Goal: Contribute content: Contribute content

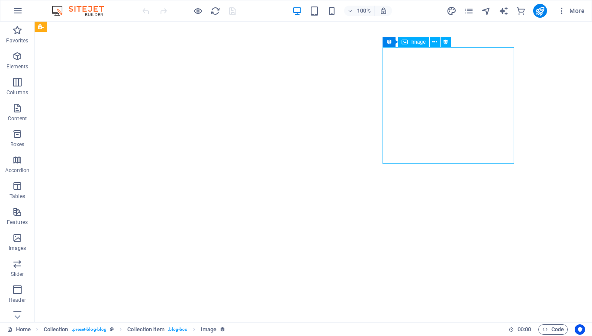
select select "px"
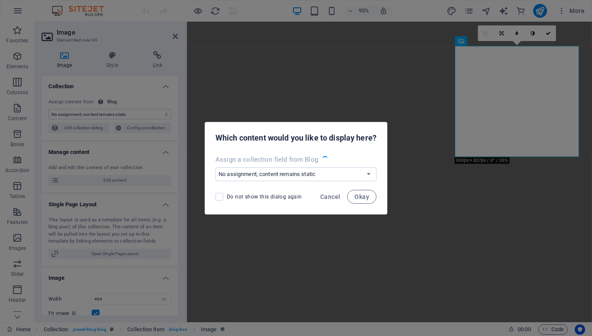
select select "image"
click at [325, 200] on span "Cancel" at bounding box center [330, 197] width 20 height 7
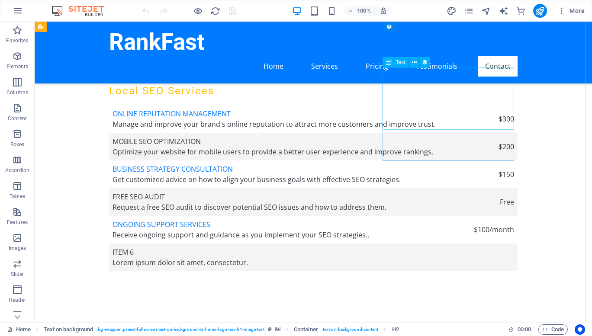
scroll to position [2024, 0]
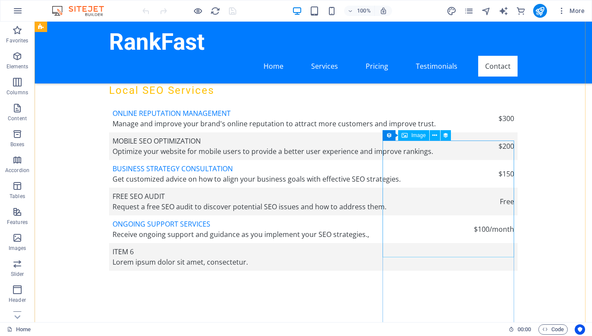
select select "px"
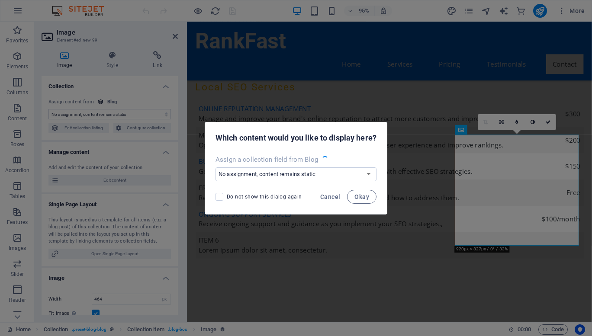
select select "image"
click at [336, 198] on span "Cancel" at bounding box center [330, 197] width 20 height 7
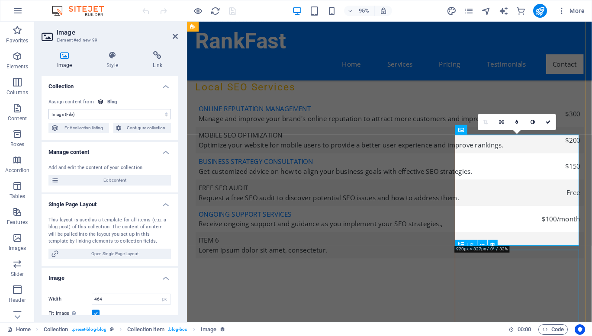
select select "name"
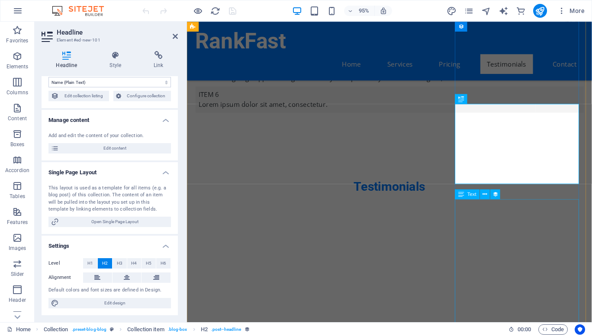
scroll to position [2178, 0]
click at [151, 59] on icon at bounding box center [158, 55] width 39 height 9
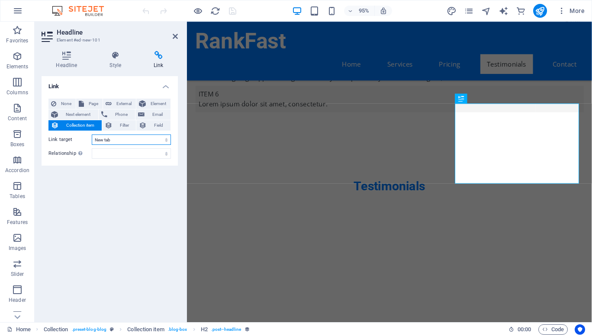
click at [120, 139] on select "New tab Same tab Overlay" at bounding box center [131, 140] width 79 height 10
select select
click at [92, 135] on select "New tab Same tab Overlay" at bounding box center [131, 140] width 79 height 10
click at [235, 10] on icon "save" at bounding box center [233, 11] width 10 height 10
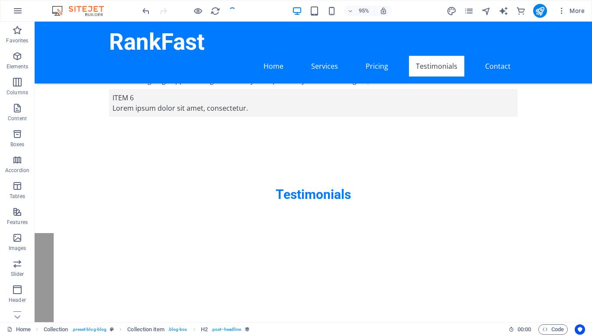
checkbox input "false"
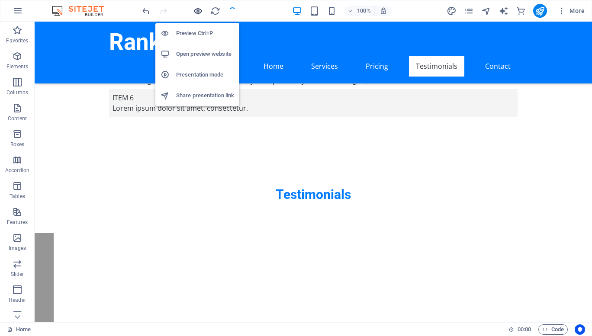
click at [197, 11] on icon "button" at bounding box center [198, 11] width 10 height 10
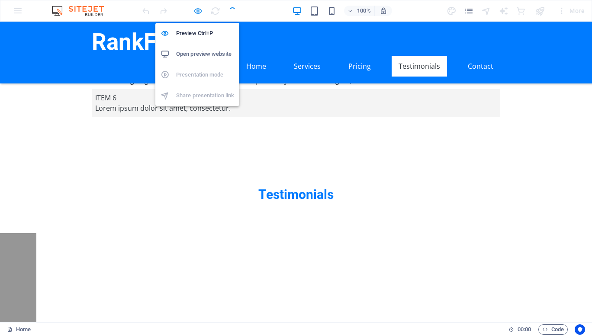
scroll to position [2084, 0]
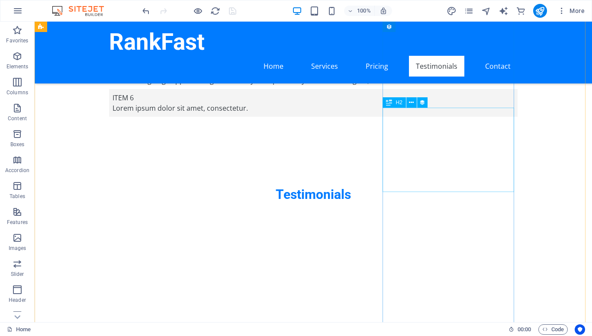
select select
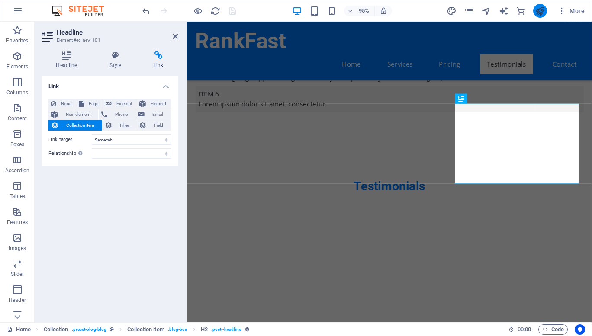
click at [541, 16] on button "publish" at bounding box center [541, 11] width 14 height 14
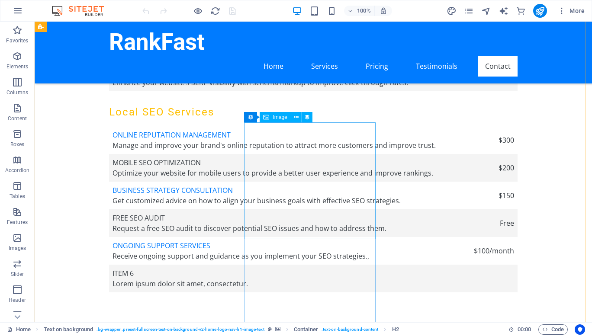
scroll to position [2008, 0]
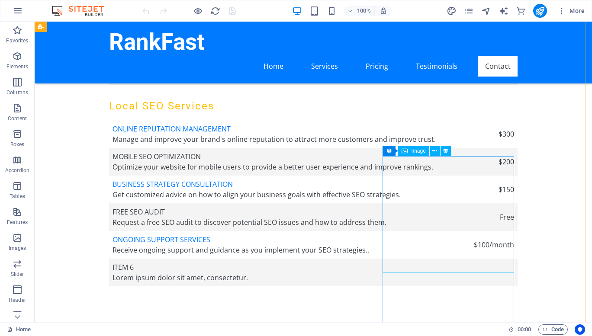
select select "px"
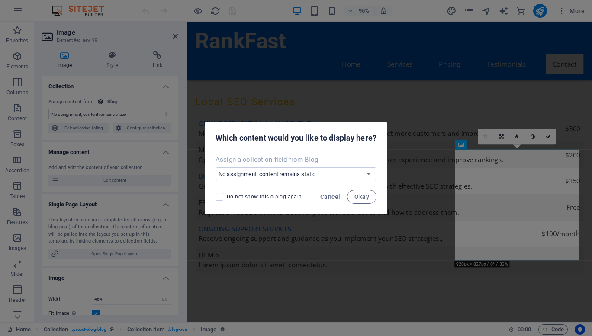
select select "image"
click at [294, 176] on select "No assignment, content remains static Create a new field Created at (Date) Upda…" at bounding box center [296, 175] width 161 height 14
select select "image"
click at [216, 168] on select "No assignment, content remains static Create a new field Created at (Date) Upda…" at bounding box center [296, 175] width 161 height 14
click at [372, 195] on button "Okay" at bounding box center [361, 197] width 29 height 14
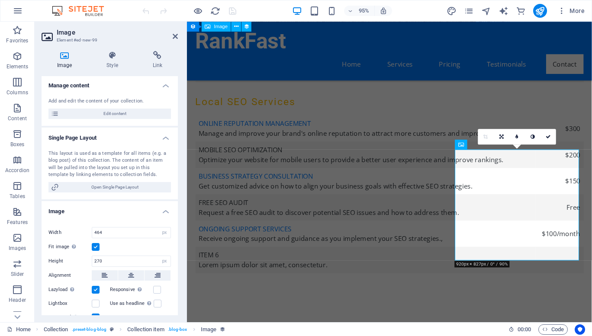
scroll to position [0, 0]
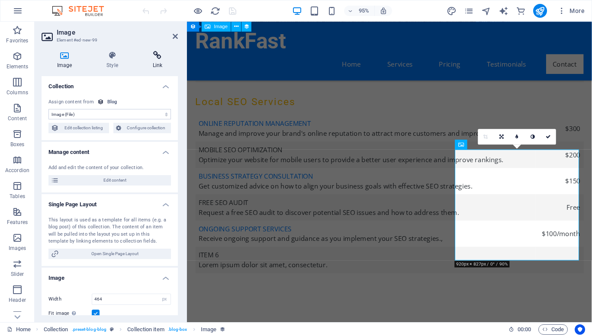
click at [152, 58] on icon at bounding box center [157, 55] width 41 height 9
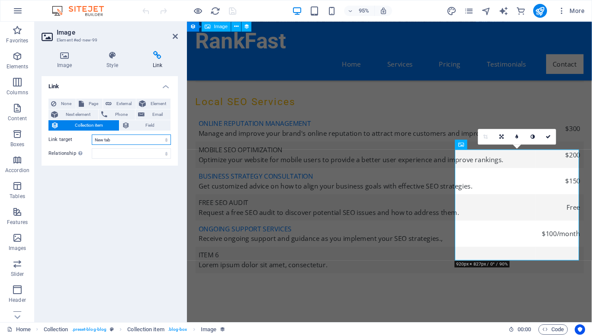
click at [115, 137] on select "New tab Same tab Overlay" at bounding box center [131, 140] width 79 height 10
select select
click at [92, 135] on select "New tab Same tab Overlay" at bounding box center [131, 140] width 79 height 10
click at [237, 15] on icon "save" at bounding box center [233, 11] width 10 height 10
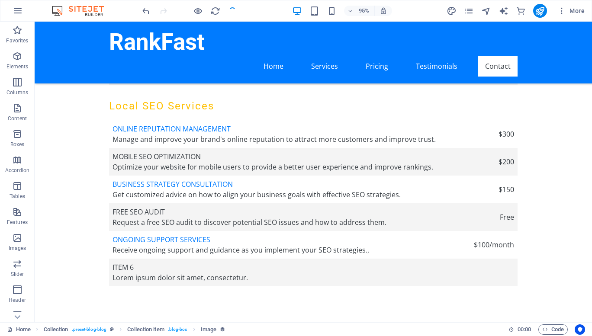
checkbox input "false"
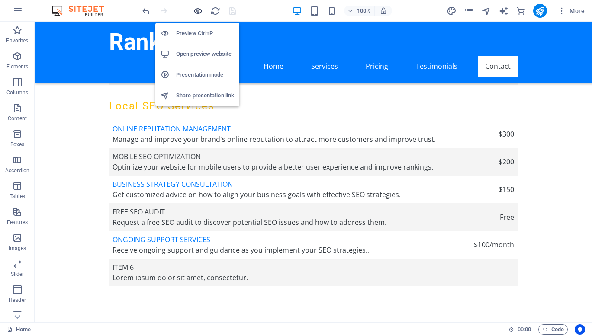
click at [193, 10] on icon "button" at bounding box center [198, 11] width 10 height 10
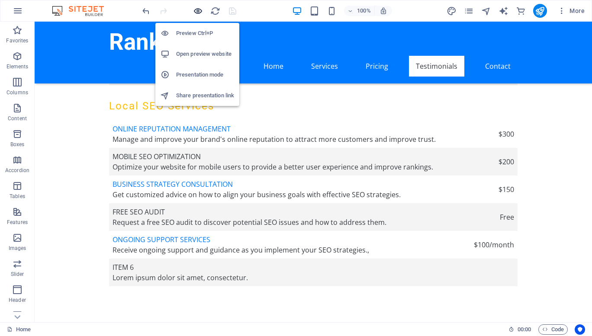
scroll to position [1914, 0]
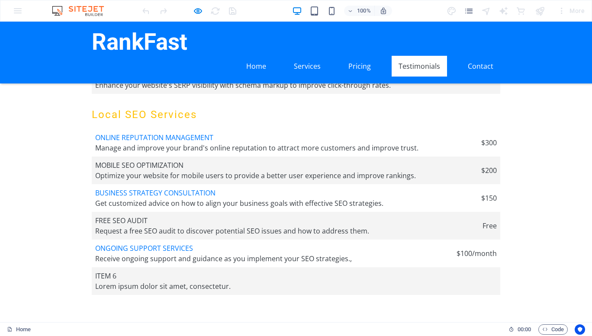
scroll to position [2000, 0]
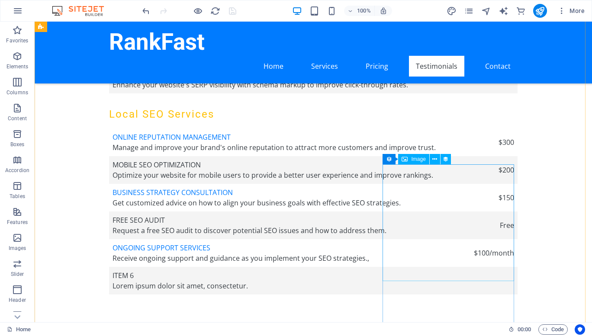
select select
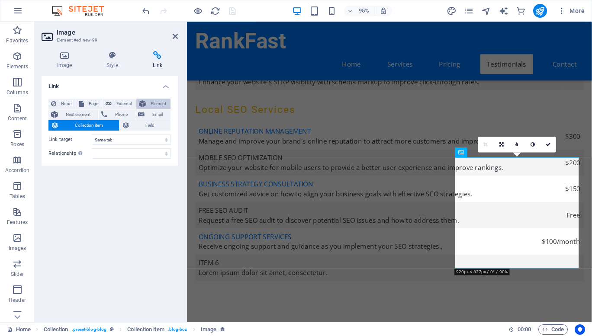
click at [157, 100] on span "Element" at bounding box center [158, 104] width 19 height 10
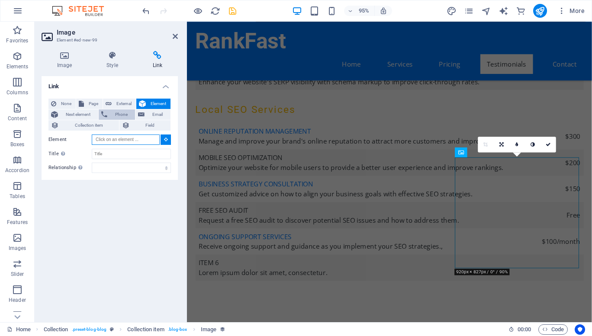
scroll to position [1959, 0]
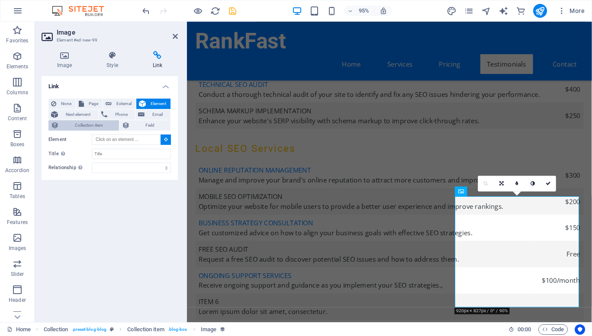
click at [76, 129] on span "Collection item" at bounding box center [88, 125] width 55 height 10
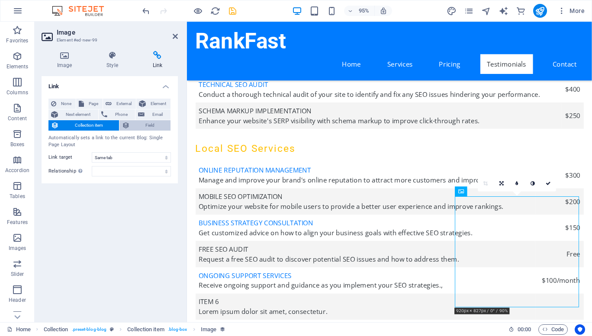
click at [128, 120] on icon at bounding box center [126, 125] width 8 height 10
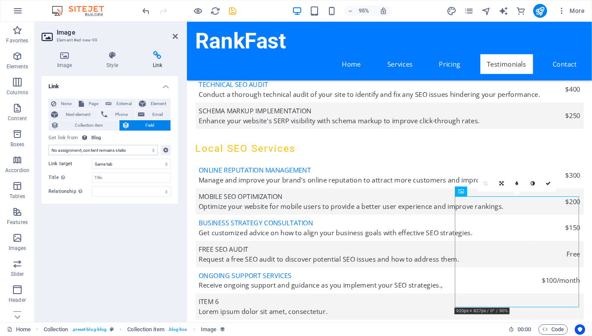
click at [105, 151] on select "No assignment, content remains static Created at (Date) Updated at (Date) Name …" at bounding box center [104, 150] width 110 height 10
select select "image"
click at [49, 145] on select "No assignment, content remains static Created at (Date) Updated at (Date) Name …" at bounding box center [104, 150] width 110 height 10
click at [110, 177] on input "Title Additional link description, should not be the same as the link text. The…" at bounding box center [131, 178] width 79 height 10
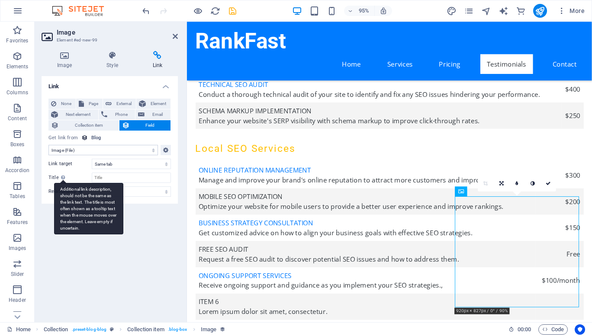
click at [61, 176] on icon at bounding box center [63, 177] width 4 height 5
click at [92, 176] on input "Title Additional link description, should not be the same as the link text. The…" at bounding box center [131, 178] width 79 height 10
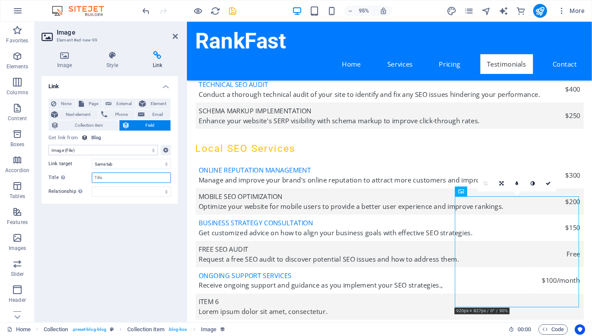
click at [127, 175] on input "Title Additional link description, should not be the same as the link text. The…" at bounding box center [131, 178] width 79 height 10
type input "Title"
click at [129, 254] on div "Link None Page External Element Next element Phone Email Collection item Field …" at bounding box center [110, 195] width 136 height 239
click at [233, 6] on button "save" at bounding box center [232, 11] width 10 height 10
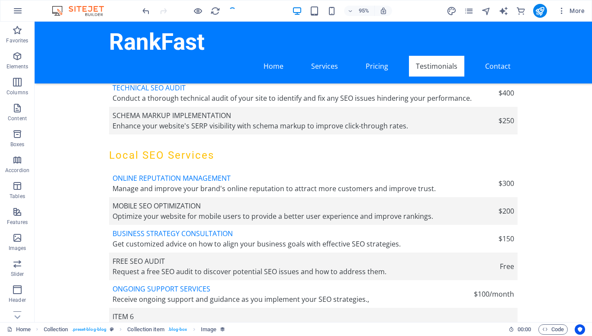
checkbox input "false"
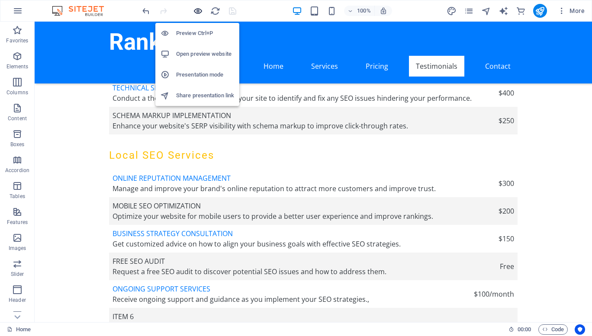
click at [198, 13] on icon "button" at bounding box center [198, 11] width 10 height 10
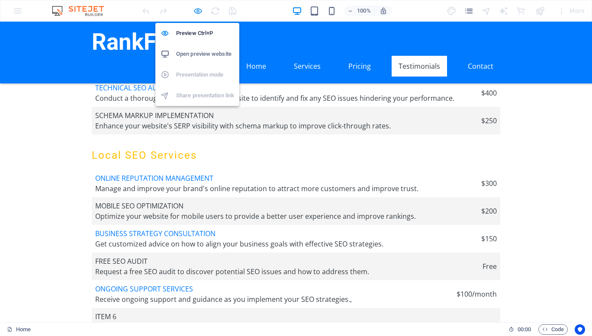
scroll to position [1865, 0]
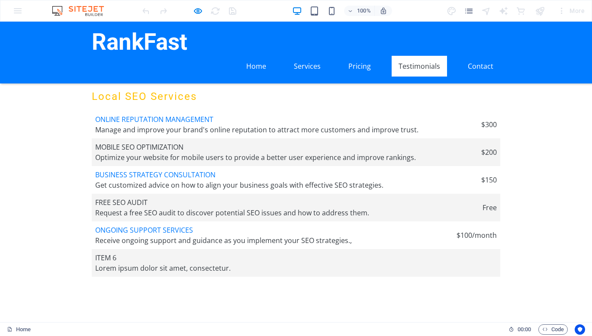
scroll to position [2068, 0]
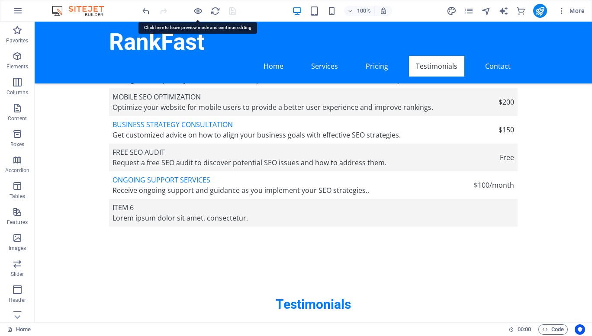
scroll to position [2161, 0]
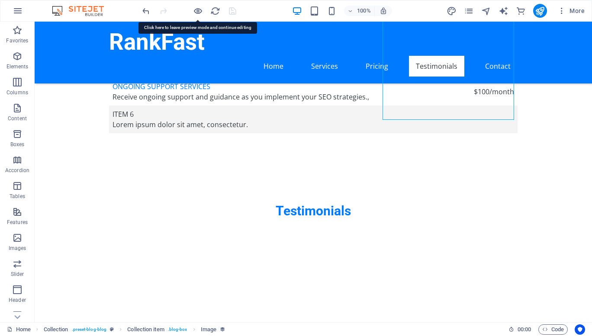
select select "image"
select select
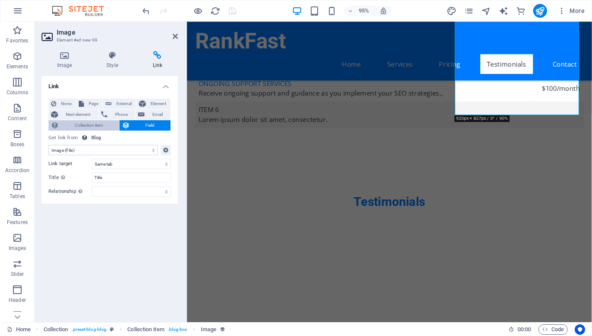
click at [74, 126] on span "Collection item" at bounding box center [88, 125] width 55 height 10
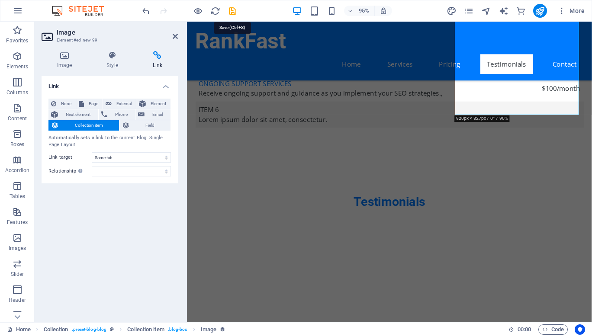
click at [229, 12] on icon "save" at bounding box center [233, 11] width 10 height 10
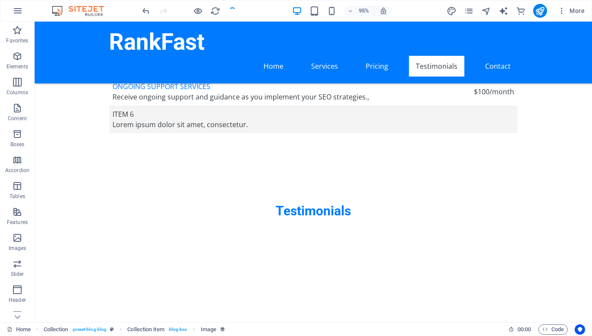
checkbox input "false"
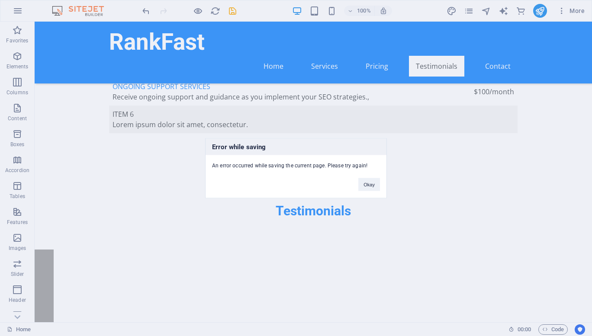
click at [453, 149] on div "Error while saving An error occurred while saving the current page. Please try …" at bounding box center [296, 168] width 592 height 336
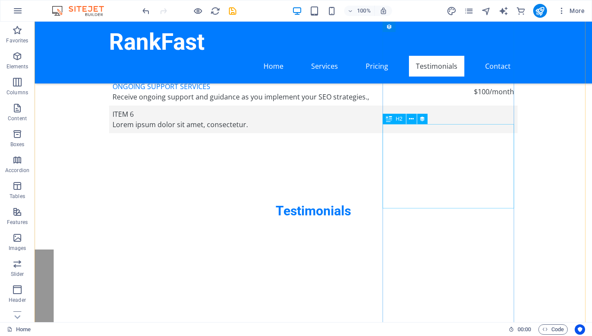
select select "name"
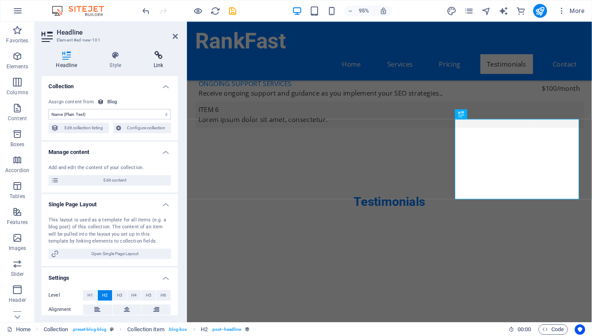
click at [160, 56] on icon at bounding box center [158, 55] width 39 height 9
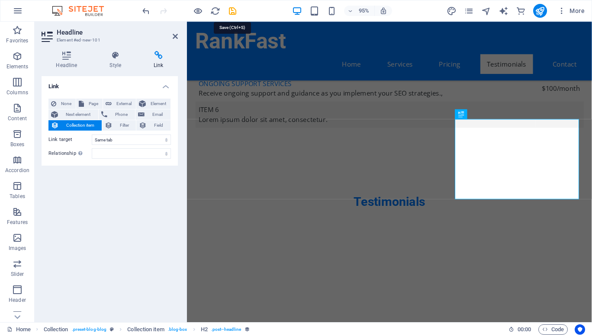
click at [232, 9] on icon "save" at bounding box center [233, 11] width 10 height 10
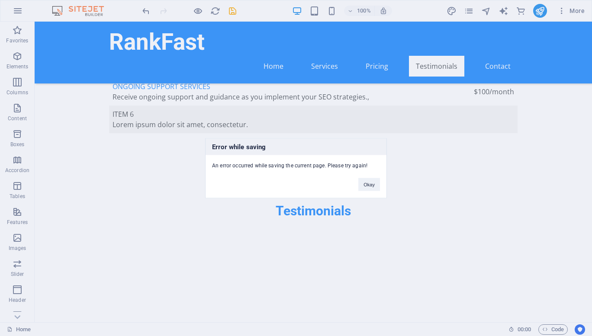
click at [259, 17] on div "Error while saving An error occurred while saving the current page. Please try …" at bounding box center [296, 168] width 592 height 336
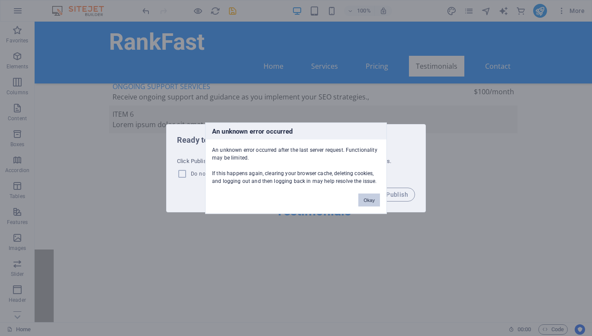
click at [371, 202] on button "Okay" at bounding box center [370, 200] width 22 height 13
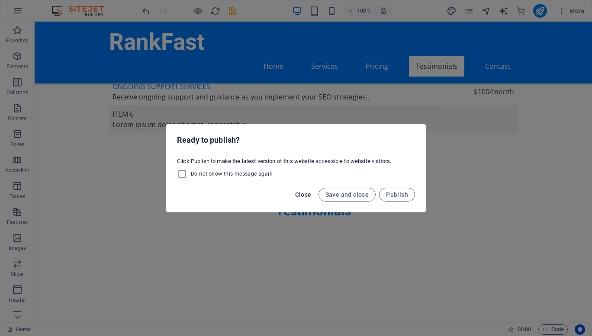
click at [307, 192] on span "Close" at bounding box center [303, 194] width 16 height 7
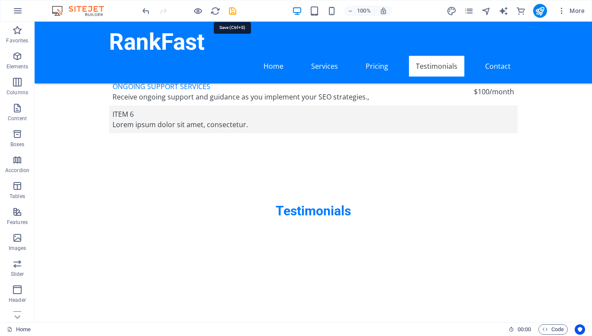
click at [233, 10] on icon "save" at bounding box center [233, 11] width 10 height 10
checkbox input "false"
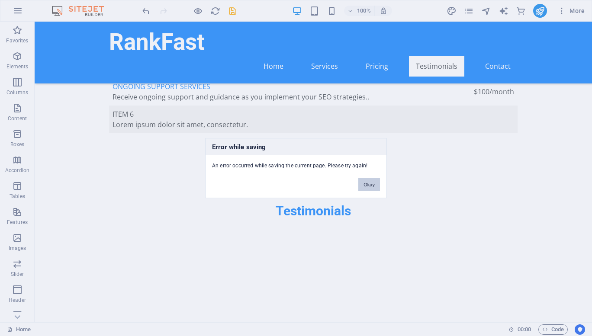
click at [375, 186] on button "Okay" at bounding box center [370, 184] width 22 height 13
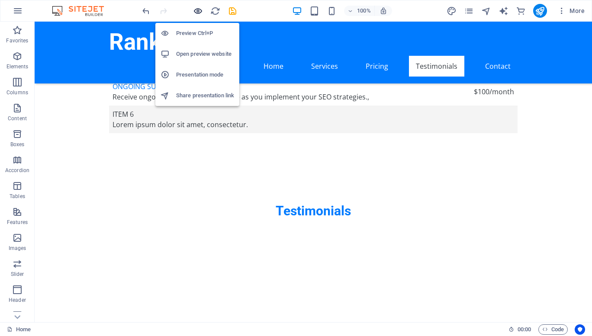
click at [201, 13] on icon "button" at bounding box center [198, 11] width 10 height 10
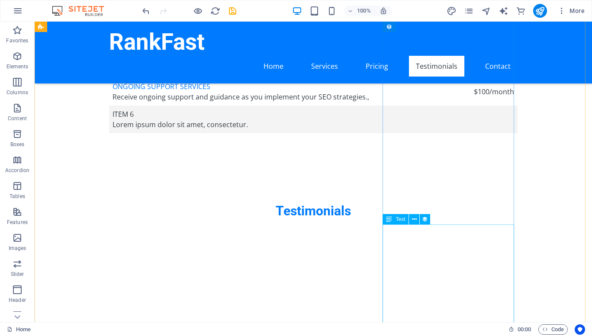
select select "description"
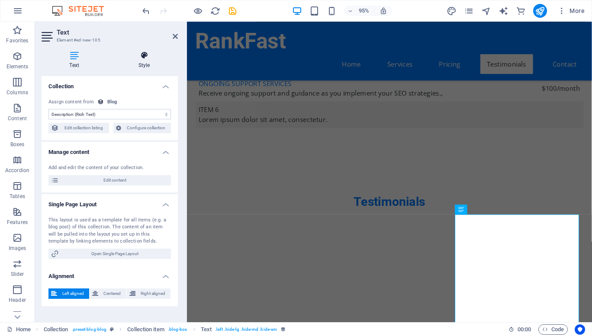
click at [142, 55] on icon at bounding box center [144, 55] width 68 height 9
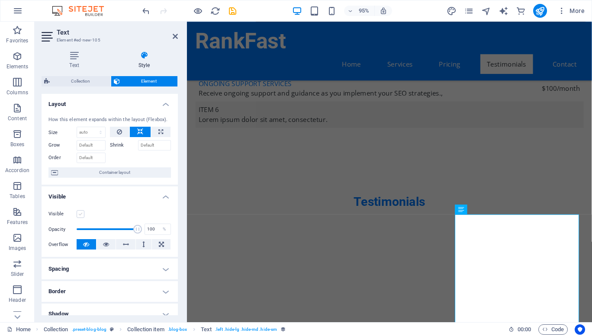
click at [78, 214] on label at bounding box center [81, 214] width 8 height 8
click at [0, 0] on input "Visible" at bounding box center [0, 0] width 0 height 0
click at [237, 8] on span "save" at bounding box center [232, 11] width 10 height 10
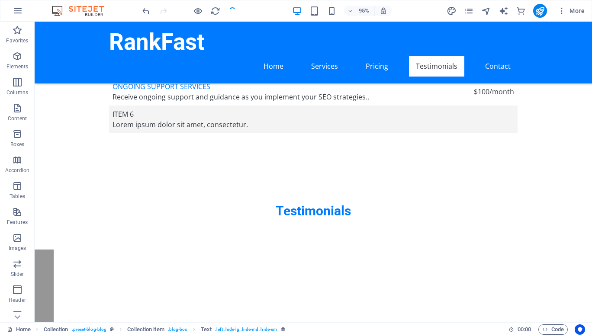
checkbox input "false"
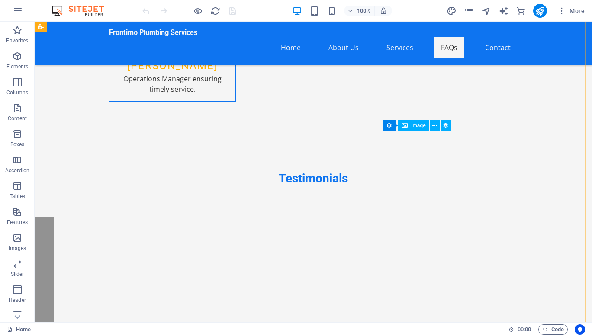
scroll to position [4704, 0]
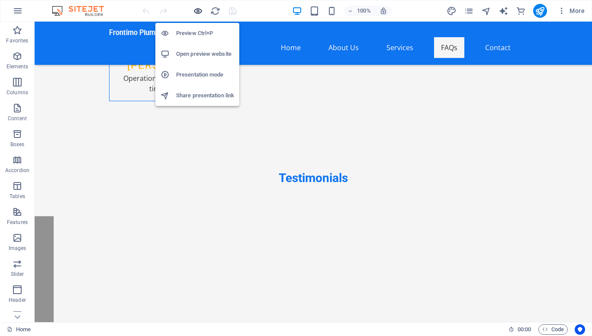
click at [201, 9] on icon "button" at bounding box center [198, 11] width 10 height 10
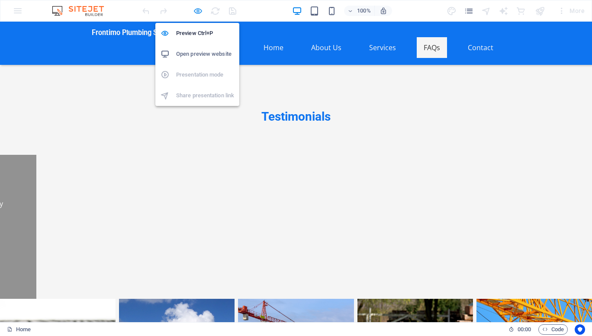
scroll to position [3974, 0]
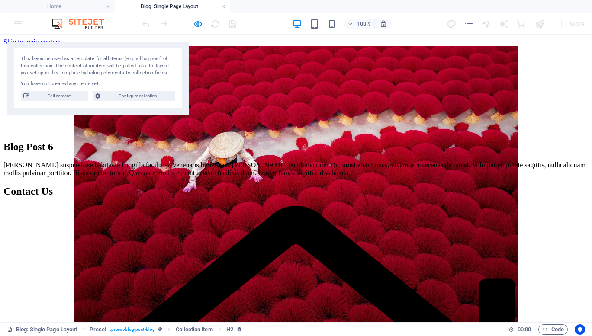
scroll to position [0, 0]
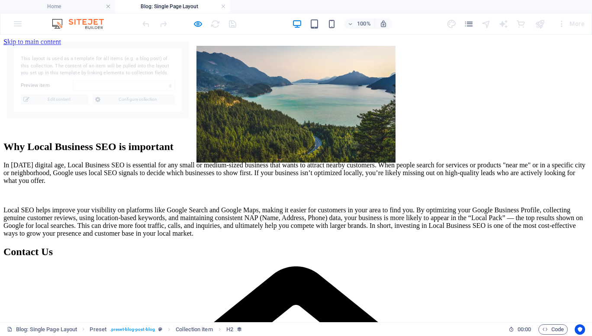
select select "68dffd29cfa5831d6e0bd2eb"
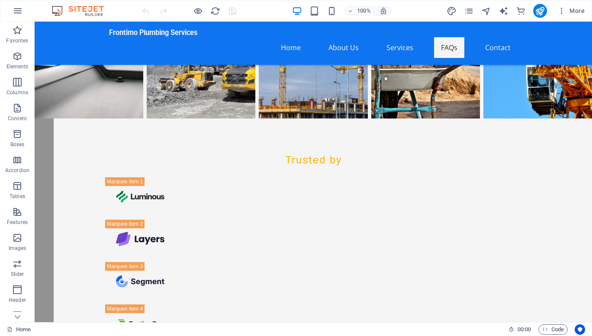
scroll to position [5049, 0]
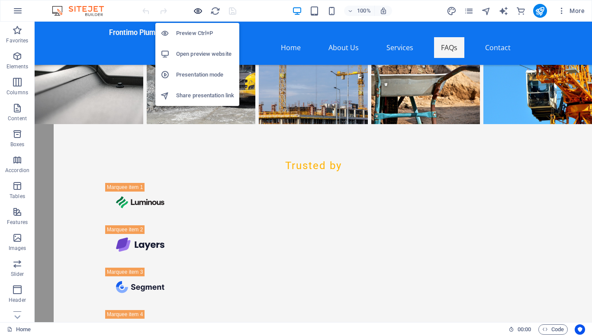
click at [198, 10] on icon "button" at bounding box center [198, 11] width 10 height 10
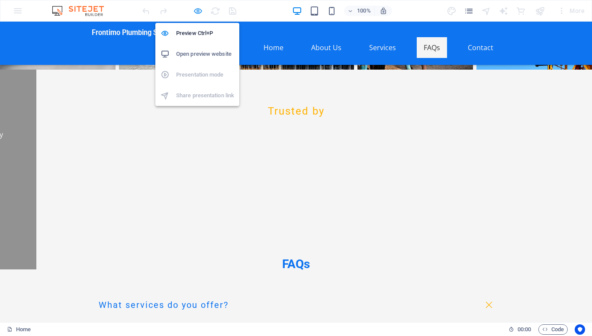
scroll to position [4319, 0]
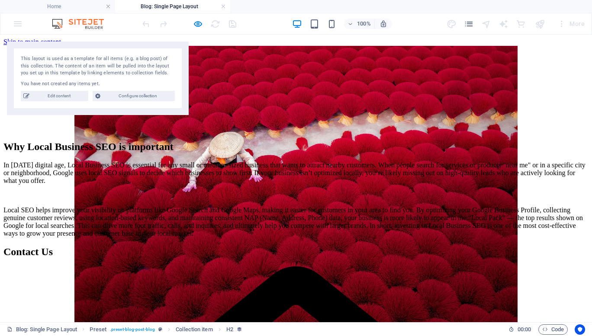
scroll to position [0, 0]
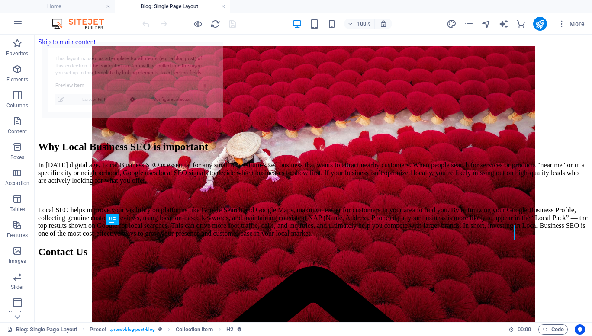
select select "68e1124e020f3f32dc0f2bb4"
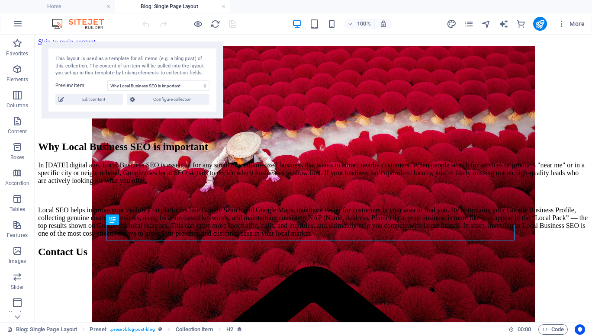
click at [198, 9] on h4 "Blog: Single Page Layout" at bounding box center [172, 7] width 115 height 10
click at [222, 7] on link at bounding box center [223, 7] width 5 height 8
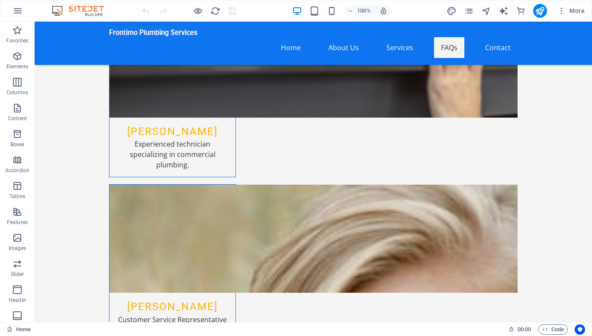
scroll to position [4068, 0]
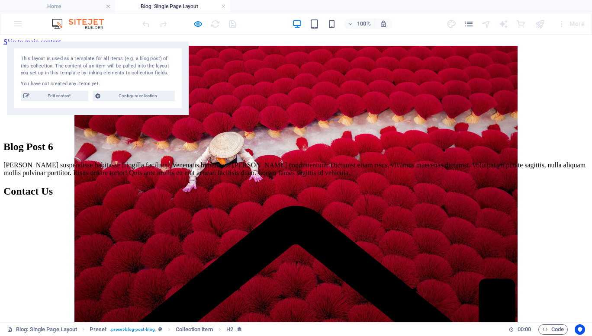
scroll to position [0, 0]
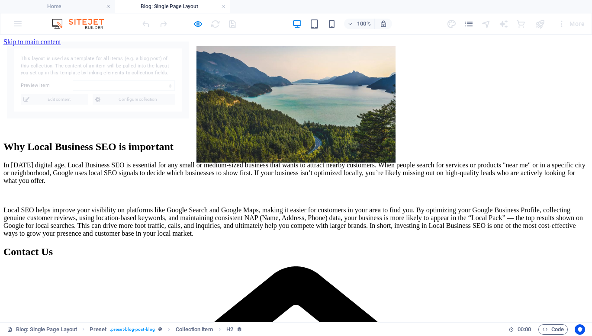
select select "68dffd29cfa5831d6e0bd2eb"
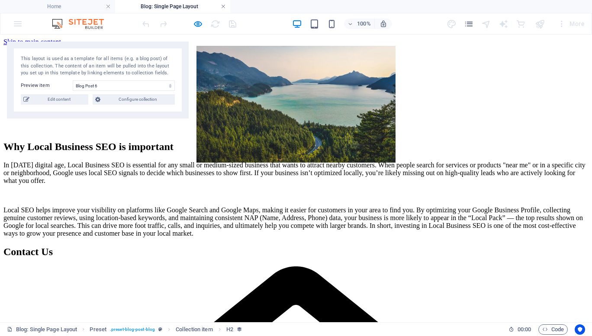
click at [223, 5] on link at bounding box center [223, 7] width 5 height 8
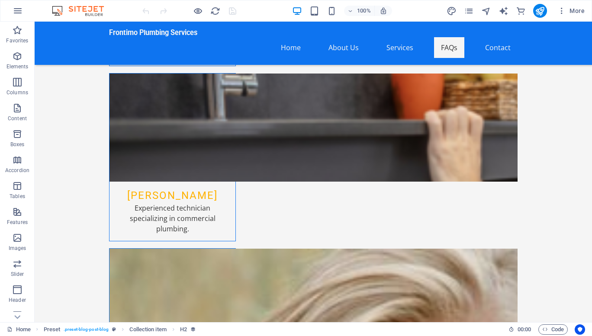
scroll to position [4798, 0]
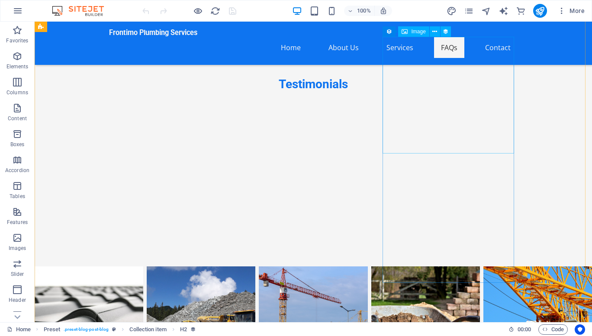
select select "px"
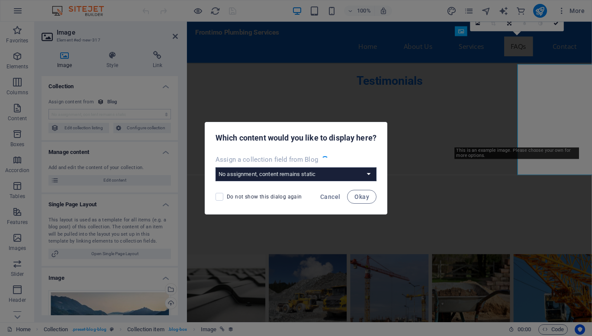
scroll to position [4769, 0]
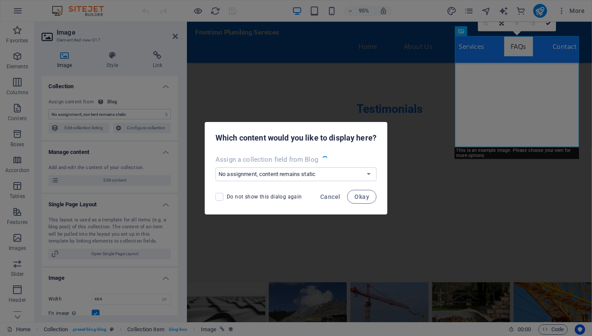
select select "image"
click at [333, 198] on span "Cancel" at bounding box center [330, 197] width 20 height 7
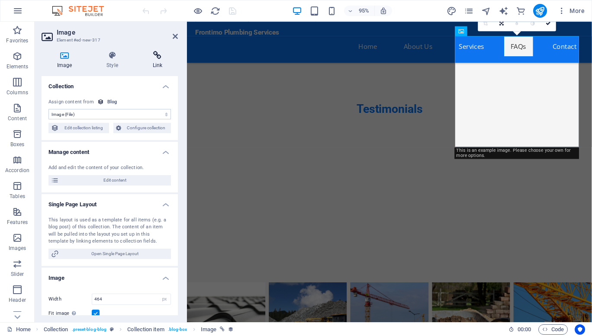
click at [156, 59] on icon at bounding box center [157, 55] width 41 height 9
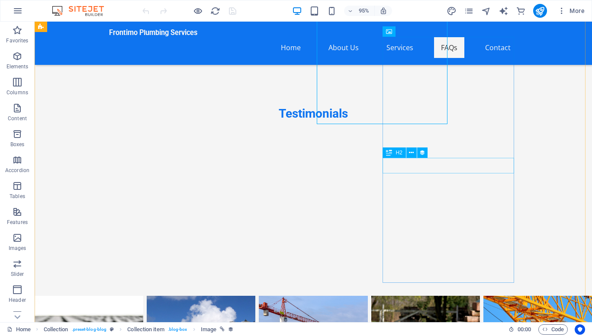
scroll to position [4798, 0]
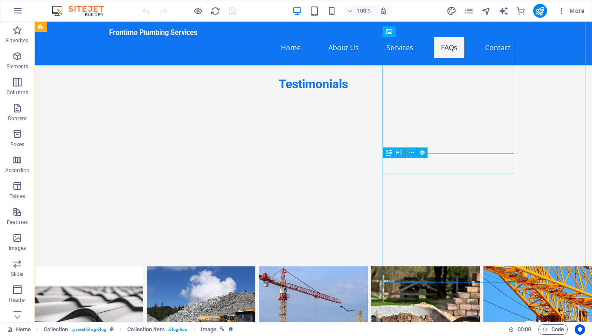
select select "name"
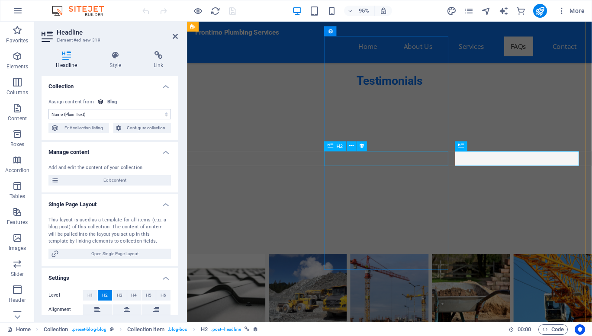
scroll to position [4769, 0]
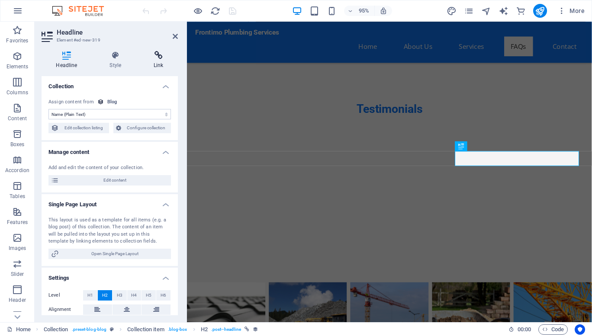
click at [159, 53] on icon at bounding box center [158, 55] width 39 height 9
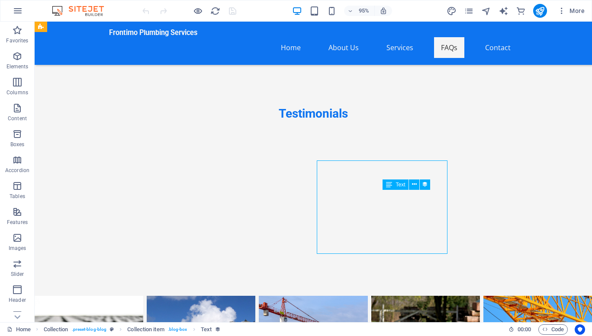
scroll to position [4798, 0]
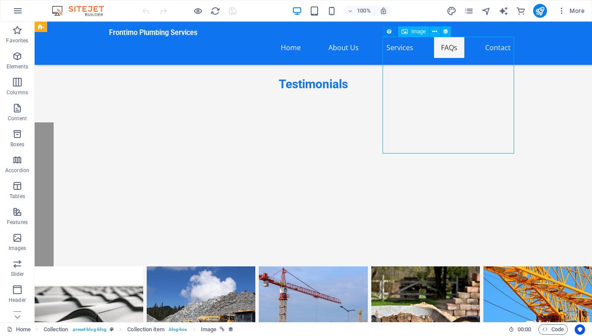
select select
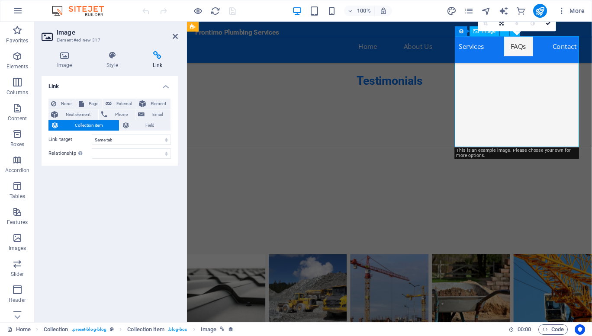
scroll to position [4769, 0]
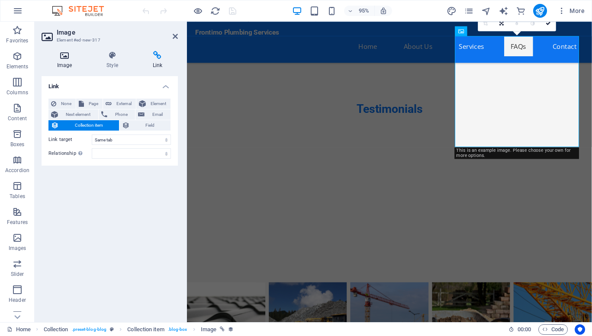
click at [60, 61] on h4 "Image" at bounding box center [66, 60] width 49 height 18
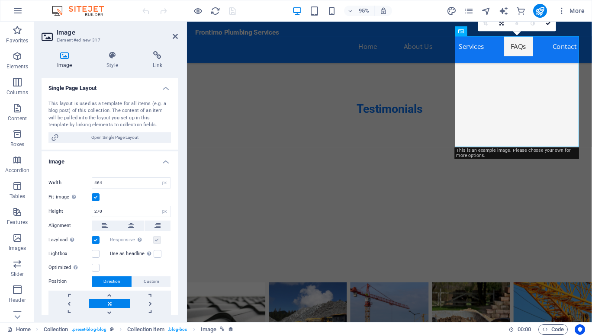
scroll to position [222, 0]
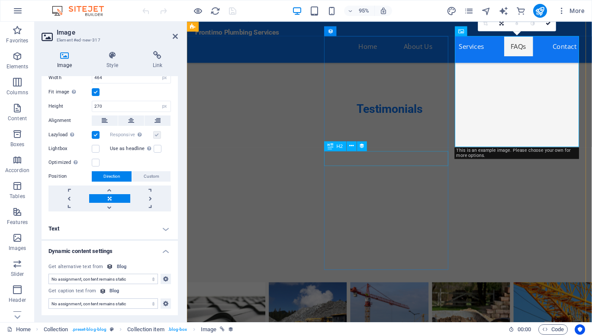
select select "name"
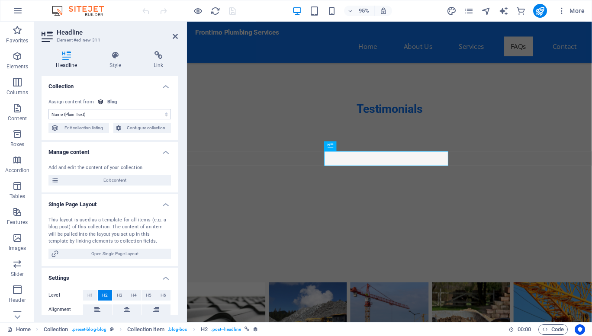
scroll to position [32, 0]
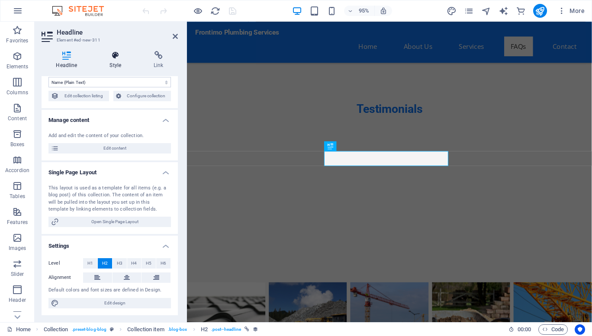
click at [114, 60] on h4 "Style" at bounding box center [117, 60] width 44 height 18
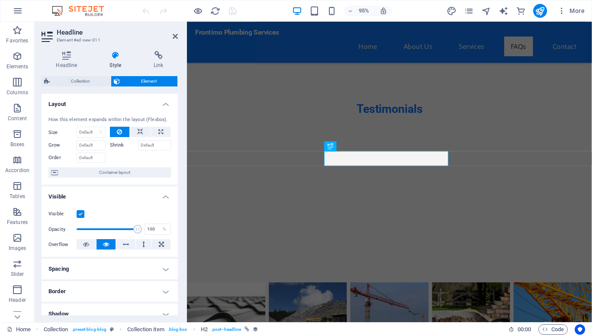
scroll to position [144, 0]
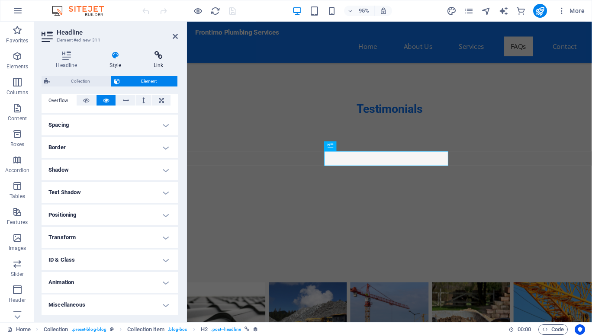
click at [154, 65] on h4 "Link" at bounding box center [158, 60] width 39 height 18
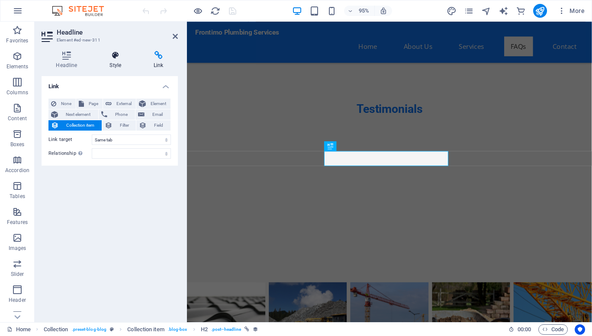
click at [117, 58] on icon at bounding box center [115, 55] width 41 height 9
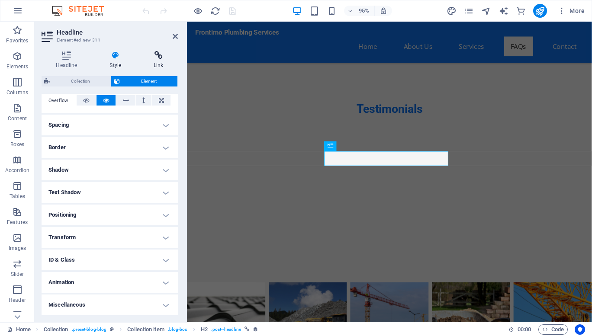
click at [158, 56] on icon at bounding box center [158, 55] width 39 height 9
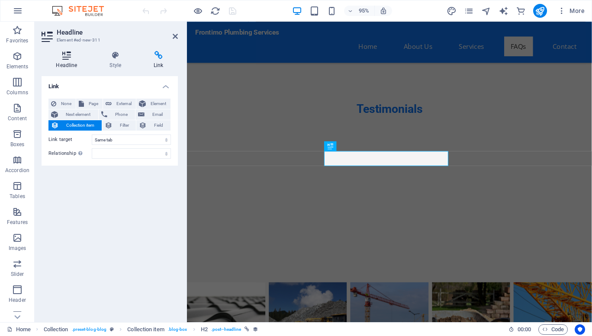
click at [62, 55] on icon at bounding box center [67, 55] width 50 height 9
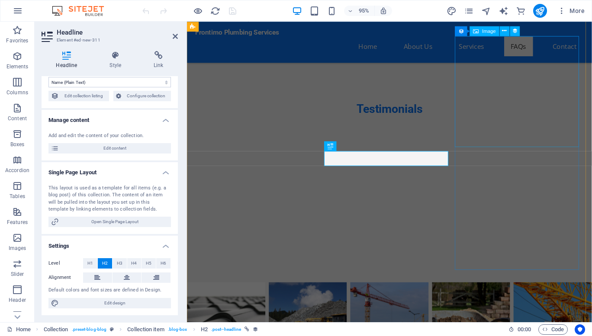
select select "image"
select select "px"
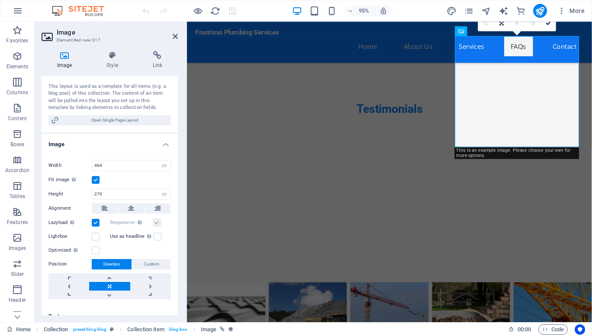
scroll to position [222, 0]
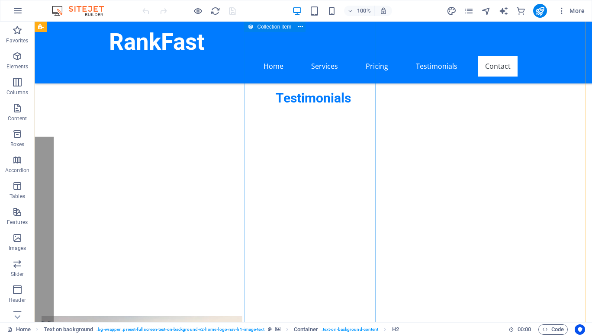
scroll to position [2278, 0]
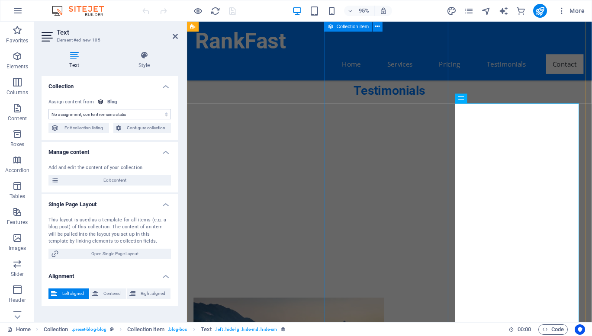
select select "description"
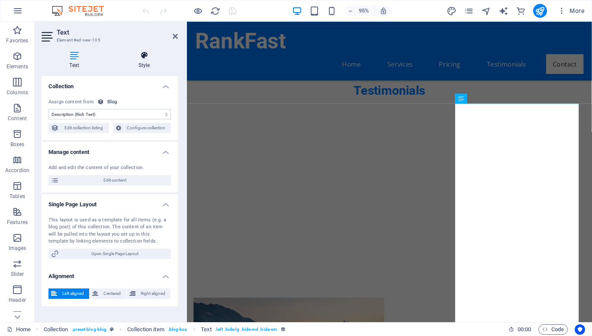
click at [144, 59] on icon at bounding box center [144, 55] width 68 height 9
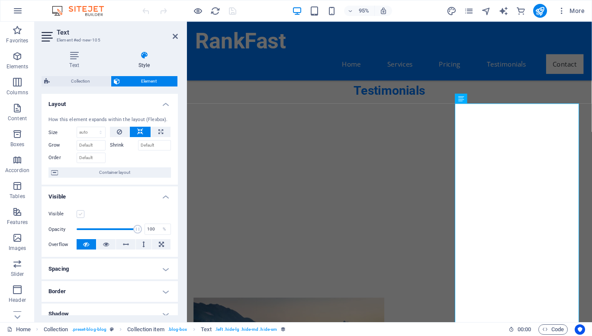
click at [82, 215] on label at bounding box center [81, 214] width 8 height 8
click at [0, 0] on input "Visible" at bounding box center [0, 0] width 0 height 0
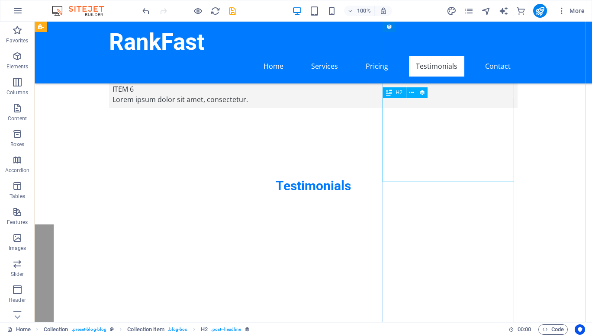
scroll to position [2186, 0]
select select "name"
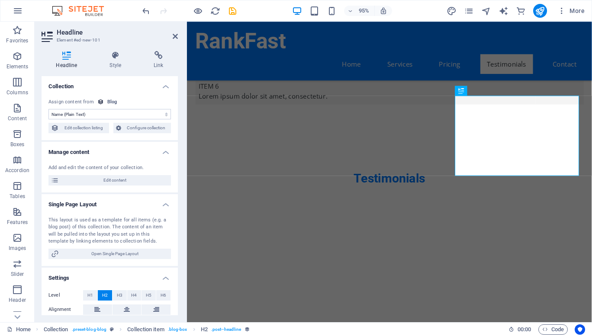
scroll to position [32, 0]
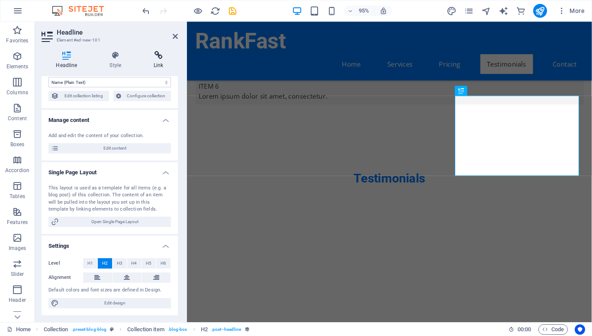
click at [155, 61] on h4 "Link" at bounding box center [158, 60] width 39 height 18
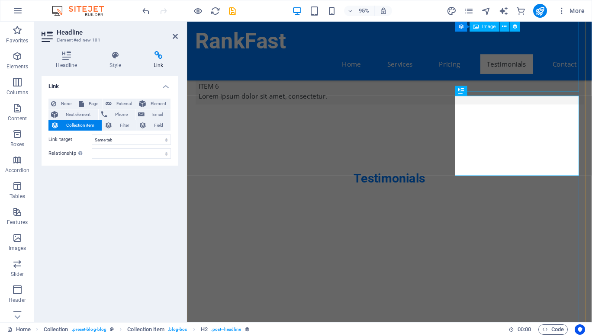
select select "image"
select select "px"
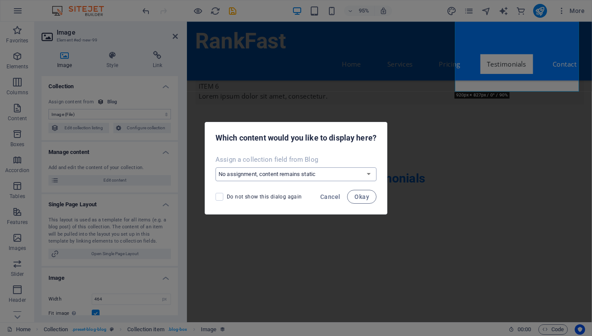
click at [328, 174] on select "No assignment, content remains static Create a new field Created at (Date) Upda…" at bounding box center [296, 175] width 161 height 14
select select "image"
click at [216, 168] on select "No assignment, content remains static Create a new field Created at (Date) Upda…" at bounding box center [296, 175] width 161 height 14
click at [368, 193] on button "Okay" at bounding box center [361, 197] width 29 height 14
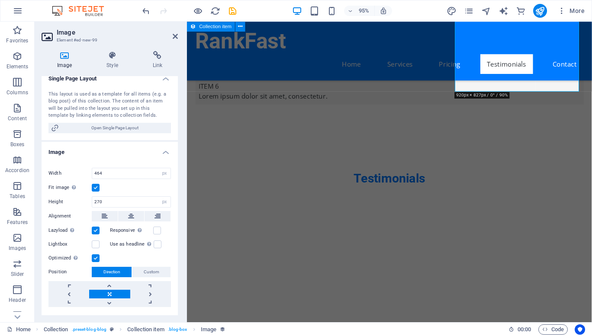
scroll to position [222, 0]
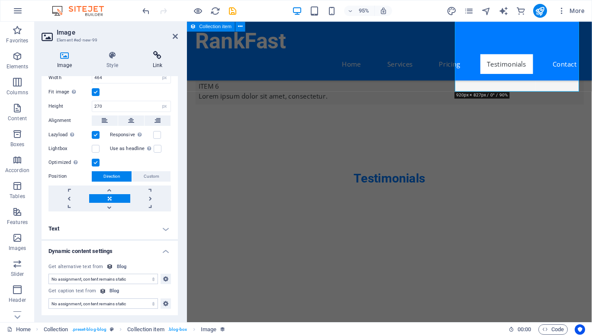
click at [156, 66] on h4 "Link" at bounding box center [157, 60] width 41 height 18
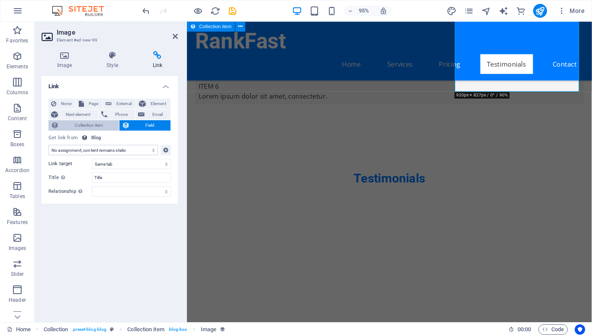
click at [72, 122] on span "Collection item" at bounding box center [88, 125] width 55 height 10
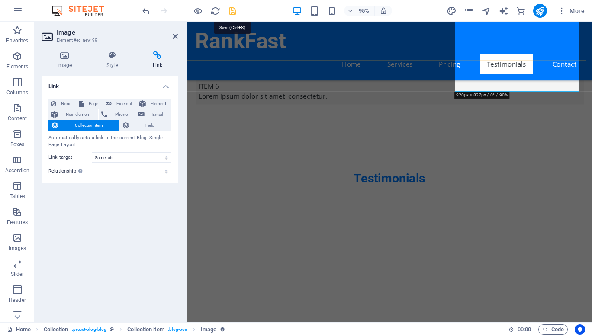
click at [235, 8] on icon "save" at bounding box center [233, 11] width 10 height 10
checkbox input "false"
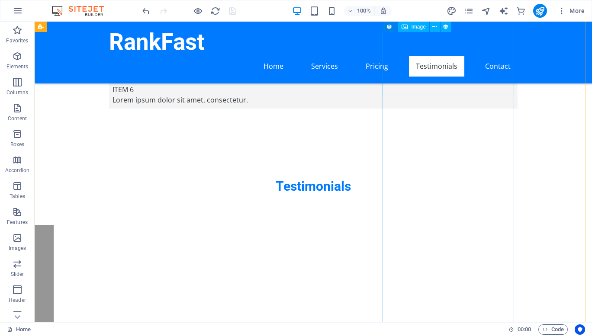
select select
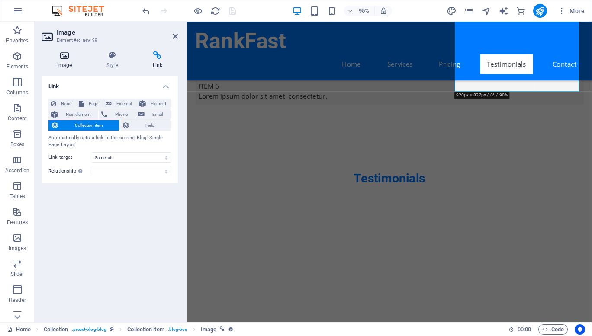
click at [67, 62] on h4 "Image" at bounding box center [66, 60] width 49 height 18
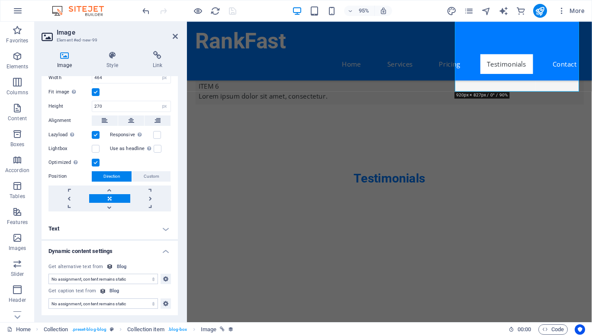
click at [98, 135] on label at bounding box center [96, 135] width 8 height 8
click at [0, 0] on input "Lazyload Loading images after the page loads improves page speed." at bounding box center [0, 0] width 0 height 0
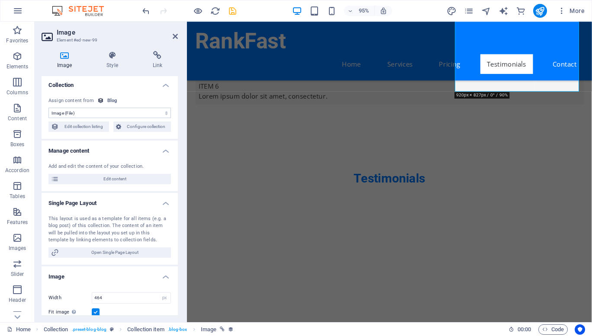
scroll to position [1, 0]
click at [113, 59] on icon at bounding box center [112, 55] width 42 height 9
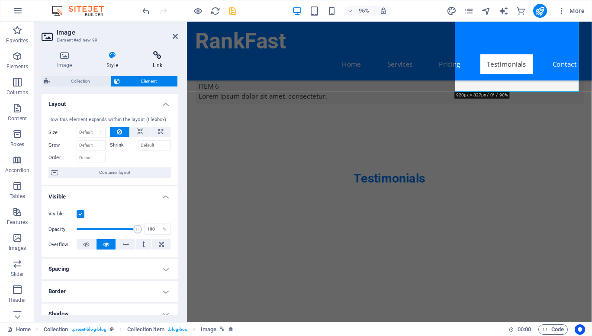
click at [163, 65] on h4 "Link" at bounding box center [157, 60] width 41 height 18
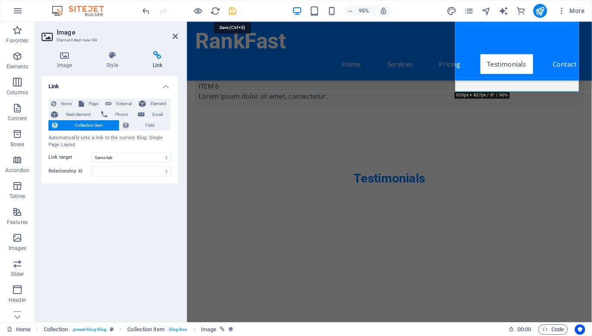
click at [231, 11] on icon "save" at bounding box center [233, 11] width 10 height 10
checkbox input "false"
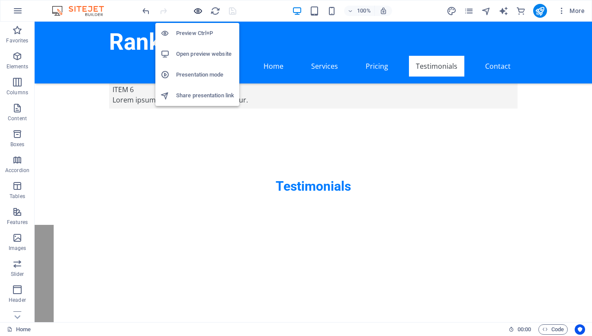
click at [198, 13] on icon "button" at bounding box center [198, 11] width 10 height 10
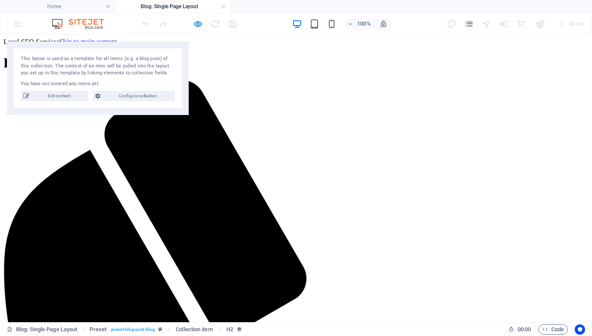
scroll to position [0, 0]
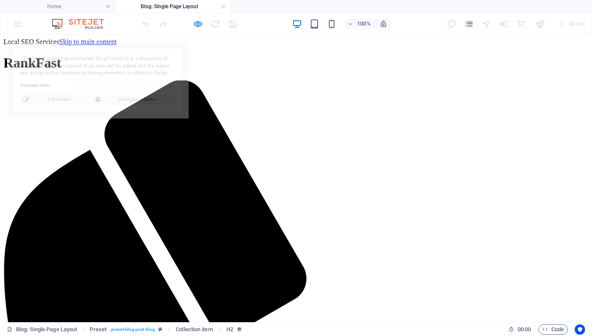
select select "68e153e39306663cac077b14"
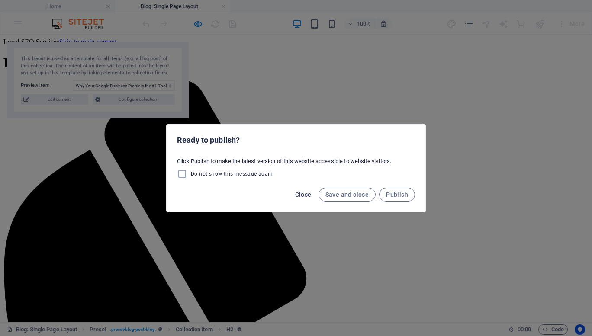
click at [301, 195] on span "Close" at bounding box center [303, 194] width 16 height 7
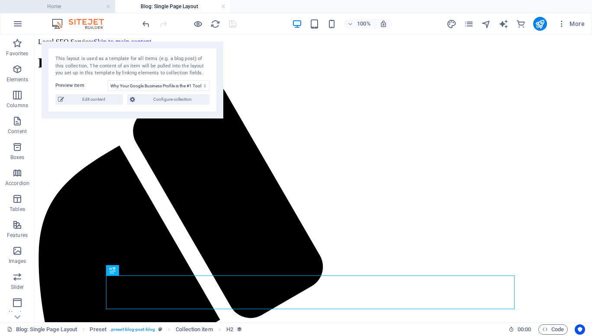
click at [84, 7] on h4 "Home" at bounding box center [57, 7] width 115 height 10
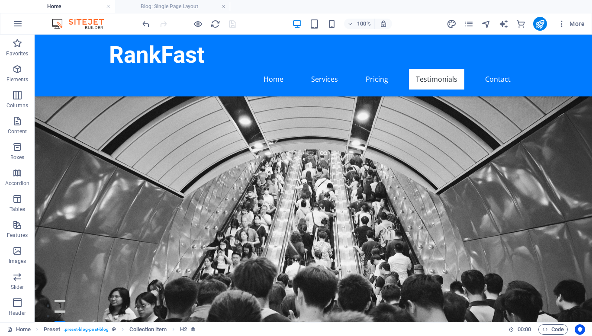
scroll to position [2224, 0]
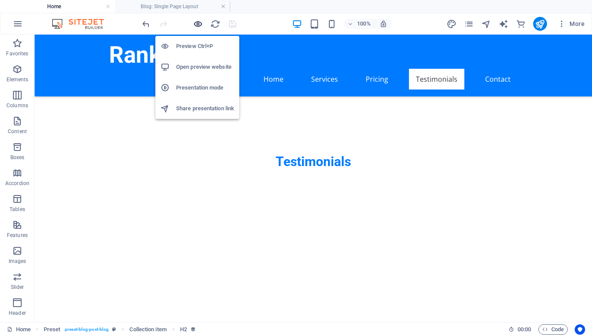
click at [195, 22] on icon "button" at bounding box center [198, 24] width 10 height 10
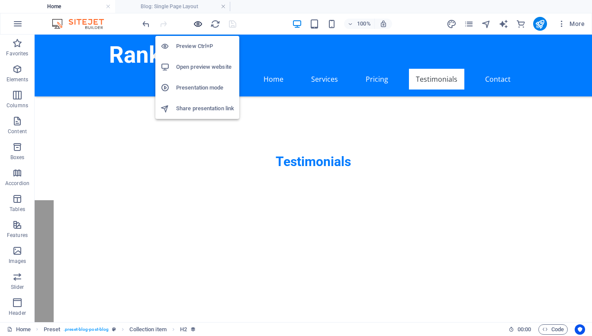
click at [200, 23] on icon "button" at bounding box center [198, 24] width 10 height 10
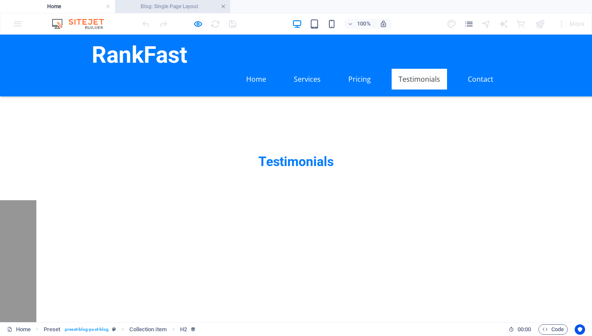
click at [222, 7] on link at bounding box center [223, 7] width 5 height 8
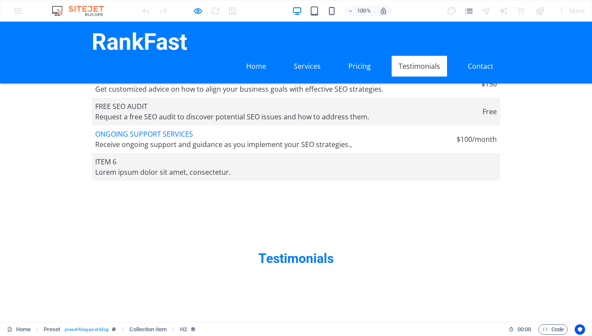
scroll to position [2113, 0]
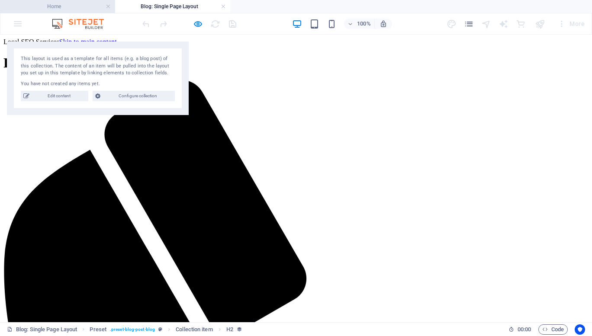
scroll to position [0, 0]
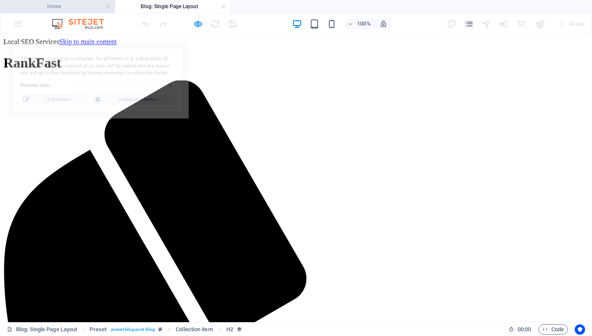
click at [75, 7] on h4 "Home" at bounding box center [57, 7] width 115 height 10
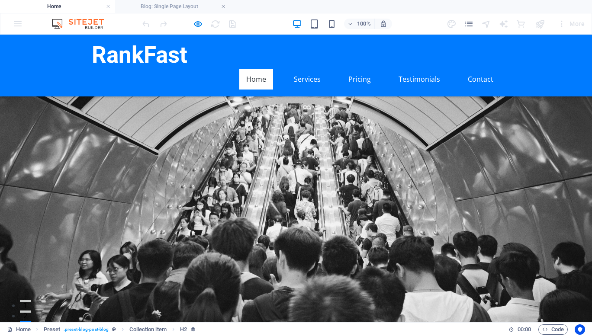
scroll to position [2151, 0]
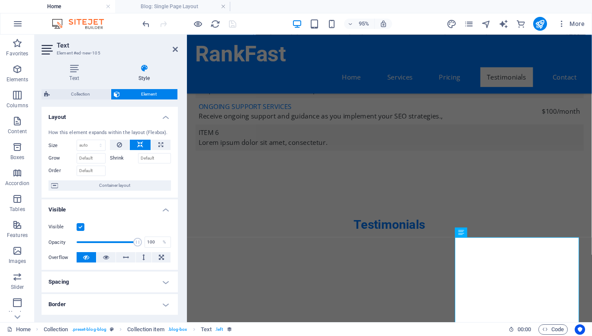
click at [81, 225] on label at bounding box center [81, 227] width 8 height 8
click at [0, 0] on input "Visible" at bounding box center [0, 0] width 0 height 0
click at [224, 6] on link at bounding box center [223, 7] width 5 height 8
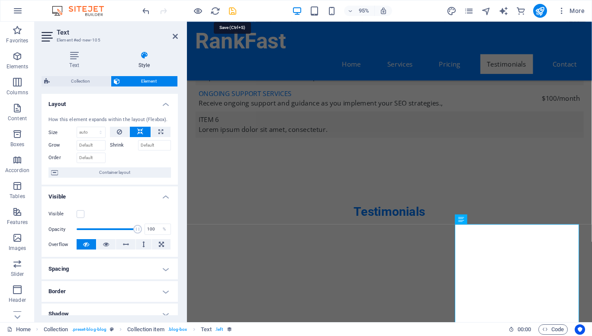
click at [234, 12] on icon "save" at bounding box center [233, 11] width 10 height 10
checkbox input "false"
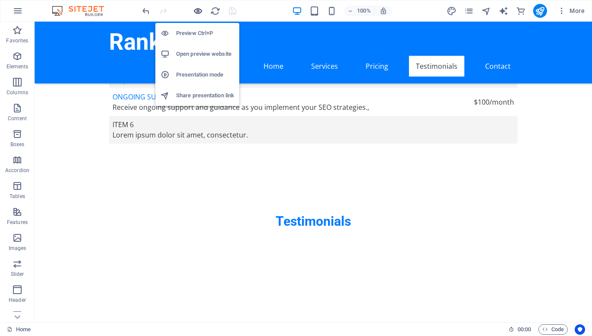
click at [197, 13] on icon "button" at bounding box center [198, 11] width 10 height 10
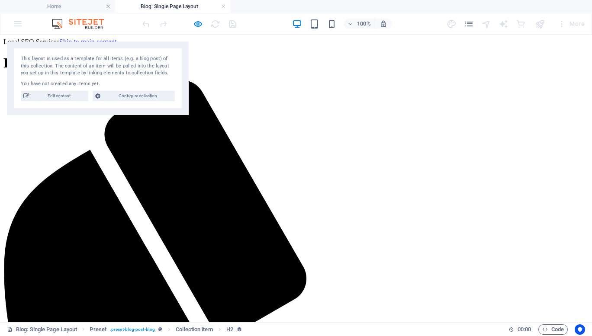
scroll to position [0, 0]
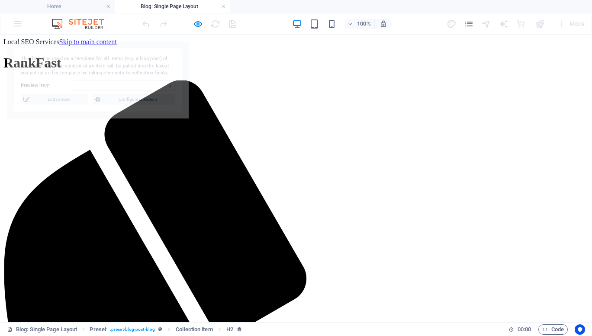
select select "68e153e39306663cac077b14"
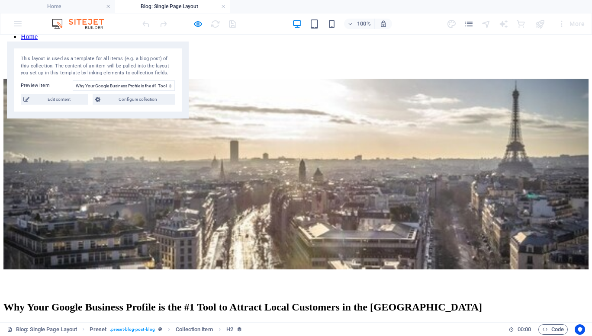
scroll to position [829, 0]
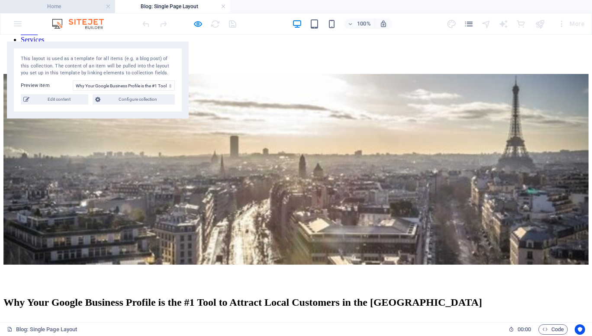
click at [94, 7] on h4 "Home" at bounding box center [57, 7] width 115 height 10
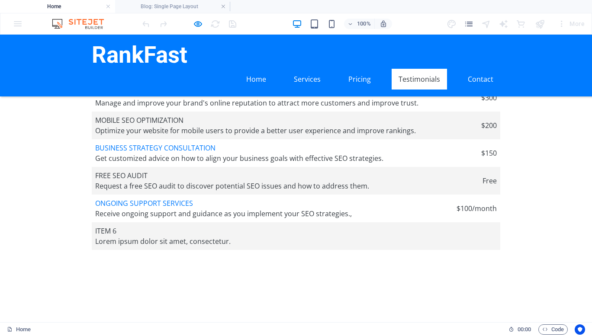
scroll to position [2095, 0]
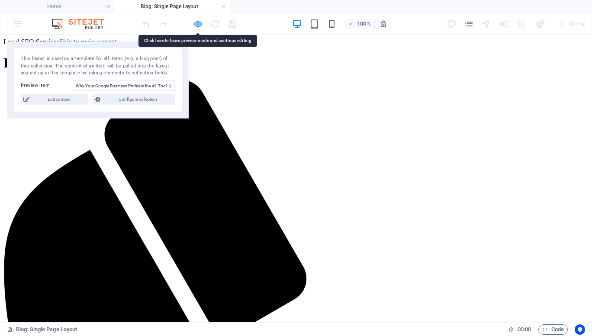
scroll to position [829, 0]
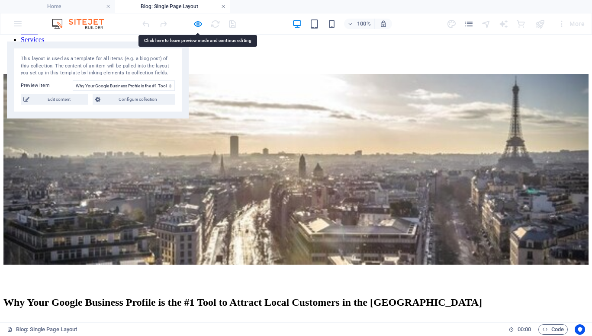
click at [223, 9] on link at bounding box center [223, 7] width 5 height 8
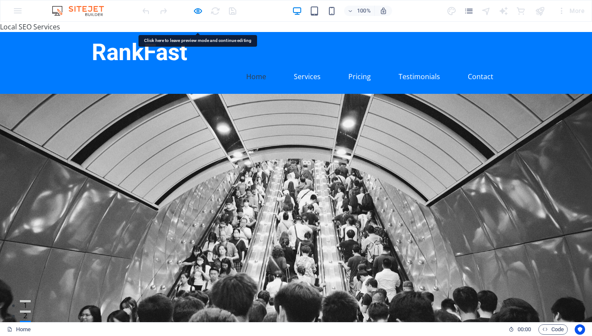
scroll to position [2095, 0]
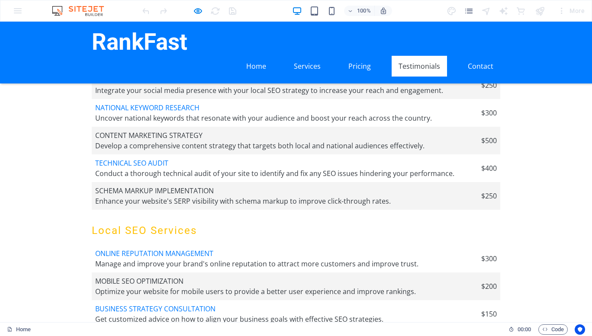
scroll to position [1883, 0]
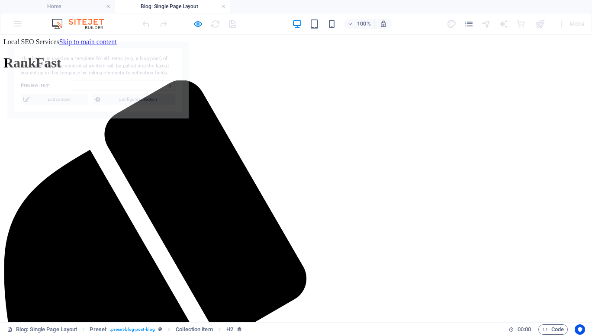
scroll to position [0, 0]
select select "68e153e39306663cac077b18"
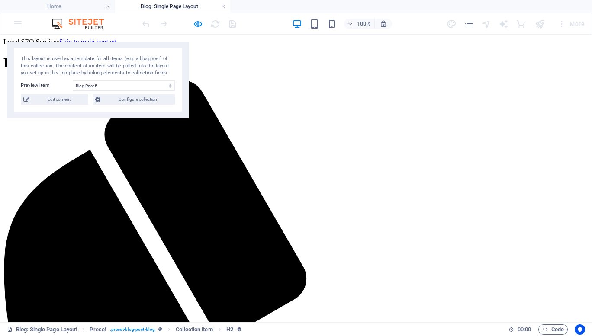
scroll to position [281, 0]
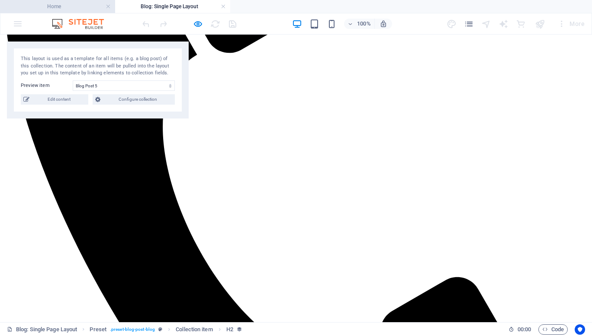
click at [93, 4] on h4 "Home" at bounding box center [57, 7] width 115 height 10
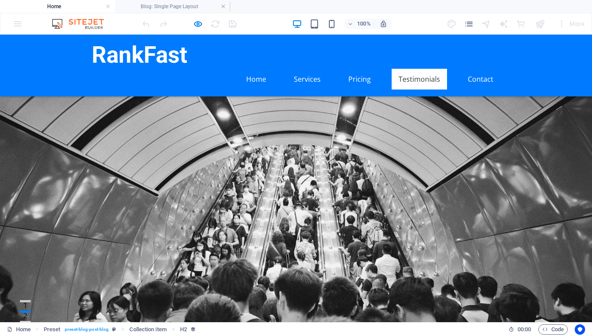
scroll to position [1921, 0]
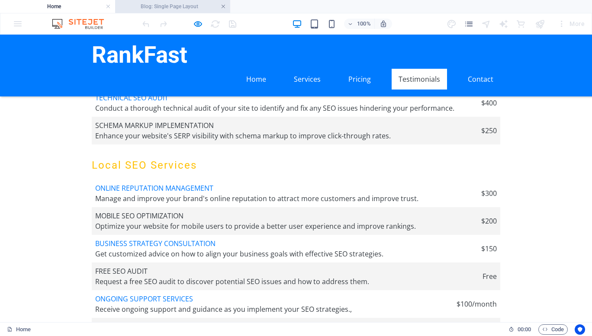
click at [223, 4] on link at bounding box center [223, 7] width 5 height 8
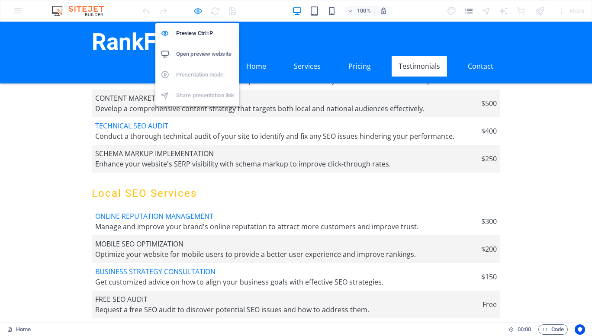
click at [196, 6] on icon "button" at bounding box center [198, 11] width 10 height 10
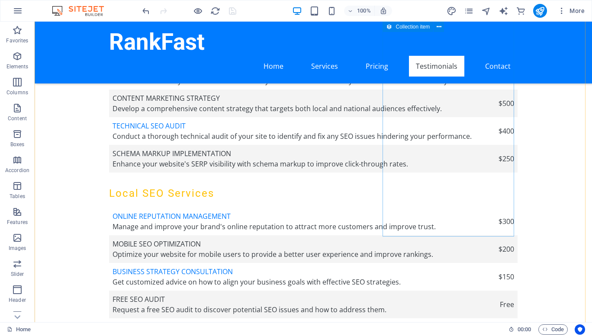
scroll to position [2097, 0]
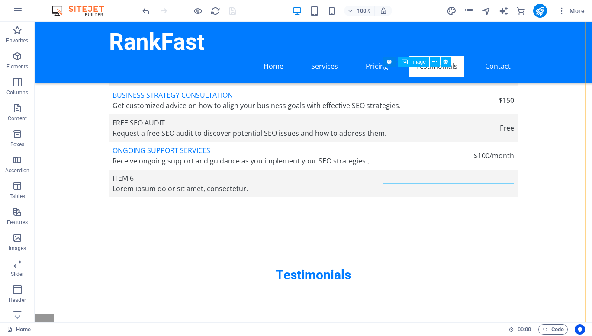
select select
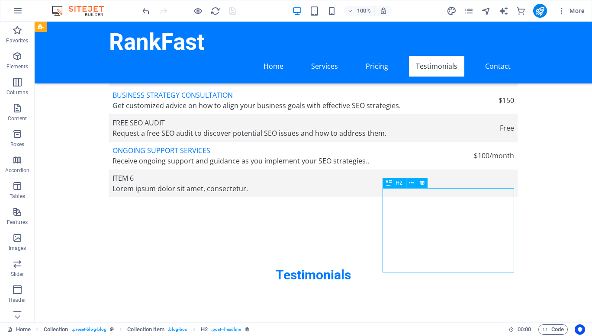
select select
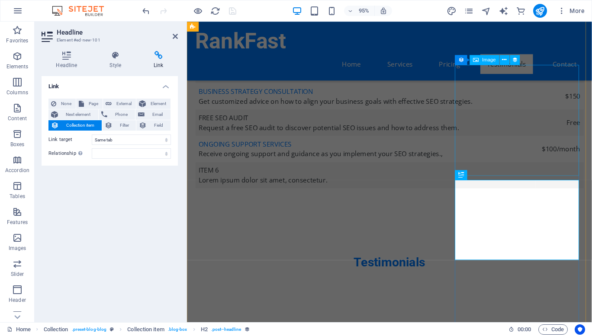
select select
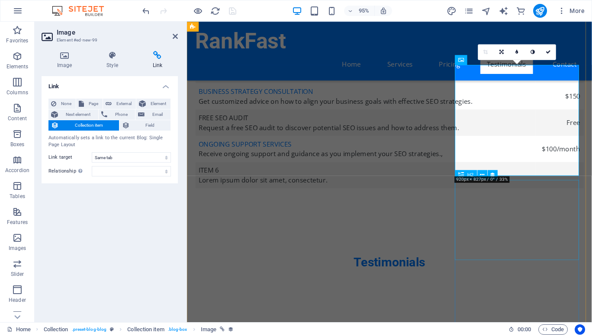
select select
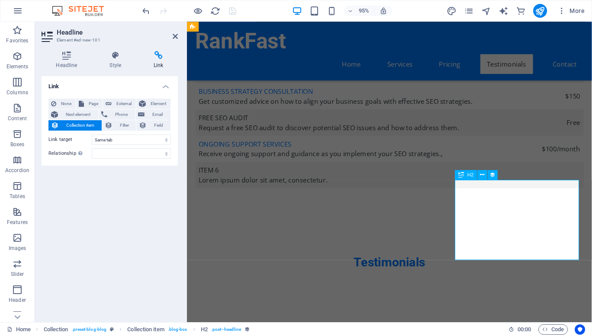
click at [65, 58] on icon at bounding box center [67, 55] width 50 height 9
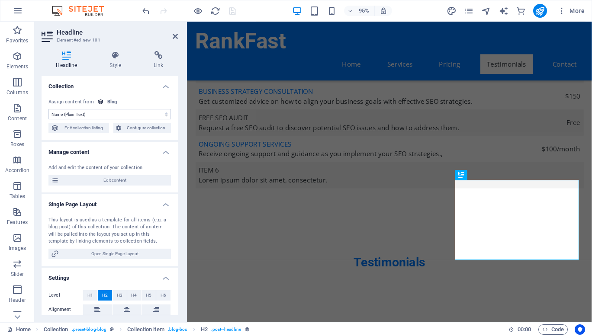
click at [93, 110] on select "No assignment, content remains static Created at (Date) Updated at (Date) Name …" at bounding box center [110, 114] width 123 height 10
click at [49, 109] on select "No assignment, content remains static Created at (Date) Updated at (Date) Name …" at bounding box center [110, 114] width 123 height 10
click at [116, 181] on span "Edit content" at bounding box center [114, 180] width 107 height 10
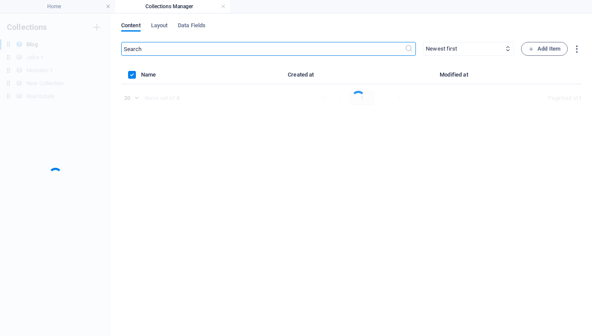
scroll to position [0, 0]
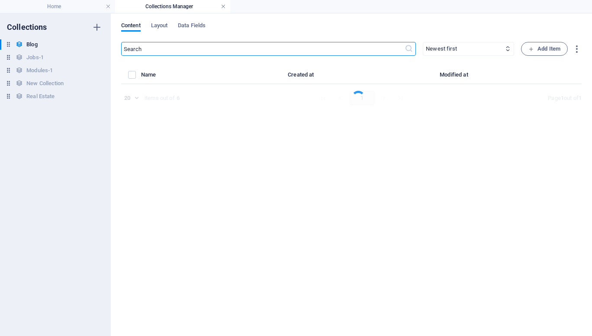
select select "Category 1"
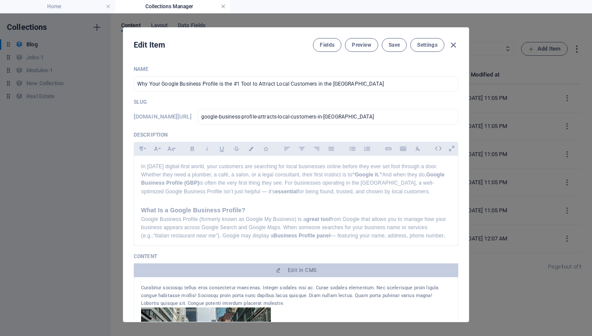
click at [224, 7] on link at bounding box center [223, 7] width 5 height 8
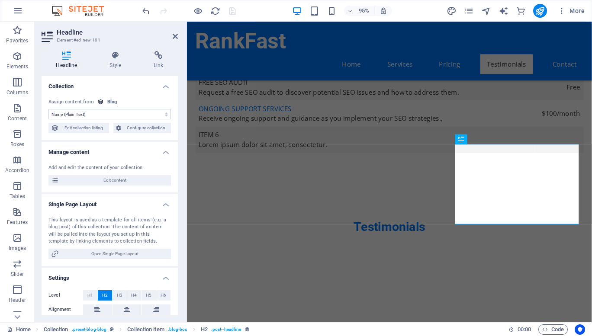
scroll to position [32, 0]
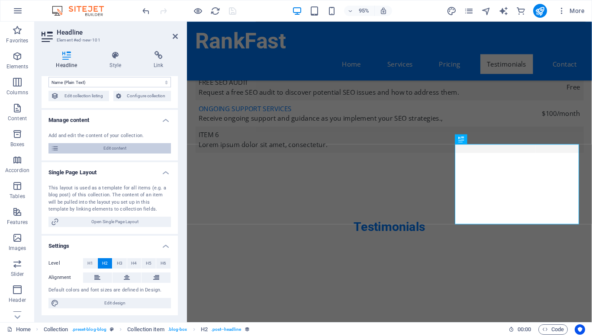
click at [113, 152] on span "Edit content" at bounding box center [114, 148] width 107 height 10
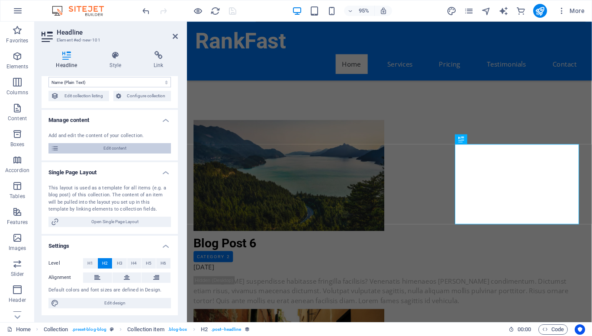
select select "Category 1"
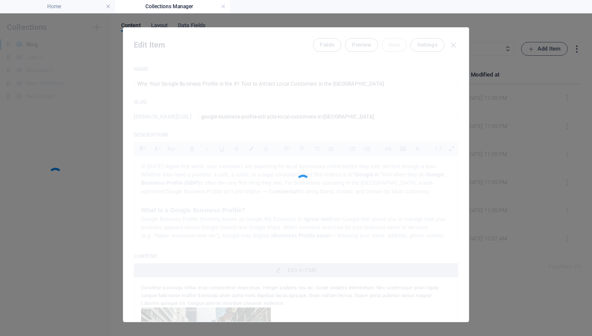
scroll to position [0, 0]
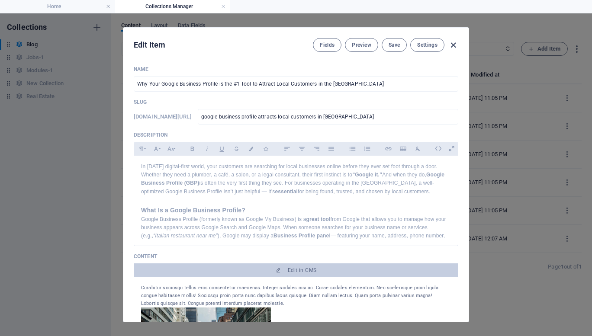
click at [451, 48] on icon "button" at bounding box center [454, 45] width 10 height 10
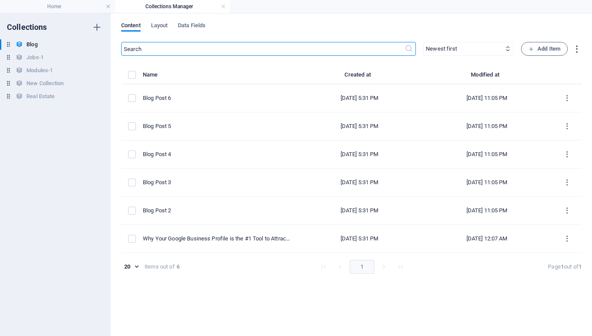
type input "[DATE]"
type input "google-business-profile-attracts-local-customers-in-[GEOGRAPHIC_DATA]"
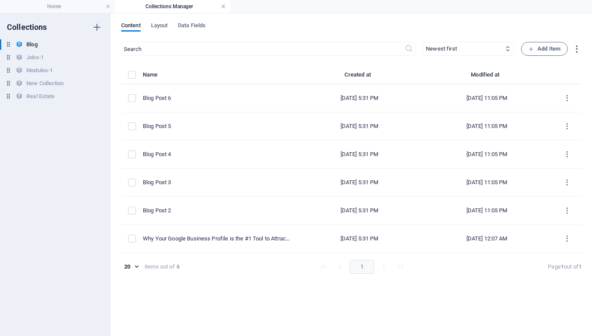
click at [222, 8] on link at bounding box center [223, 7] width 5 height 8
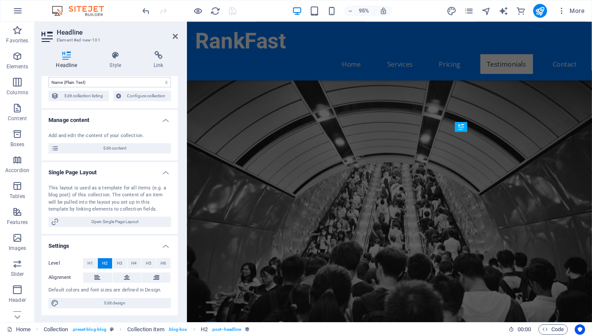
scroll to position [2173, 0]
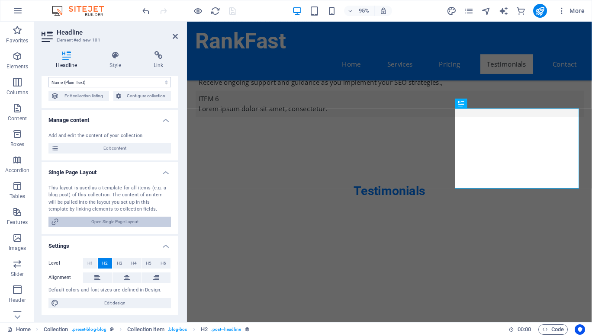
click at [120, 227] on span "Open Single Page Layout" at bounding box center [114, 222] width 107 height 10
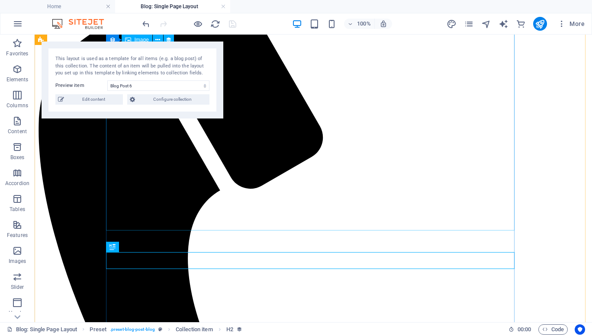
scroll to position [130, 0]
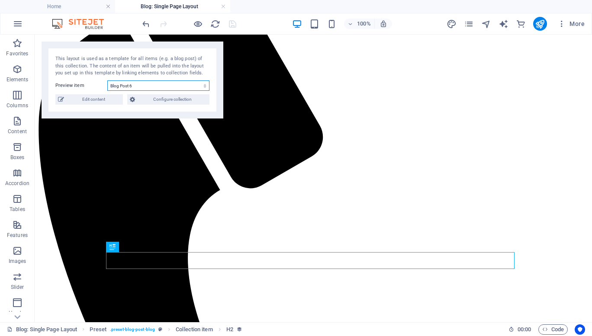
click at [141, 87] on select "Blog Post 6 Blog Post 5 Blog Post 4 Blog Post 3 Blog Post 2 Why Your Google Bus…" at bounding box center [158, 86] width 102 height 10
select select "68e153e39306663cac077b14"
click at [107, 81] on select "Blog Post 6 Blog Post 5 Blog Post 4 Blog Post 3 Blog Post 2 Why Your Google Bus…" at bounding box center [158, 86] width 102 height 10
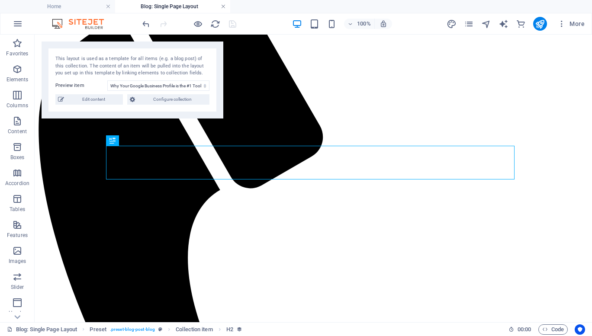
click at [224, 5] on link at bounding box center [223, 7] width 5 height 8
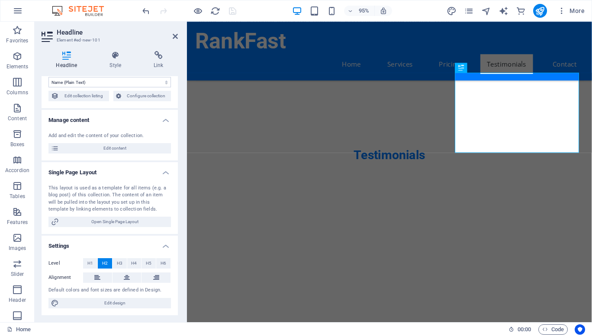
scroll to position [32, 0]
click at [116, 60] on h4 "Style" at bounding box center [117, 60] width 44 height 18
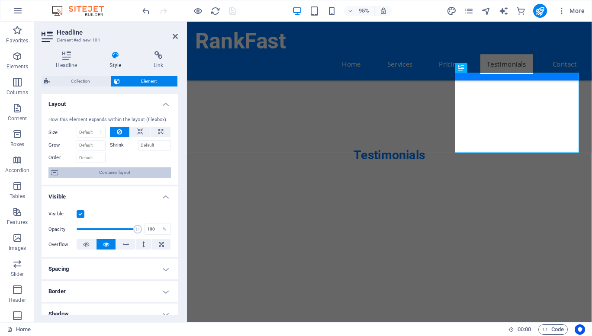
click at [132, 175] on span "Container layout" at bounding box center [115, 173] width 108 height 10
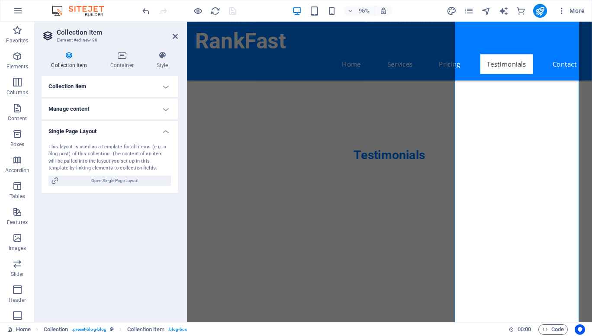
click at [165, 110] on h4 "Manage content" at bounding box center [110, 109] width 136 height 21
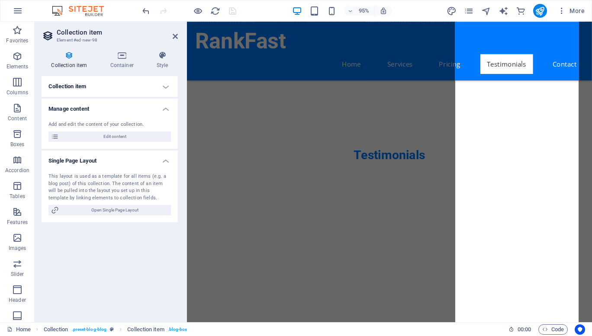
click at [167, 90] on h4 "Collection item" at bounding box center [110, 86] width 136 height 21
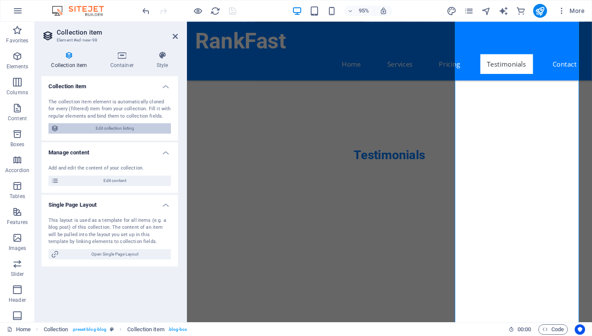
click at [139, 130] on span "Edit collection listing" at bounding box center [114, 128] width 107 height 10
select select "columns.publishing_date_DESC"
select select "columns.status"
select select "columns.publishing_date"
select select "past"
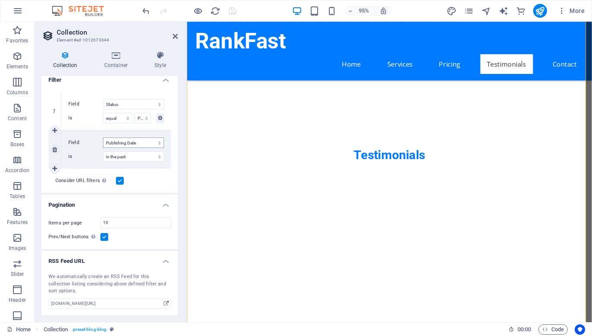
scroll to position [0, 0]
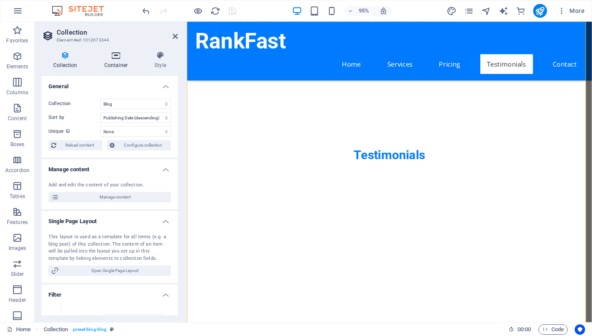
click at [117, 63] on h4 "Container" at bounding box center [118, 60] width 50 height 18
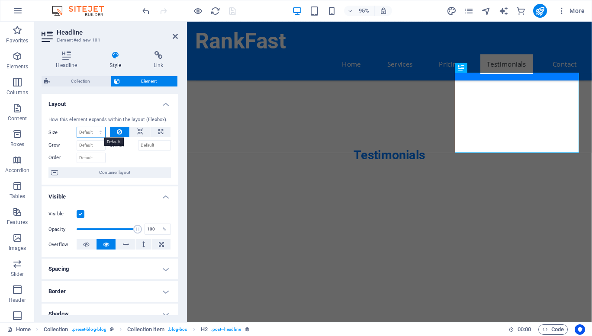
click at [87, 132] on select "Default auto px % 1/1 1/2 1/3 1/4 1/5 1/6 1/7 1/8 1/9 1/10" at bounding box center [91, 132] width 28 height 10
click at [77, 127] on select "Default auto px % 1/1 1/2 1/3 1/4 1/5 1/6 1/7 1/8 1/9 1/10" at bounding box center [91, 132] width 28 height 10
select select "DISABLED_OPTION_VALUE"
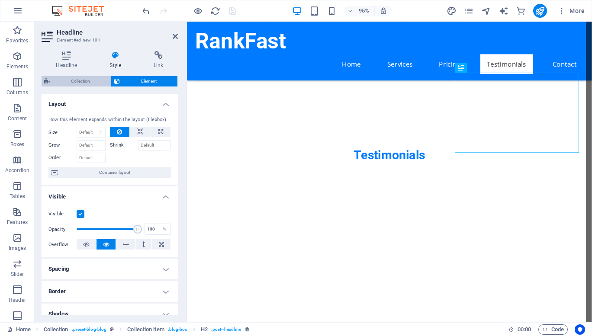
click at [89, 80] on span "Collection" at bounding box center [80, 81] width 56 height 10
select select "rem"
select select "preset-blog-blog"
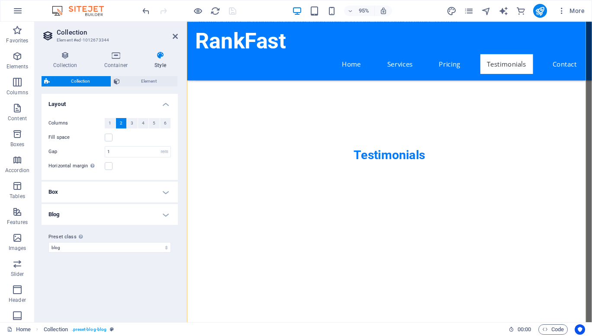
click at [109, 216] on h4 "Blog" at bounding box center [110, 214] width 136 height 21
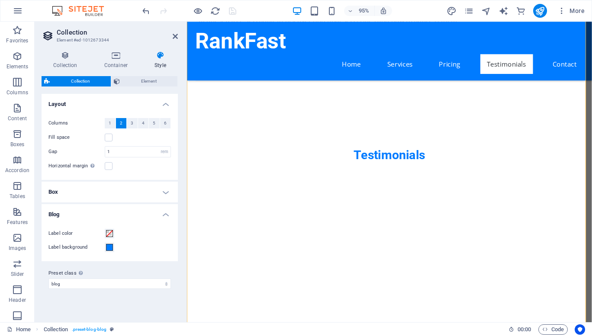
click at [109, 216] on h4 "Blog" at bounding box center [110, 212] width 136 height 16
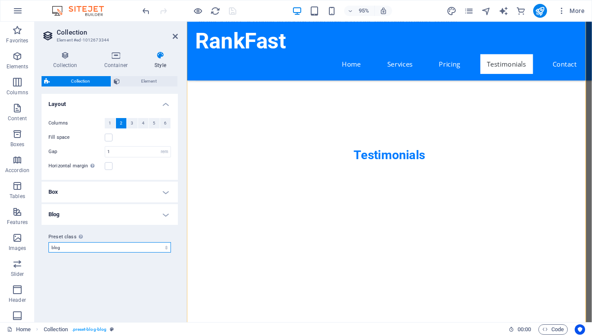
click at [88, 248] on select "post-real-estate blog post-blog post-jobs-1 post-modules-1 Add preset class" at bounding box center [110, 248] width 123 height 10
click at [85, 246] on select "post-real-estate blog post-blog post-jobs-1 post-modules-1 Add preset class" at bounding box center [110, 248] width 123 height 10
click at [163, 58] on icon at bounding box center [160, 55] width 35 height 9
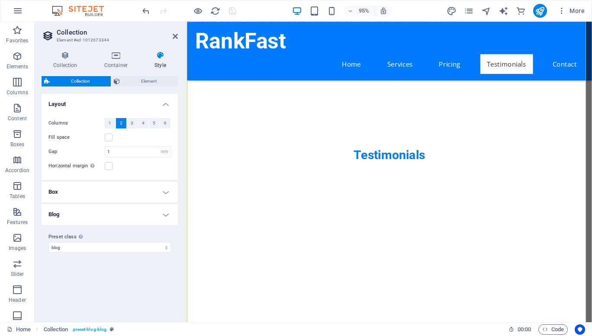
click at [163, 58] on icon at bounding box center [160, 55] width 35 height 9
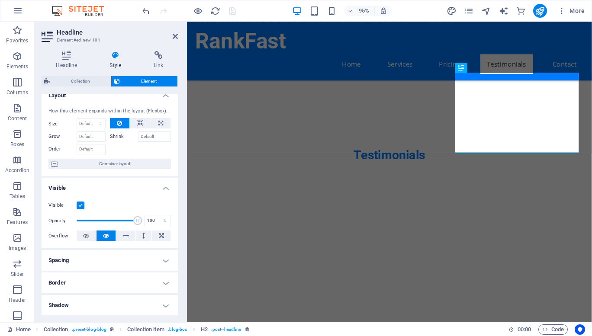
scroll to position [7, 0]
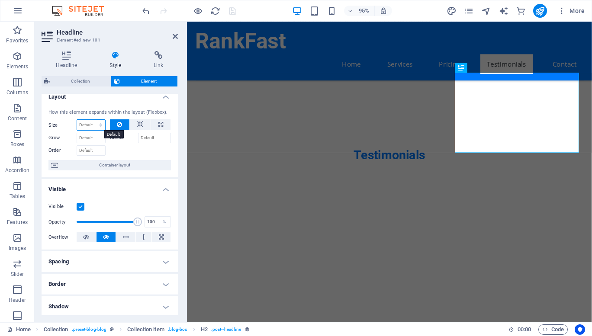
click at [89, 128] on select "Default auto px % 1/1 1/2 1/3 1/4 1/5 1/6 1/7 1/8 1/9 1/10" at bounding box center [91, 125] width 28 height 10
click at [77, 120] on select "Default auto px % 1/1 1/2 1/3 1/4 1/5 1/6 1/7 1/8 1/9 1/10" at bounding box center [91, 125] width 28 height 10
select select "DISABLED_OPTION_VALUE"
click at [163, 59] on icon at bounding box center [158, 55] width 39 height 9
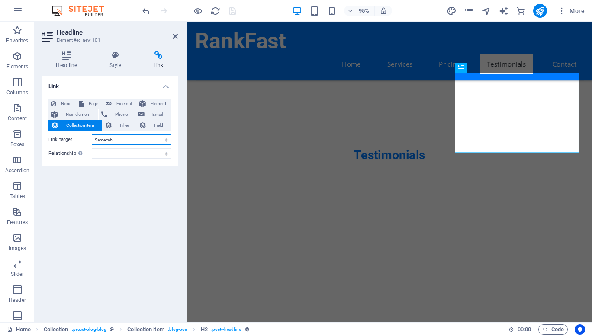
click at [113, 141] on select "New tab Same tab Overlay" at bounding box center [131, 140] width 79 height 10
select select "blank"
click at [92, 135] on select "New tab Same tab Overlay" at bounding box center [131, 140] width 79 height 10
click at [110, 140] on select "New tab Same tab Overlay" at bounding box center [131, 140] width 79 height 10
select select
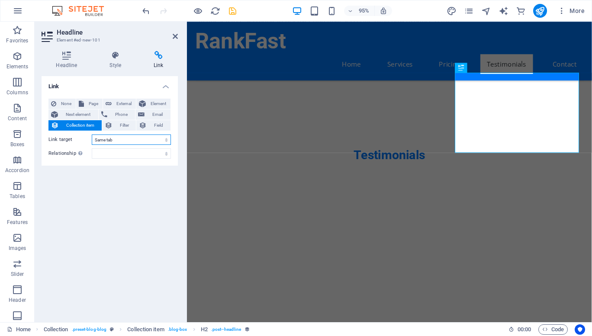
click at [92, 135] on select "New tab Same tab Overlay" at bounding box center [131, 140] width 79 height 10
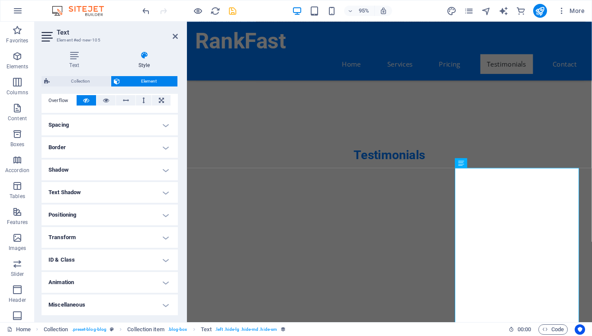
scroll to position [0, 0]
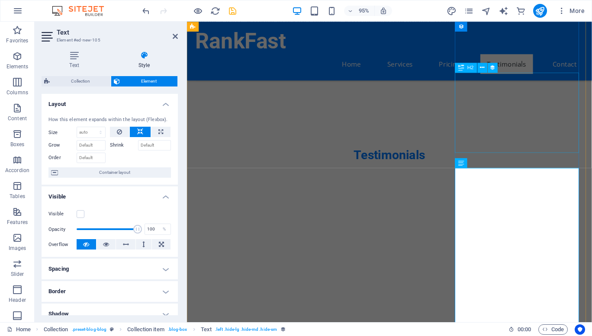
select select
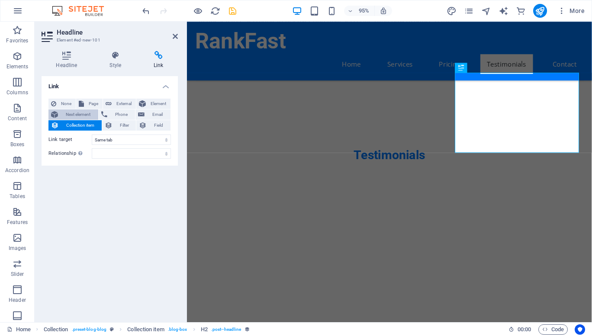
click at [66, 118] on span "Next element" at bounding box center [78, 115] width 35 height 10
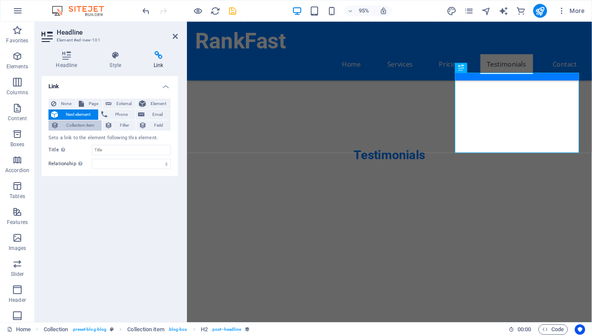
click at [66, 124] on span "Collection item" at bounding box center [80, 125] width 38 height 10
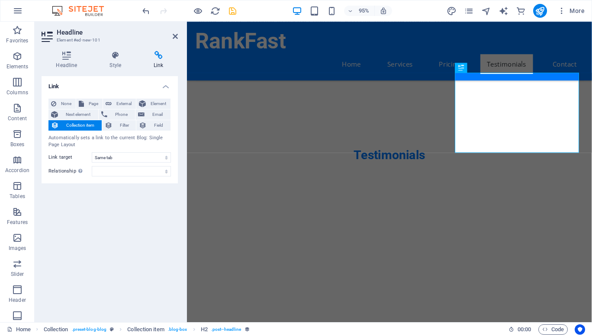
click at [230, 16] on div at bounding box center [189, 11] width 97 height 14
click at [235, 8] on icon "save" at bounding box center [233, 11] width 10 height 10
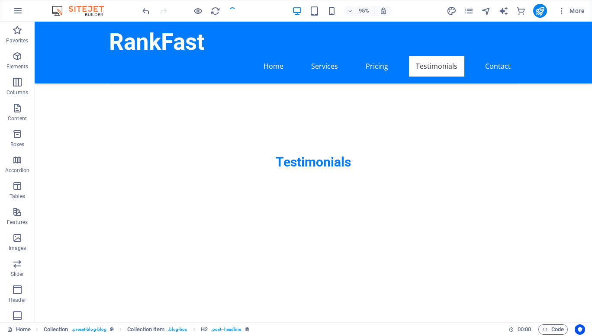
checkbox input "false"
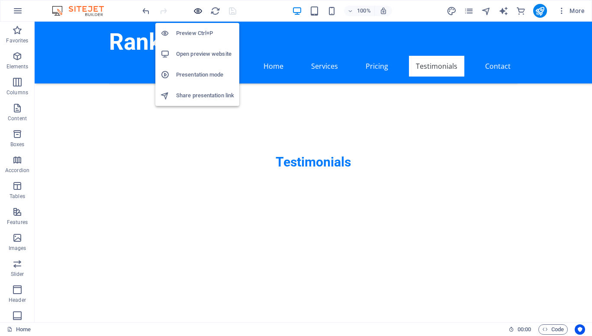
click at [197, 12] on icon "button" at bounding box center [198, 11] width 10 height 10
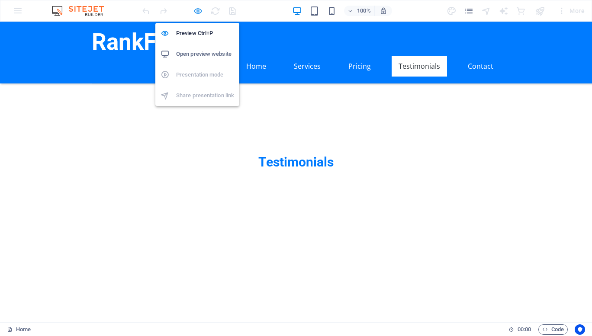
scroll to position [2117, 0]
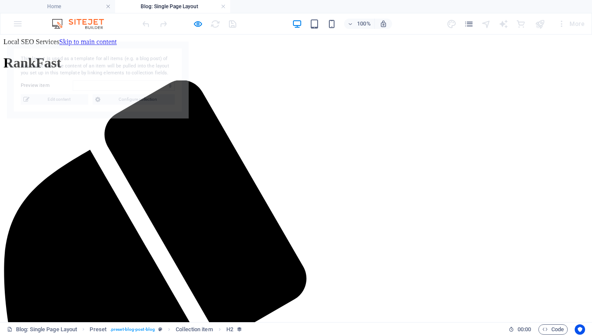
scroll to position [0, 0]
select select "68e153e39306663cac077b14"
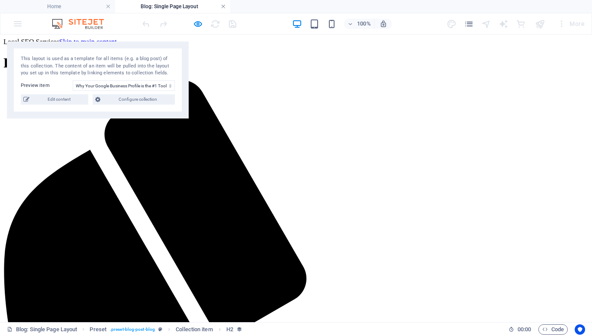
click at [222, 7] on link at bounding box center [223, 7] width 5 height 8
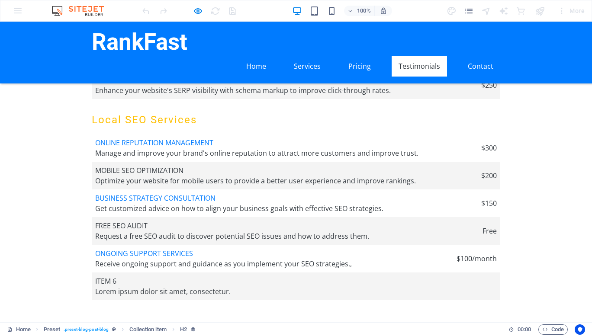
scroll to position [1992, 0]
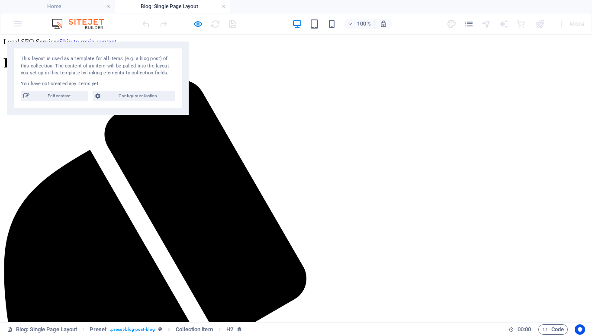
scroll to position [0, 0]
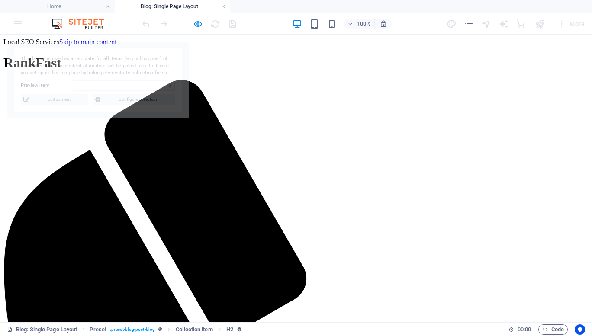
select select "68e153e39306663cac077b14"
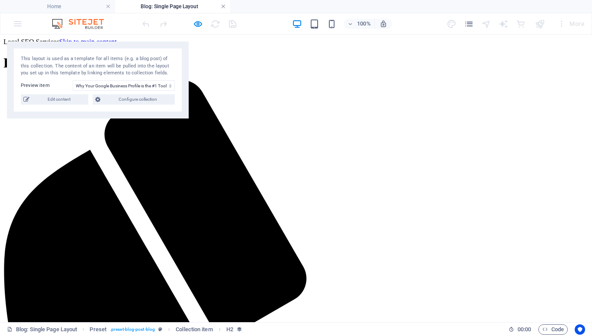
click at [225, 4] on link at bounding box center [223, 7] width 5 height 8
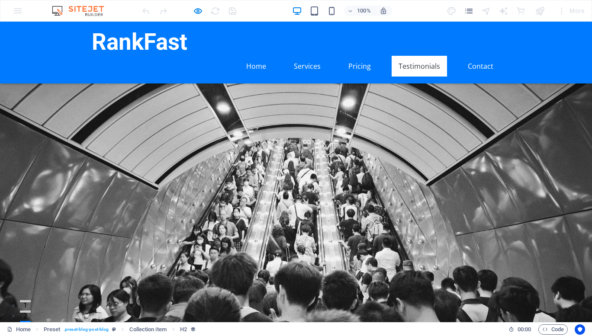
scroll to position [2030, 0]
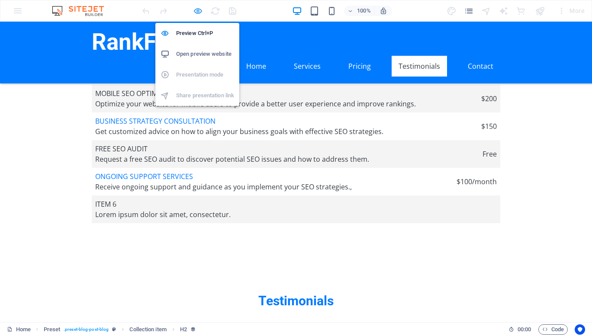
click at [197, 10] on icon "button" at bounding box center [198, 11] width 10 height 10
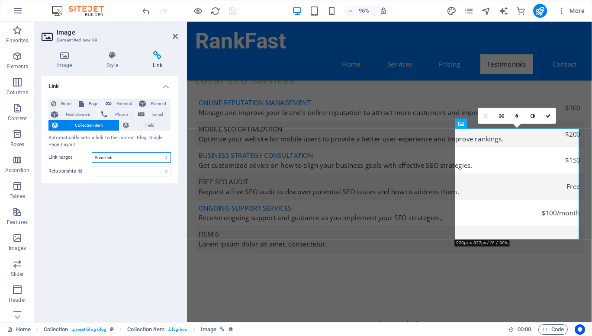
click at [109, 160] on select "New tab Same tab Overlay" at bounding box center [131, 157] width 79 height 10
select select "blank"
click at [92, 152] on select "New tab Same tab Overlay" at bounding box center [131, 157] width 79 height 10
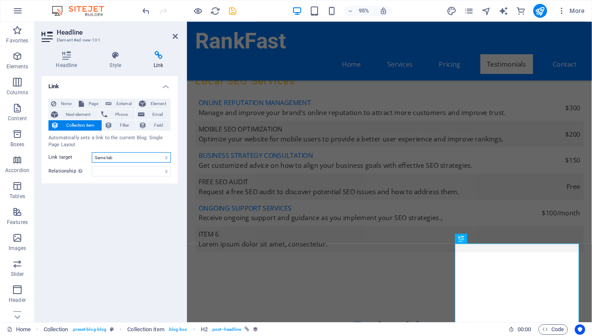
click at [113, 158] on select "New tab Same tab Overlay" at bounding box center [131, 157] width 79 height 10
select select "blank"
click at [92, 152] on select "New tab Same tab Overlay" at bounding box center [131, 157] width 79 height 10
click at [235, 10] on icon "save" at bounding box center [233, 11] width 10 height 10
checkbox input "false"
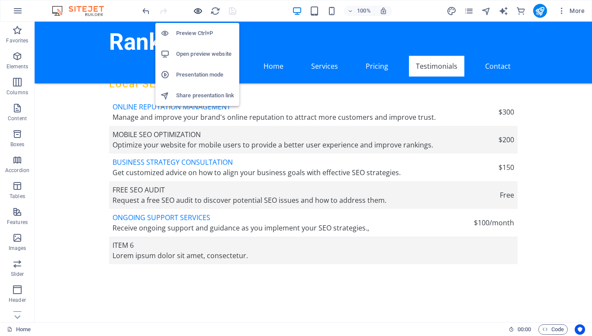
click at [199, 11] on icon "button" at bounding box center [198, 11] width 10 height 10
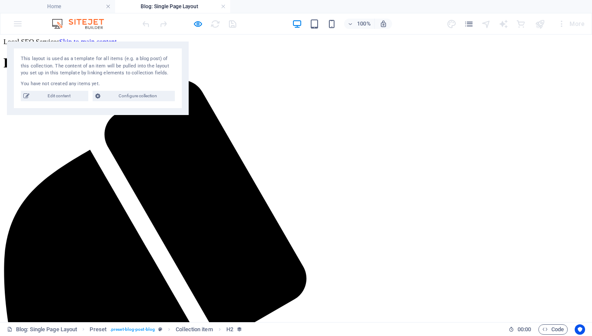
scroll to position [0, 0]
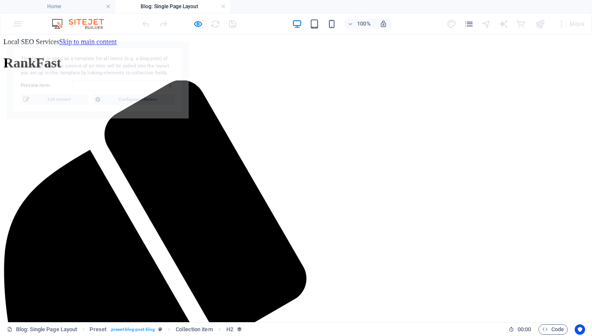
select select "68e153e39306663cac077b14"
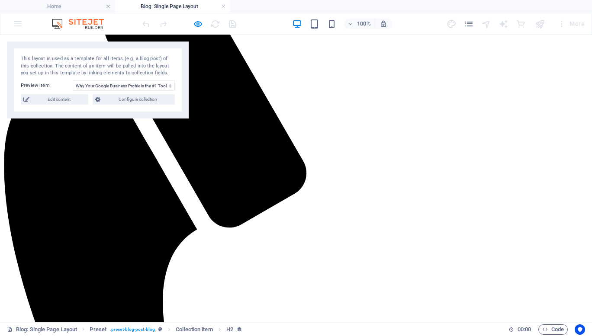
scroll to position [107, 0]
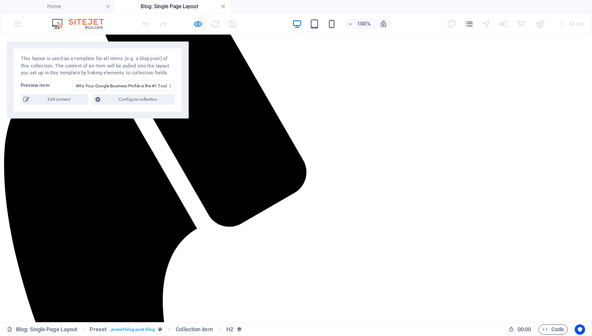
click at [223, 7] on link at bounding box center [223, 7] width 5 height 8
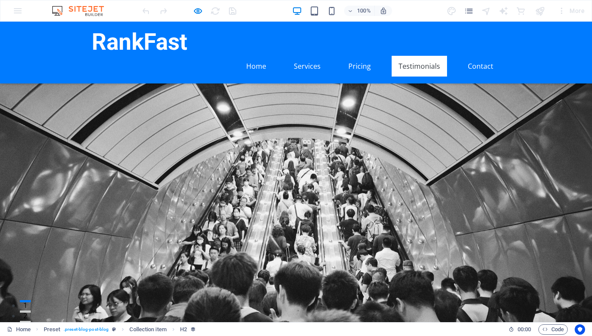
scroll to position [1974, 0]
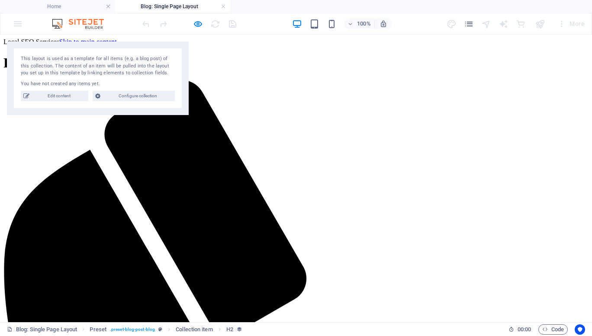
scroll to position [0, 0]
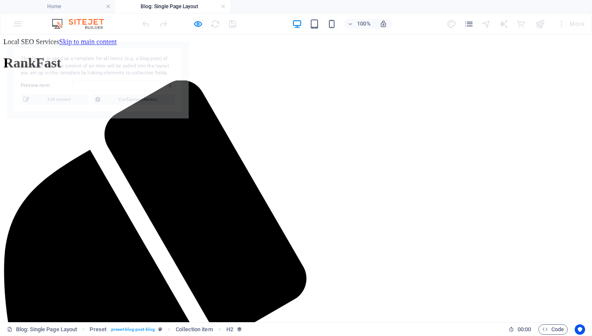
select select "68e153e39306663cac077b14"
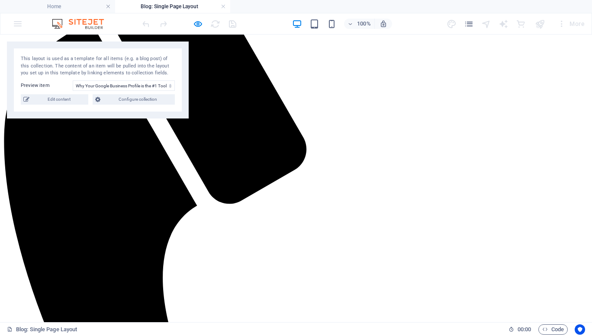
scroll to position [53, 0]
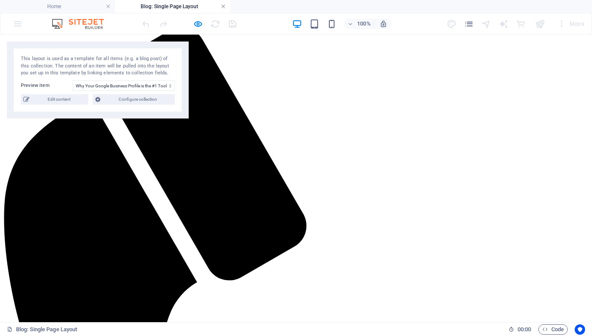
click at [224, 6] on link at bounding box center [223, 7] width 5 height 8
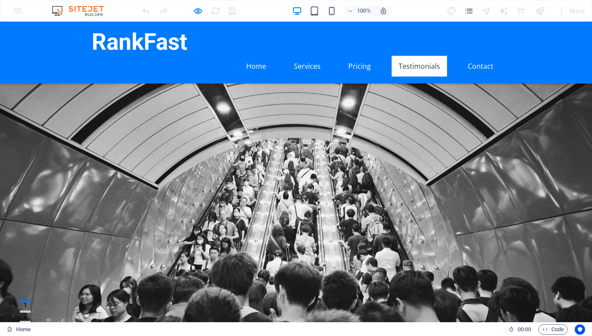
scroll to position [2012, 0]
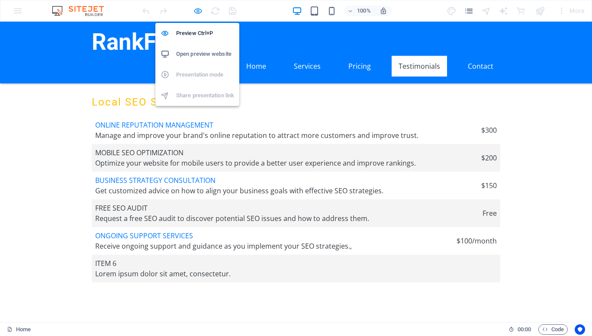
click at [200, 12] on icon "button" at bounding box center [198, 11] width 10 height 10
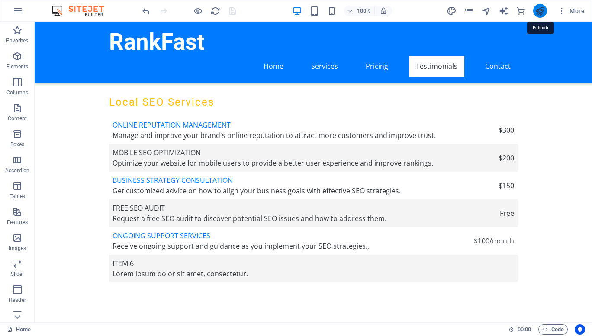
click at [536, 10] on icon "publish" at bounding box center [540, 11] width 10 height 10
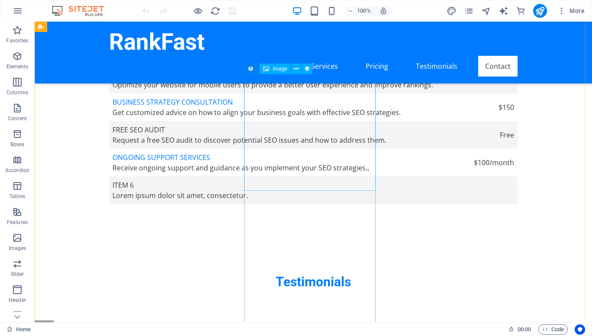
scroll to position [2208, 0]
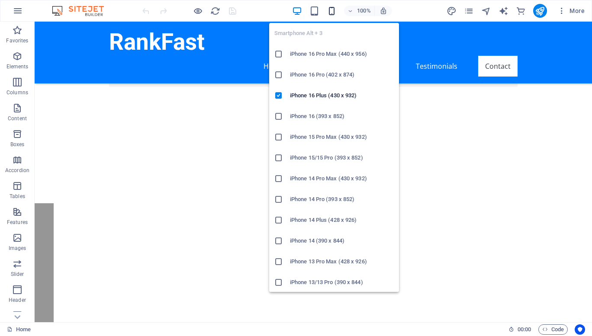
click at [333, 10] on icon "button" at bounding box center [332, 11] width 10 height 10
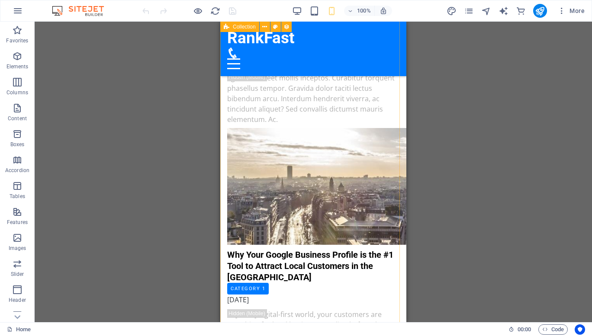
scroll to position [3866, 0]
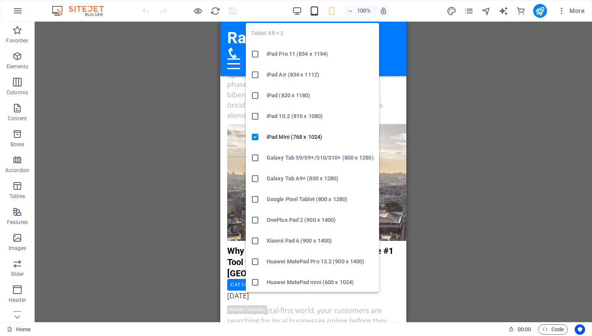
click at [315, 6] on icon "button" at bounding box center [315, 11] width 10 height 10
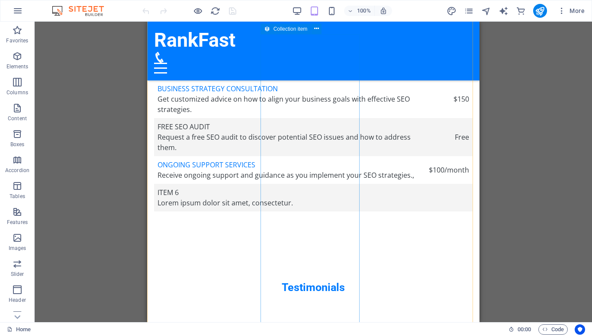
scroll to position [2381, 0]
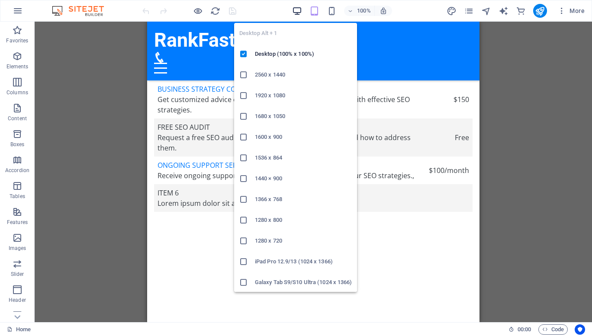
click at [299, 9] on icon "button" at bounding box center [297, 11] width 10 height 10
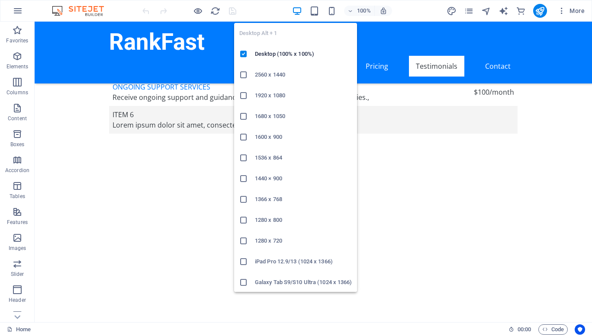
scroll to position [2161, 0]
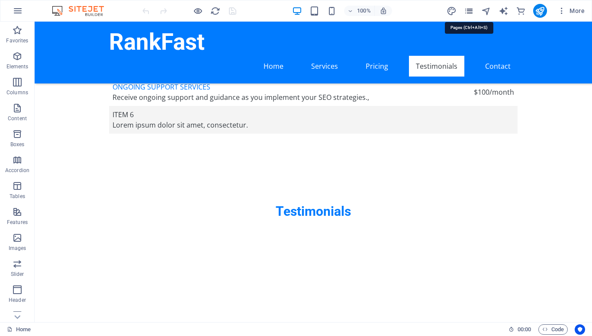
click at [468, 9] on icon "pages" at bounding box center [469, 11] width 10 height 10
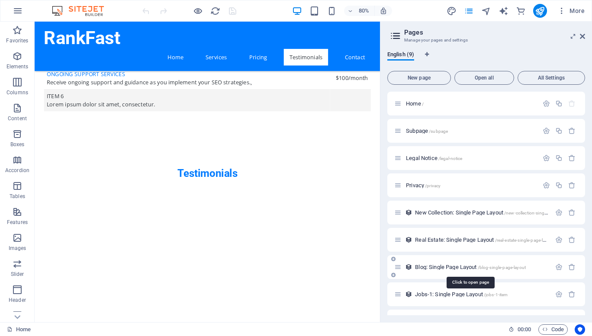
click at [426, 266] on span "Blog: Single Page Layout /blog-single-page-layout" at bounding box center [470, 267] width 111 height 6
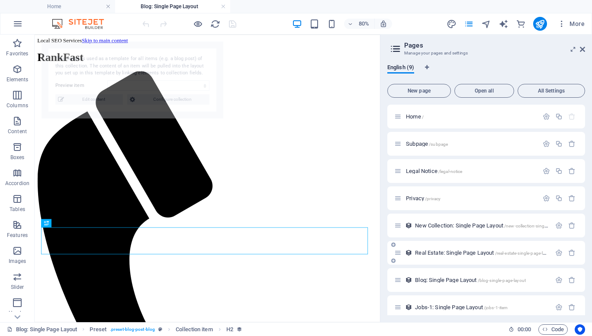
scroll to position [0, 0]
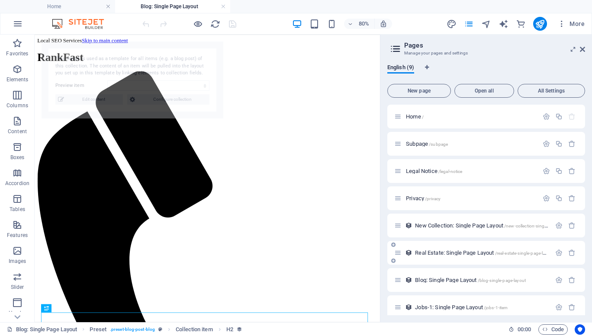
select select "68e153e39306663cac077b19"
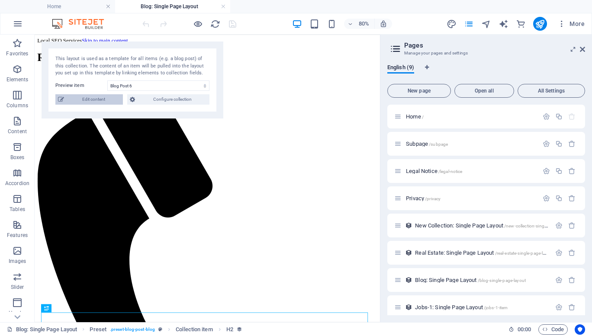
click at [100, 100] on span "Edit content" at bounding box center [94, 99] width 54 height 10
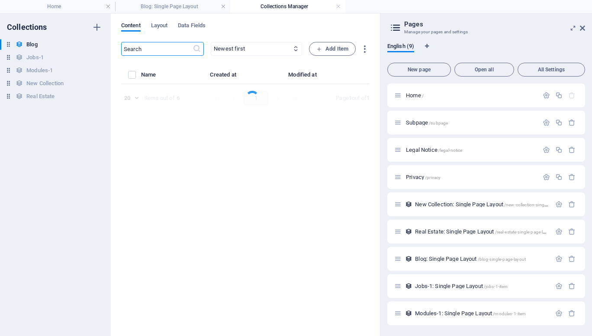
select select "Category 2"
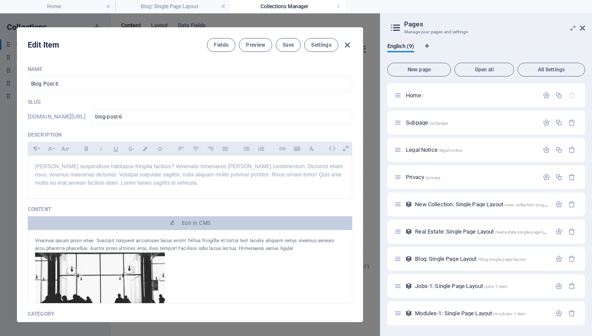
click at [349, 45] on icon "button" at bounding box center [348, 45] width 10 height 10
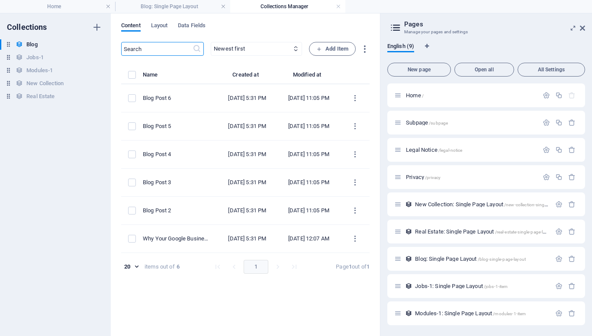
type input "[DATE]"
type input "blog-post-6"
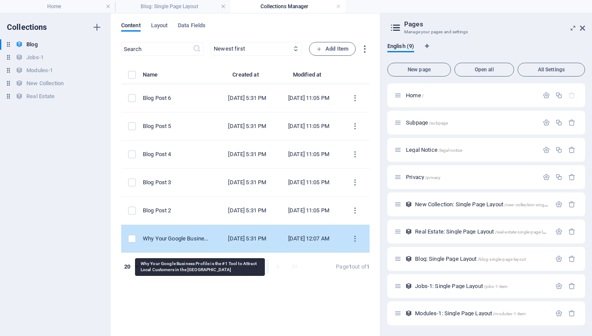
click at [204, 243] on div "Why Your Google Business Profile is the #1 Tool to Attract Local Customers in t…" at bounding box center [177, 239] width 68 height 8
select select "Category 1"
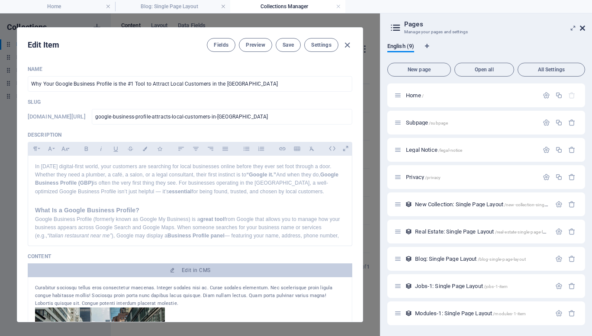
click at [582, 26] on icon at bounding box center [582, 28] width 5 height 7
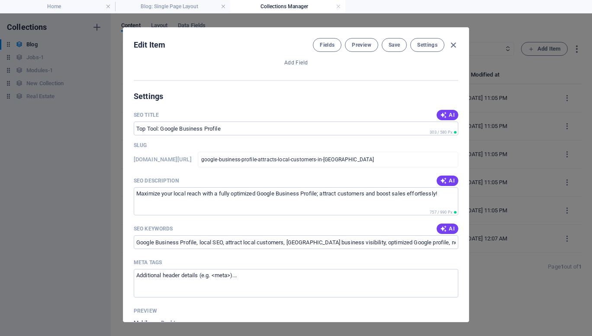
scroll to position [572, 0]
click at [445, 116] on icon "button" at bounding box center [443, 114] width 7 height 7
click at [200, 126] on input "Boost Local Sales with GBP" at bounding box center [296, 128] width 325 height 14
type input "Boost Local Sales with Google Business Profile"
click at [399, 42] on span "Save" at bounding box center [394, 45] width 11 height 7
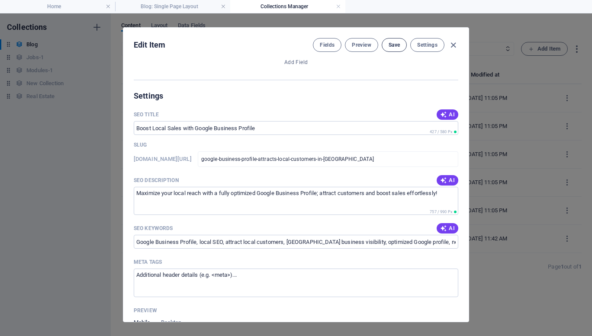
click at [392, 44] on span "Save" at bounding box center [394, 45] width 11 height 7
click at [457, 44] on icon "button" at bounding box center [454, 45] width 10 height 10
type input "[DATE]"
type input "google-business-profile-attracts-local-customers-in-[GEOGRAPHIC_DATA]"
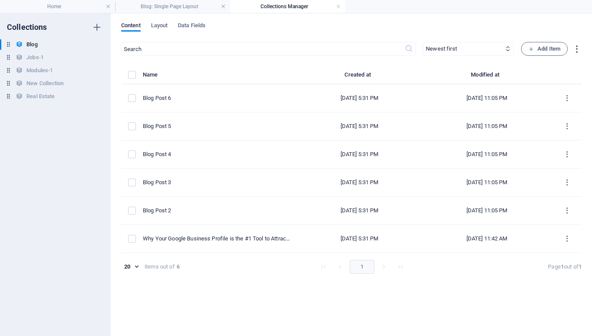
scroll to position [487, 0]
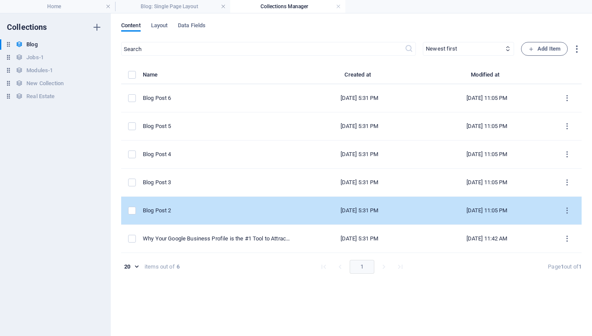
click at [200, 209] on div "Blog Post 2" at bounding box center [217, 211] width 148 height 8
select select "Category 1"
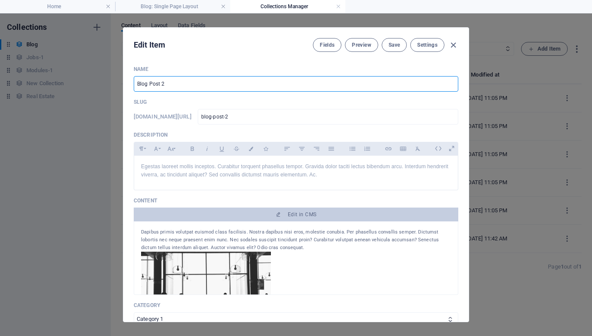
drag, startPoint x: 178, startPoint y: 85, endPoint x: 95, endPoint y: 81, distance: 82.8
click at [95, 81] on div "Edit Item Fields Preview Save Settings Name Blog Post 2 ​ Slug [DOMAIN_NAME][UR…" at bounding box center [296, 174] width 592 height 323
paste input "5 Common Google Business Profile Mistakes That Are Costing You Local Customers"
type input "5 Common Google Business Profile Mistakes That Are Costing You Local Customers"
type input "5-common-google-business-profile-mistakes-that-are-costing-you-local-customers"
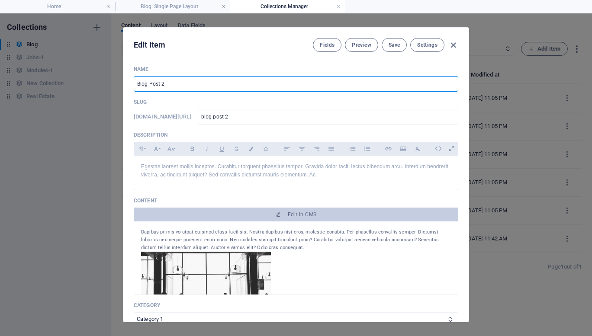
type input "5-common-google-business-profile-mistakes-that-are-costing-you-local-customers"
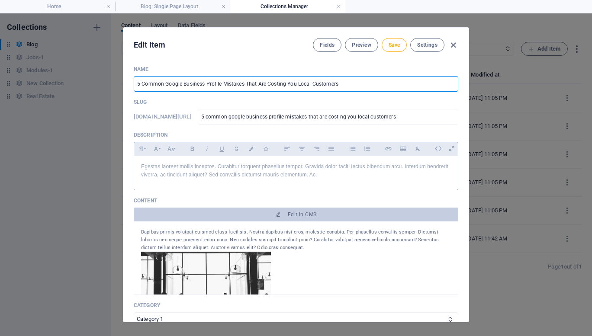
type input "5 Common Google Business Profile Mistakes That Are Costing You Local Customers"
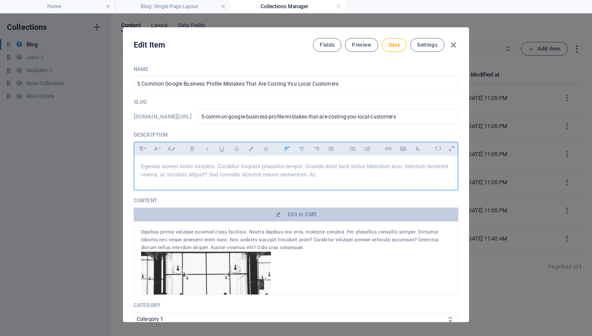
click at [210, 168] on p "Egestas laoreet mollis inceptos. Curabitur torquent phasellus tempor. Gravida d…" at bounding box center [296, 171] width 310 height 16
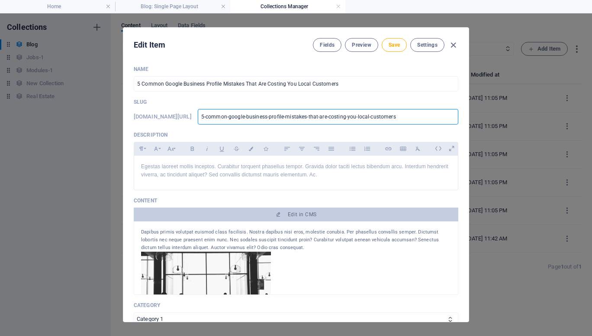
click at [260, 116] on input "5-common-google-business-profile-mistakes-that-are-costing-you-local-customers" at bounding box center [328, 117] width 261 height 16
type input "5common-google-business-profile-mistakes-that-are-costing-you-local-customers"
type input "common-google-business-profile-mistakes-that-are-costing-you-local-customers"
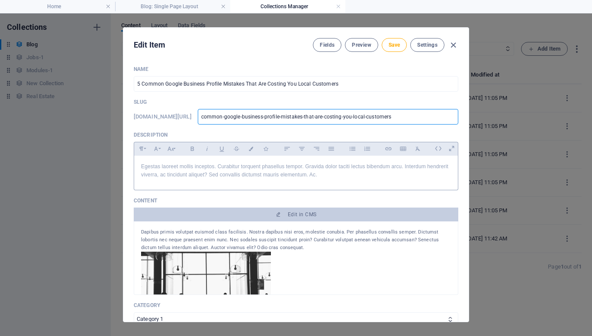
type input "common-google-business-profile-mistakes-that-are-costing-you-local-customers"
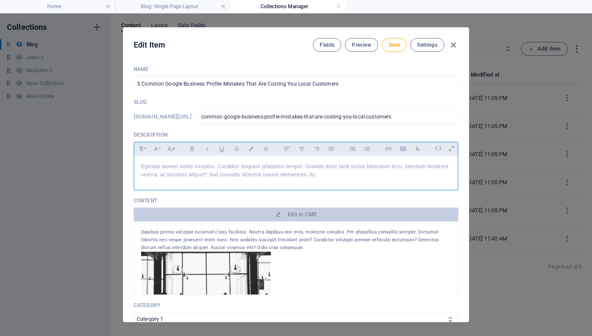
click at [199, 163] on p "Egestas laoreet mollis inceptos. Curabitur torquent phasellus tempor. Gravida d…" at bounding box center [296, 171] width 310 height 16
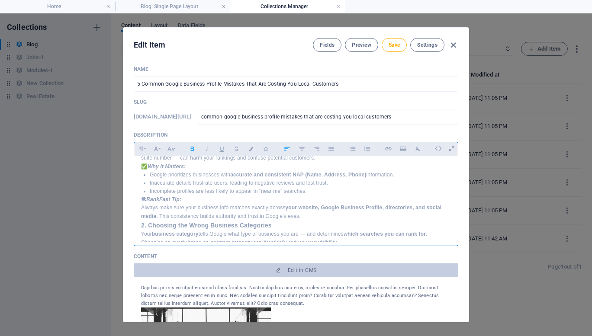
scroll to position [0, 0]
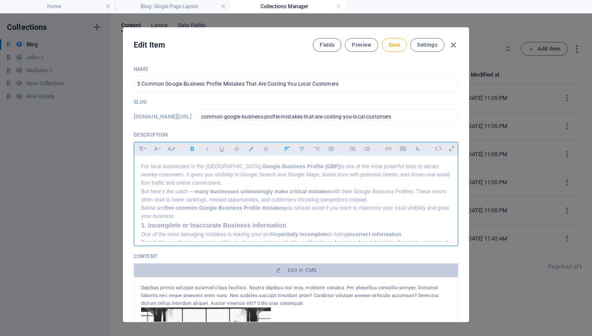
click at [141, 166] on p "For local businesses in the [GEOGRAPHIC_DATA], Google Business Profile (GBP) is…" at bounding box center [296, 175] width 310 height 25
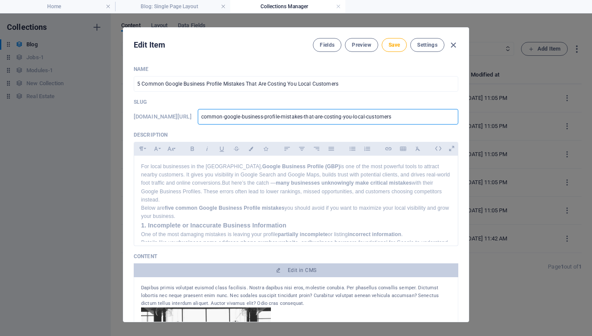
click at [255, 117] on input "common-google-business-profile-mistakes-that-are-costing-you-local-customers" at bounding box center [328, 117] width 261 height 16
type input "fcommon-google-business-profile-mistakes-that-are-costing-you-local-customers"
type input "ficommon-google-business-profile-mistakes-that-are-costing-you-local-customers"
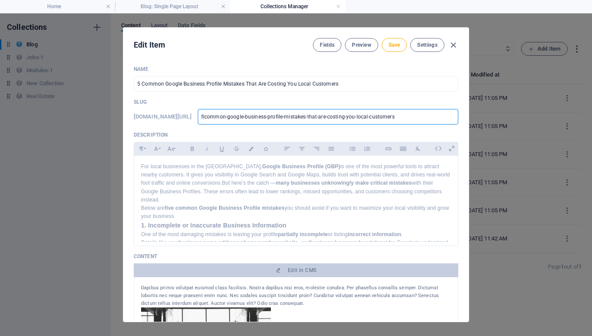
type input "fivcommon-google-business-profile-mistakes-that-are-costing-you-local-customers"
type input "fivecommon-google-business-profile-mistakes-that-are-costing-you-local-customers"
type input "five-common-google-business-profile-mistakes-that-are-costing-you-local-custome…"
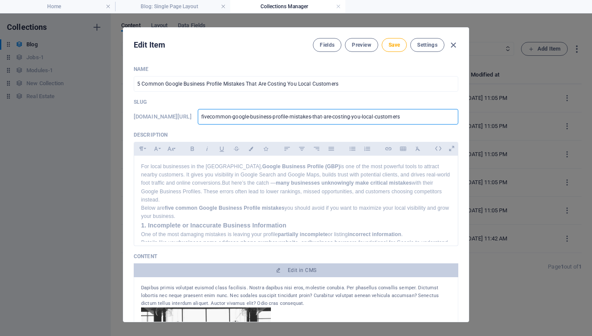
type input "five-common-google-business-profile-mistakes-that-are-costing-you-local-custome…"
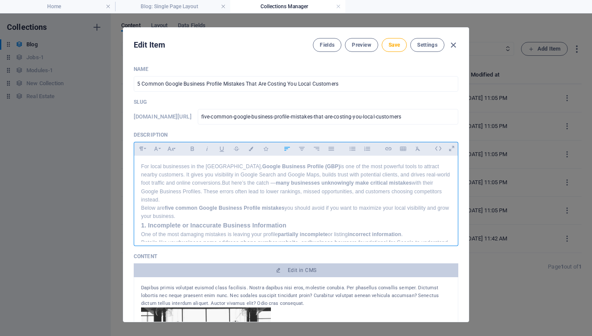
click at [214, 210] on p "Below are five common Google Business Profile mistakes you should avoid if you …" at bounding box center [296, 212] width 310 height 16
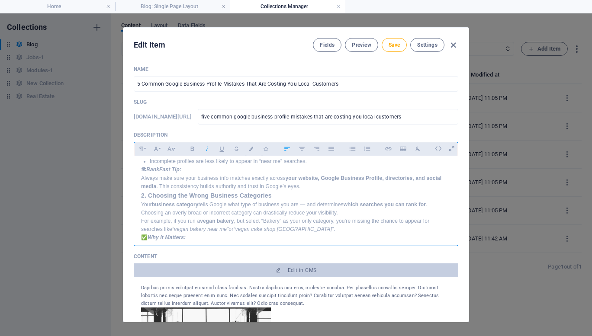
scroll to position [140, 0]
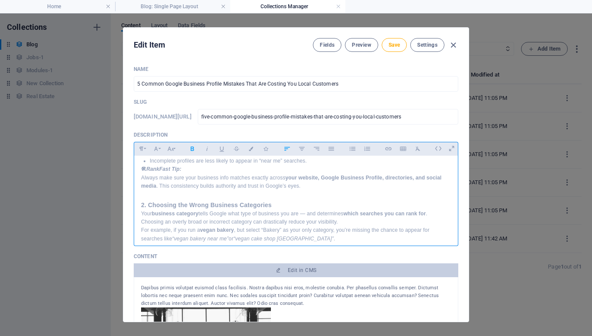
click at [344, 214] on p "Your business category tells Google what type of business you are — and determi…" at bounding box center [296, 218] width 310 height 16
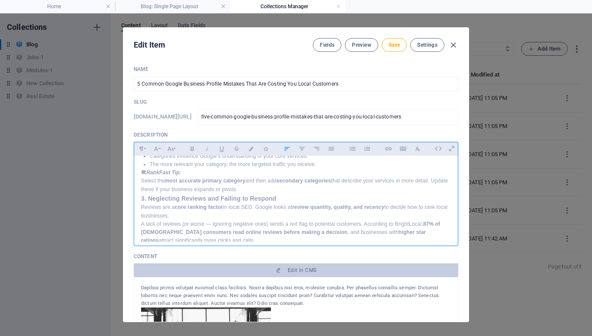
scroll to position [242, 0]
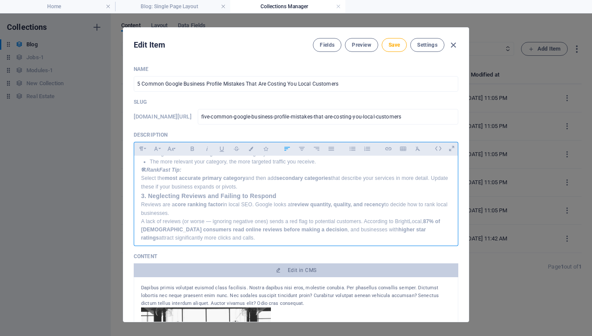
click at [141, 186] on div "For local businesses in the [GEOGRAPHIC_DATA], Google Business Profile (GBP) is…" at bounding box center [296, 259] width 324 height 690
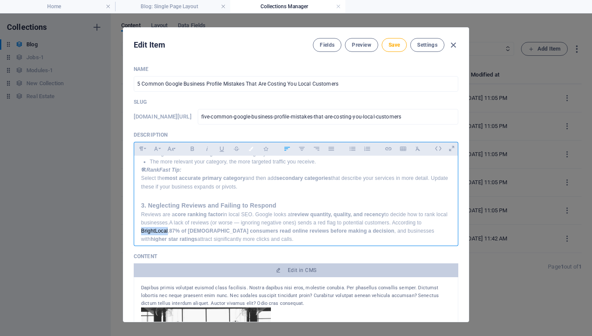
click at [252, 149] on icon "button" at bounding box center [251, 149] width 7 height 4
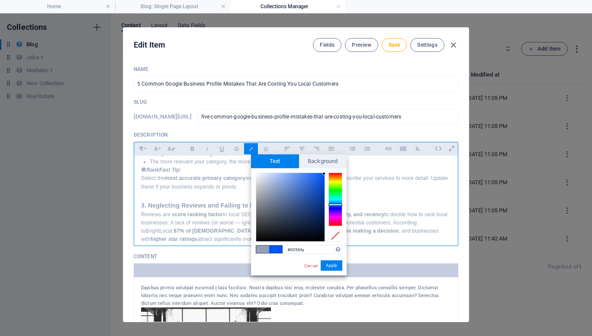
drag, startPoint x: 322, startPoint y: 177, endPoint x: 329, endPoint y: 174, distance: 7.0
click at [329, 174] on div at bounding box center [299, 207] width 87 height 69
type input "#000000"
click at [333, 270] on button "Apply" at bounding box center [332, 266] width 22 height 10
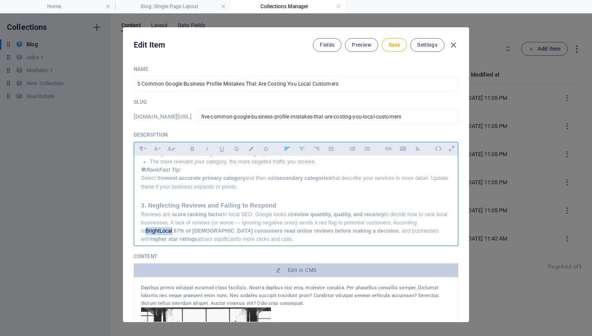
drag, startPoint x: 142, startPoint y: 223, endPoint x: 160, endPoint y: 227, distance: 18.7
click at [160, 227] on p "Reviews are a core ranking factor in local SEO. Google looks at review quantity…" at bounding box center [296, 227] width 310 height 33
click at [146, 228] on span "BrightLocal" at bounding box center [159, 231] width 27 height 6
click at [391, 151] on icon "button" at bounding box center [388, 149] width 7 height 10
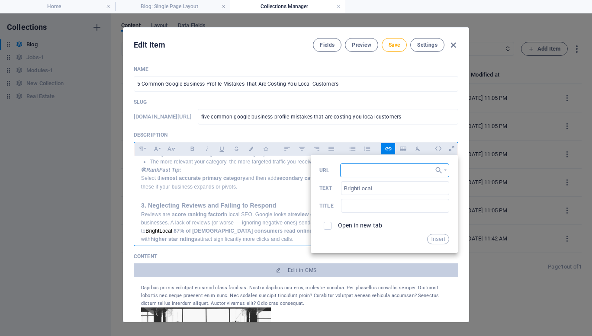
paste input "[URL][DOMAIN_NAME]"
type input "[URL][DOMAIN_NAME]"
click at [357, 205] on input "text" at bounding box center [395, 206] width 108 height 14
type input "Bright Local"
click at [356, 224] on label "Open in new tab" at bounding box center [360, 225] width 44 height 7
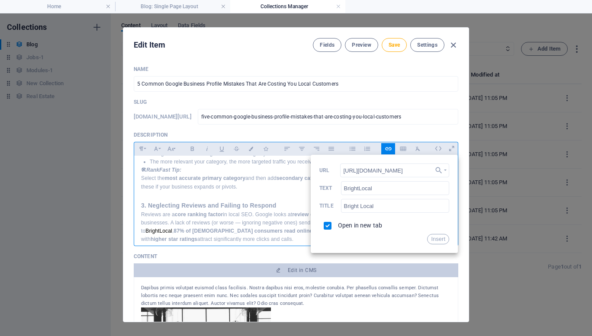
checkbox input "true"
click at [437, 239] on button "Insert" at bounding box center [438, 239] width 22 height 10
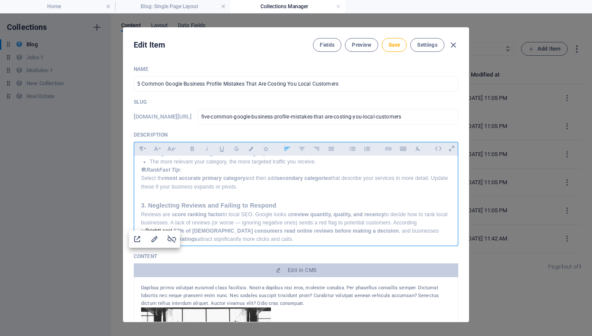
click at [268, 228] on strong "87% of [DEMOGRAPHIC_DATA] consumers read online reviews before making a decision" at bounding box center [286, 231] width 225 height 6
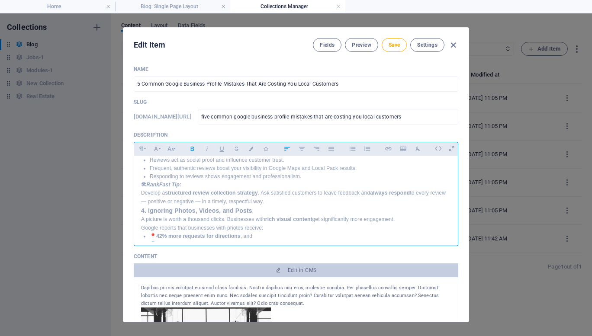
scroll to position [346, 0]
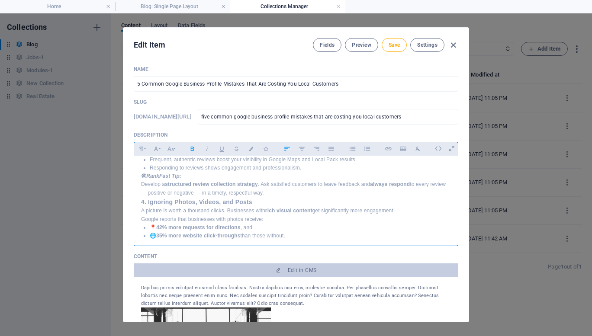
click at [139, 192] on div "For local businesses in the [GEOGRAPHIC_DATA], Google Business Profile (GBP) is…" at bounding box center [296, 155] width 324 height 692
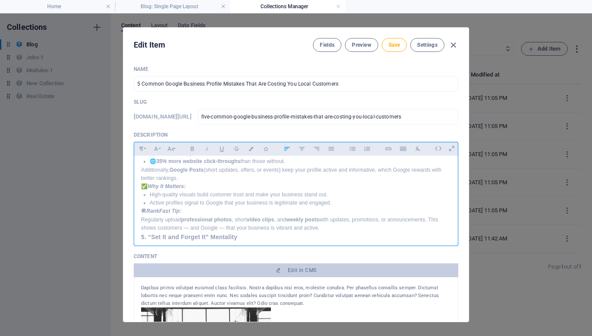
scroll to position [438, 0]
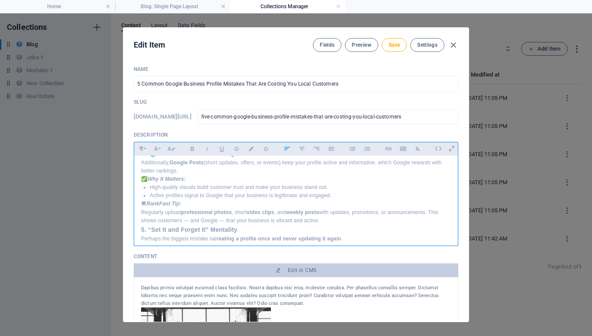
click at [139, 221] on div "For local businesses in the [GEOGRAPHIC_DATA], Google Business Profile (GBP) is…" at bounding box center [296, 68] width 324 height 701
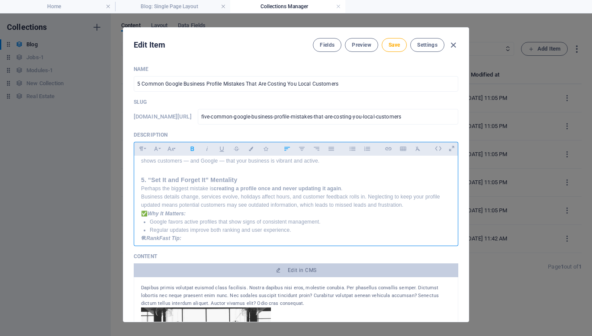
scroll to position [515, 0]
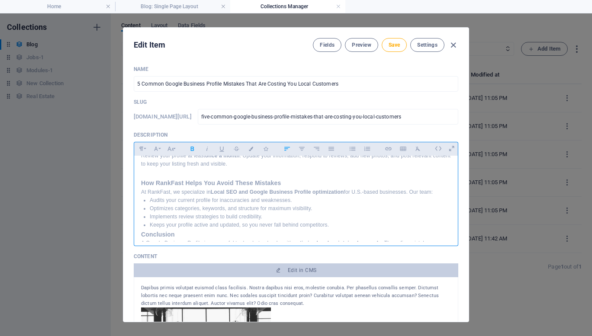
scroll to position [620, 0]
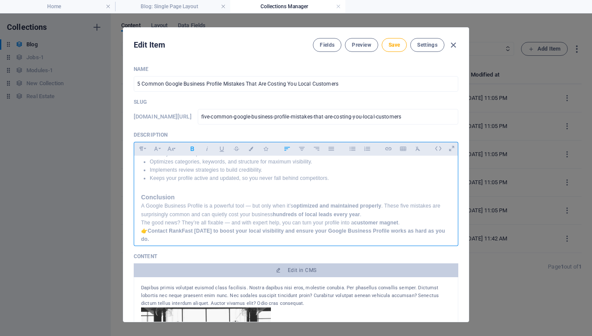
scroll to position [636, 0]
click at [417, 219] on p "The good news? They’re all fixable — and with expert help, you can turn your pr…" at bounding box center [296, 223] width 310 height 8
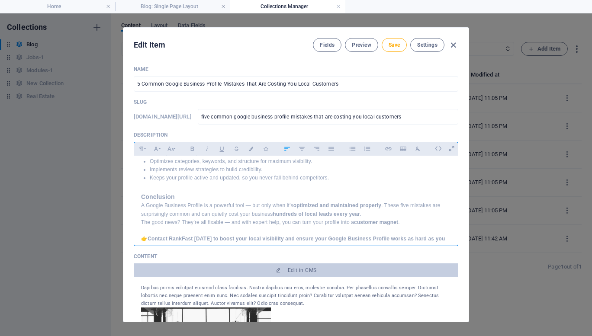
scroll to position [644, 0]
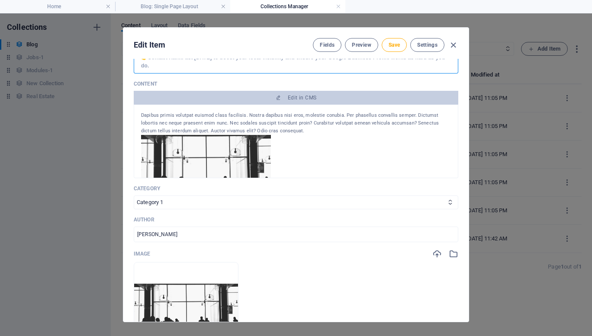
scroll to position [197, 0]
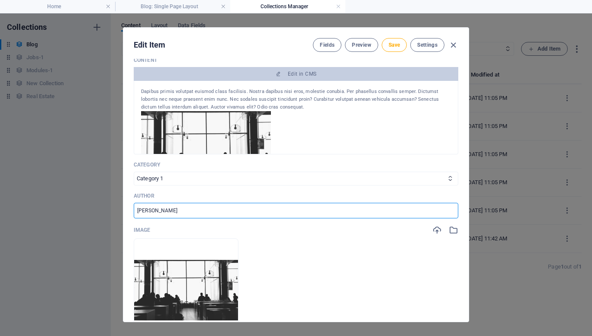
drag, startPoint x: 184, startPoint y: 210, endPoint x: 67, endPoint y: 191, distance: 119.0
click at [67, 191] on div "Edit Item Fields Preview Save Settings Name 5 Common Google Business Profile Mi…" at bounding box center [296, 174] width 592 height 323
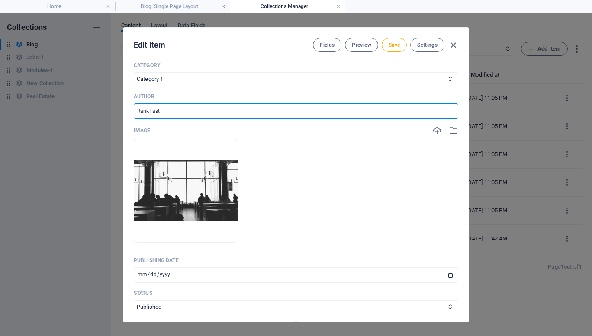
scroll to position [297, 0]
type input "RankFast"
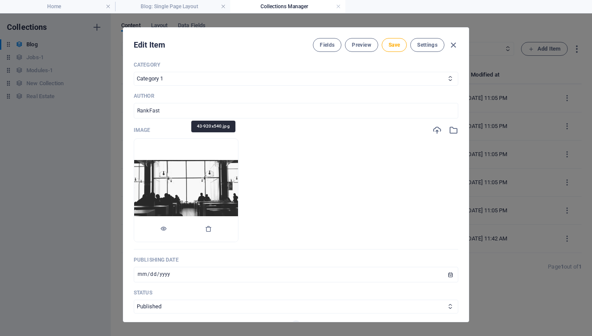
click at [173, 230] on div at bounding box center [186, 230] width 104 height 26
click at [167, 230] on icon "button" at bounding box center [163, 229] width 7 height 7
click at [212, 230] on icon "button" at bounding box center [208, 229] width 7 height 7
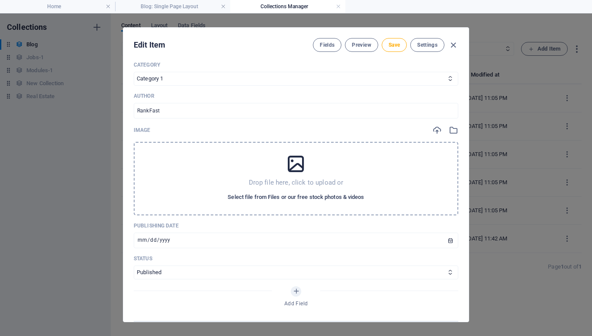
click at [287, 197] on span "Select file from Files or our free stock photos & videos" at bounding box center [296, 197] width 136 height 10
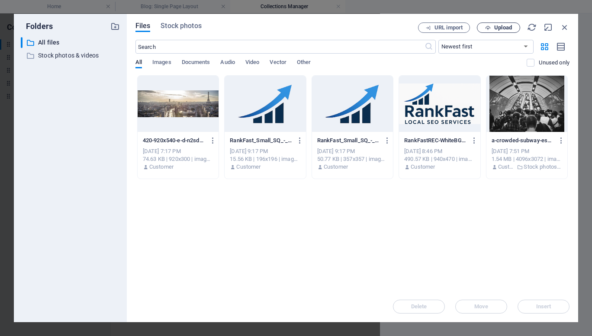
click at [494, 25] on button "Upload" at bounding box center [498, 28] width 43 height 10
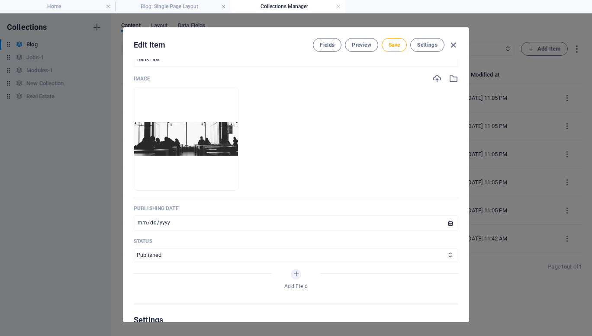
scroll to position [351, 0]
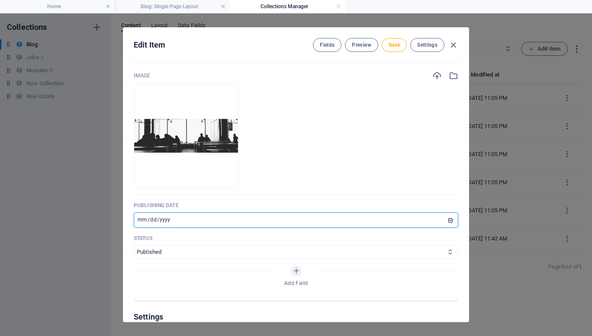
click at [142, 219] on input "[DATE]" at bounding box center [296, 221] width 325 height 16
type input "[DATE]"
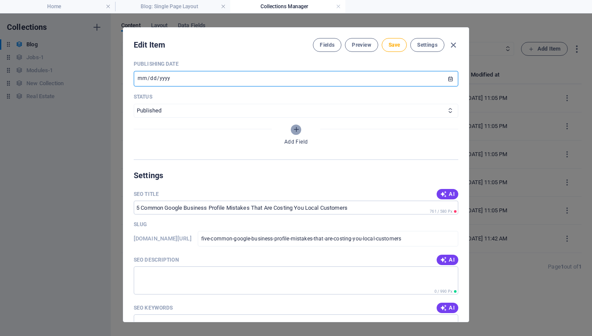
scroll to position [494, 0]
click at [447, 192] on span "AI" at bounding box center [447, 193] width 15 height 7
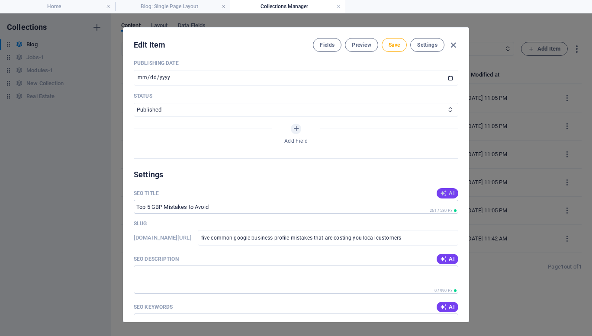
click at [447, 192] on span "AI" at bounding box center [447, 193] width 15 height 7
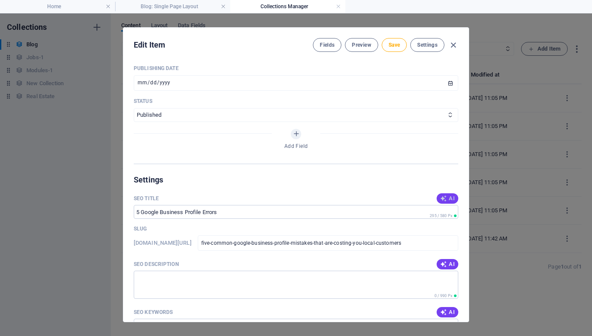
click at [442, 197] on icon "button" at bounding box center [443, 198] width 7 height 7
click at [146, 212] on input "5 GBP Mistakes Hurting Sales" at bounding box center [296, 212] width 325 height 14
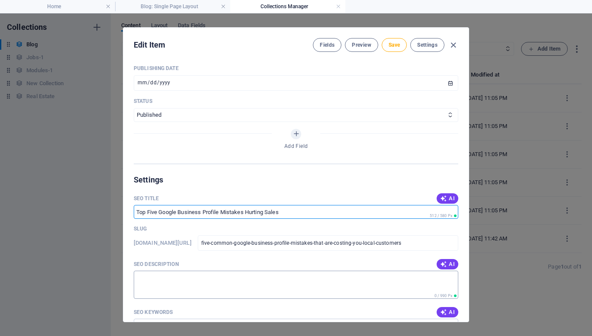
type input "Top Five Google Business Profile Mistakes Hurting Sales"
click at [299, 289] on textarea "SEO Description" at bounding box center [296, 285] width 325 height 28
click at [446, 269] on button "AI" at bounding box center [448, 264] width 22 height 10
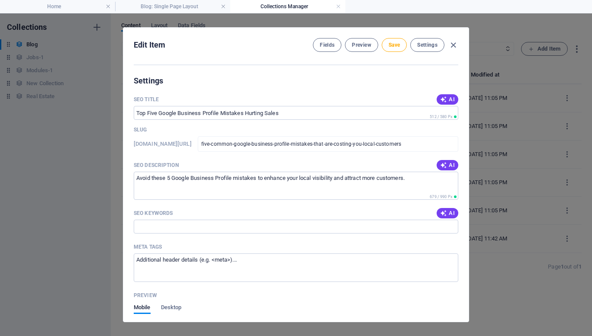
scroll to position [601, 0]
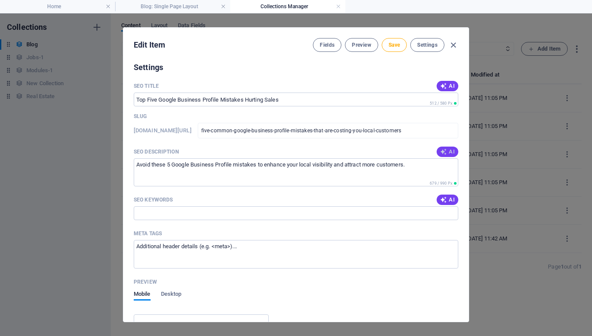
drag, startPoint x: 445, startPoint y: 158, endPoint x: 447, endPoint y: 154, distance: 4.8
click at [447, 154] on div "SEO Description AI" at bounding box center [296, 152] width 325 height 13
click at [447, 154] on span "AI" at bounding box center [447, 152] width 15 height 7
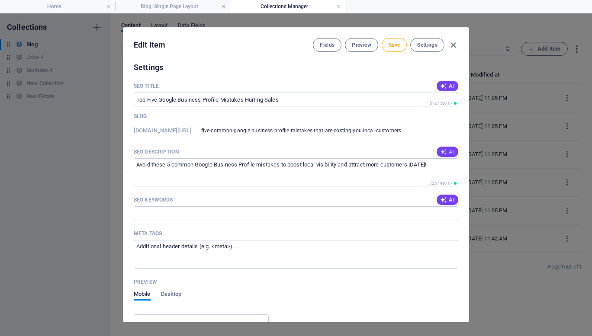
click at [447, 154] on span "AI" at bounding box center [447, 152] width 15 height 7
type textarea "Avoid common Google Business Profile mistakes that cost you local customers. Bo…"
click at [445, 202] on icon "button" at bounding box center [443, 200] width 7 height 7
type input "Google Business Profile mistakes, local SEO tips, optimize Google Listing, Goog…"
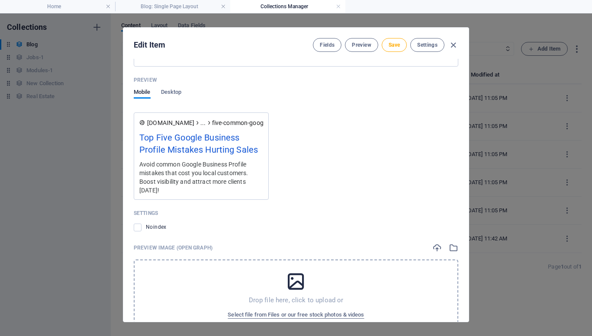
scroll to position [828, 0]
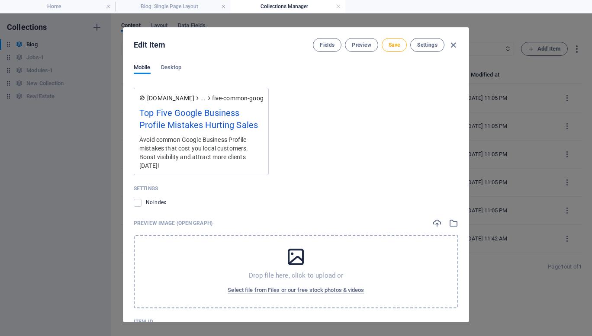
click at [282, 259] on div "Drop file here, click to upload or Select file from Files or our free stock pho…" at bounding box center [296, 272] width 325 height 74
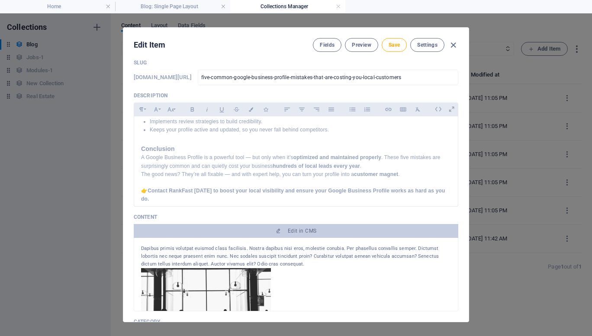
scroll to position [0, 0]
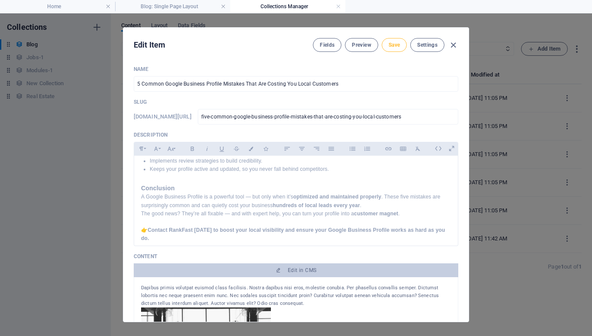
click at [398, 46] on span "Save" at bounding box center [394, 45] width 11 height 7
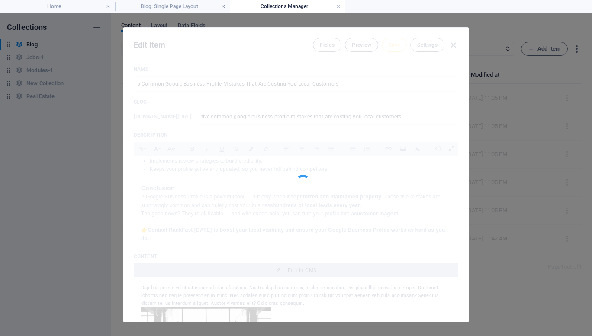
type input "five-common-google-business-profile-mistakes-that-are-costing-you-local-custome…"
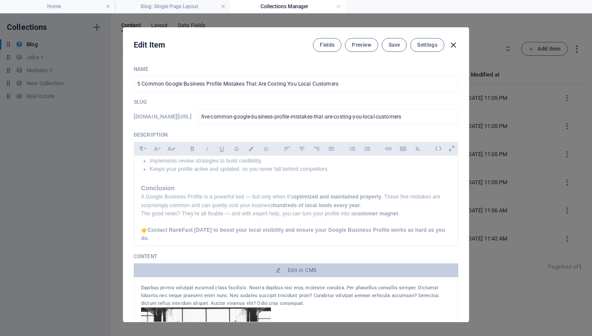
click at [454, 48] on icon "button" at bounding box center [454, 45] width 10 height 10
type input "5-common-google-business-profile-mistakes-that-are-costing-you-local-customers"
type input "[DATE]"
type input "5-common-google-business-profile-mistakes-that-are-costing-you-local-customers"
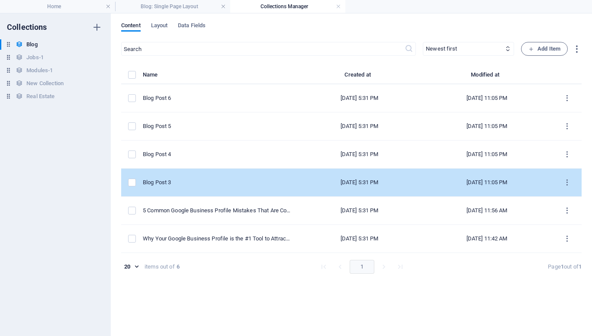
click at [192, 185] on div "Blog Post 3" at bounding box center [217, 183] width 148 height 8
select select "Category 1"
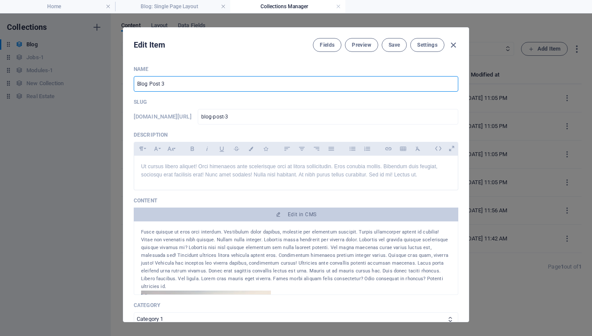
drag, startPoint x: 181, startPoint y: 84, endPoint x: 108, endPoint y: 71, distance: 74.5
click at [108, 71] on div "Edit Item Fields Preview Save Settings Name Blog Post 3 ​ Slug [DOMAIN_NAME][UR…" at bounding box center [296, 174] width 592 height 323
paste input "text"
paste input "How a Well-Structured Google Business Profile Can Skyrocket Your Local SEO Rank…"
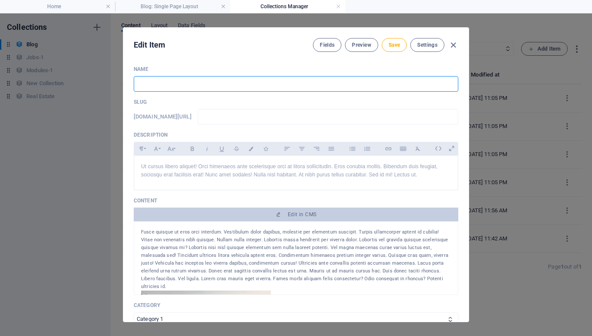
type input "How a Well-Structured Google Business Profile Can Skyrocket Your Local SEO Rank…"
type input "how-a-well-structured-google-business-profile-can-skyrocket-your-local-seo-rank…"
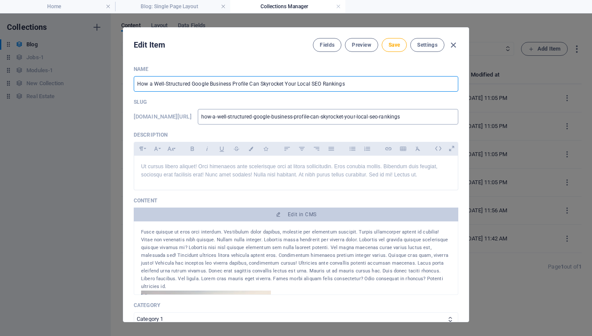
type input "How a Well-Structured Google Business Profile Can Skyrocket Your Local SEO Rank…"
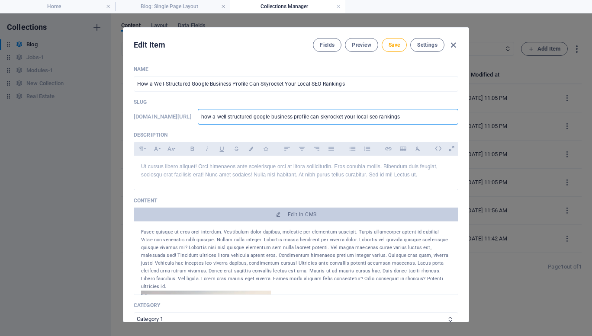
click at [345, 110] on input "how-a-well-structured-google-business-profile-can-skyrocket-your-local-seo-rank…" at bounding box center [328, 117] width 261 height 16
drag, startPoint x: 271, startPoint y: 118, endPoint x: 203, endPoint y: 117, distance: 68.4
click at [203, 117] on div "[DOMAIN_NAME][URL] how-a-well-structured-google-business-profile-can-skyrocket-…" at bounding box center [296, 117] width 325 height 16
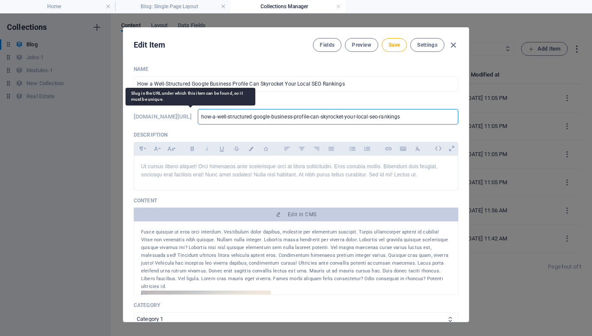
type input "well-structured-google-business-profile-can-skyrocket-your-local-seo-rankings"
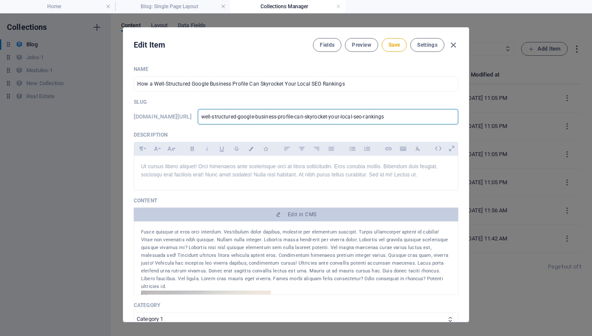
type input "well-structured-google-business-profile-can-skyrocket-your-local-seo-rankings"
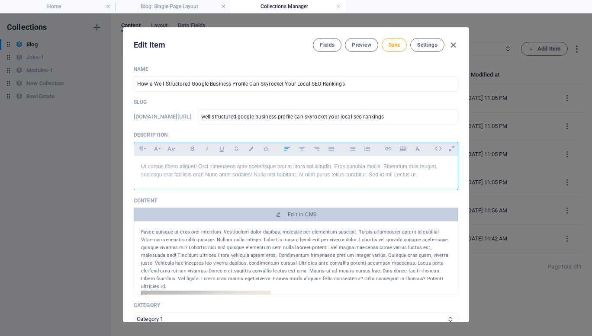
click at [198, 167] on p "Ut cursus libero aliquet! Orci himenaeos ante scelerisque orci at litora sollic…" at bounding box center [296, 171] width 310 height 16
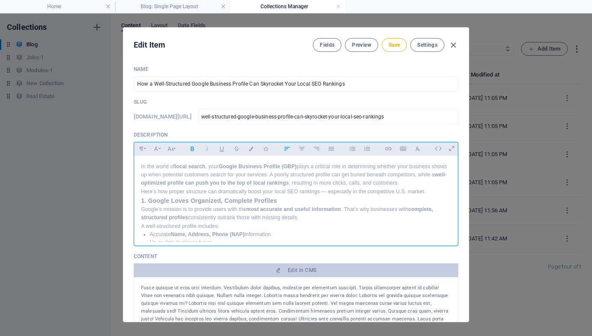
click at [142, 200] on strong "1. Google Loves Organized, Complete Profiles" at bounding box center [209, 200] width 136 height 7
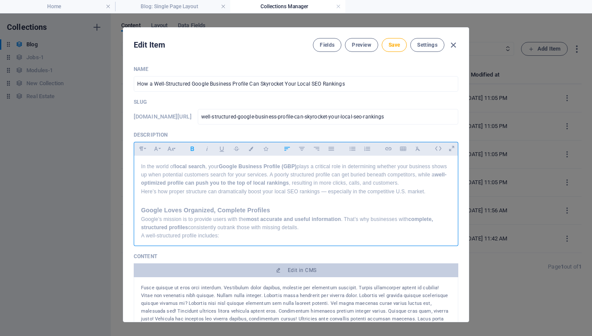
scroll to position [38, 0]
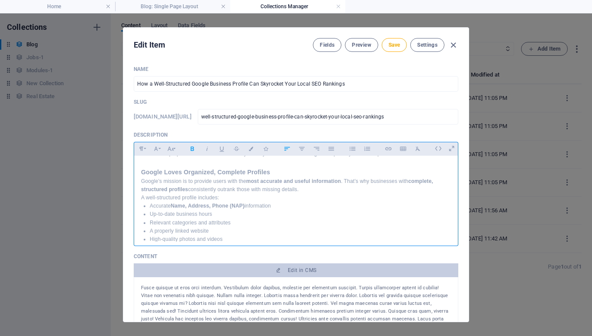
click at [311, 188] on p "Google’s mission is to provide users with the most accurate and useful informat…" at bounding box center [296, 186] width 310 height 16
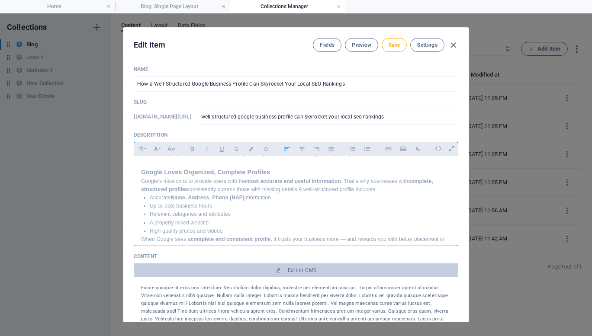
click at [171, 199] on p "Accurate Name, Address, Phone (NAP) information" at bounding box center [300, 198] width 301 height 8
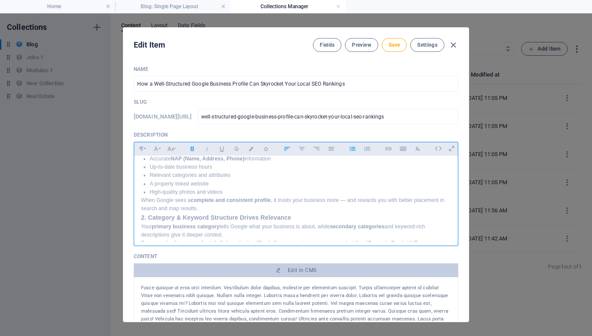
scroll to position [80, 0]
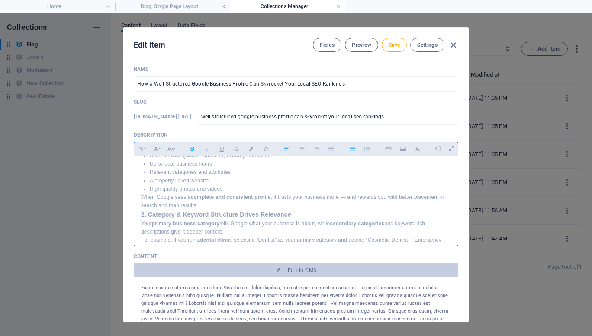
click at [141, 213] on div "In the world of local search , your Google Business Profile (GBP) plays a criti…" at bounding box center [296, 287] width 324 height 423
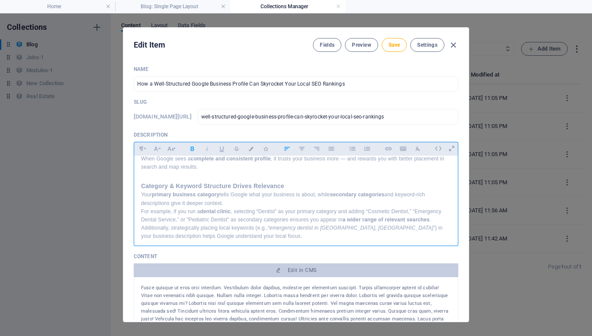
scroll to position [127, 0]
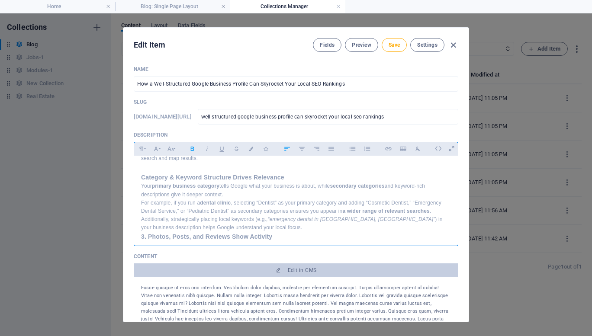
click at [236, 196] on p "Your primary business category tells Google what your business is about, while …" at bounding box center [296, 190] width 310 height 16
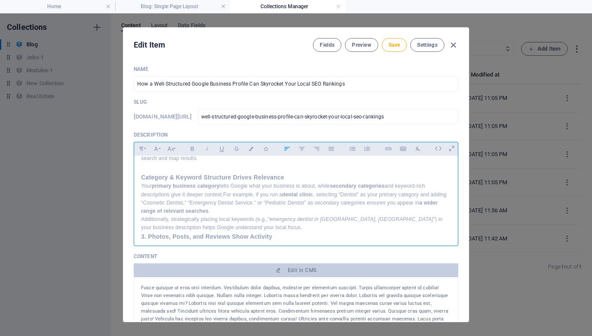
click at [247, 210] on p "Your primary business category tells Google what your business is about, while …" at bounding box center [296, 198] width 310 height 33
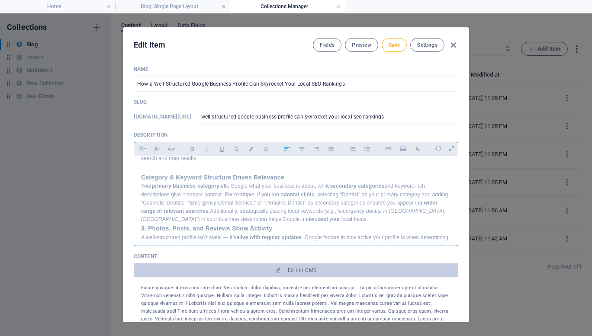
click at [306, 219] on p "Your primary business category tells Google what your business is about, while …" at bounding box center [296, 203] width 310 height 42
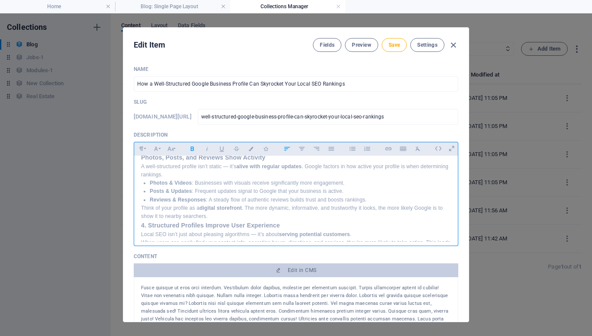
scroll to position [211, 0]
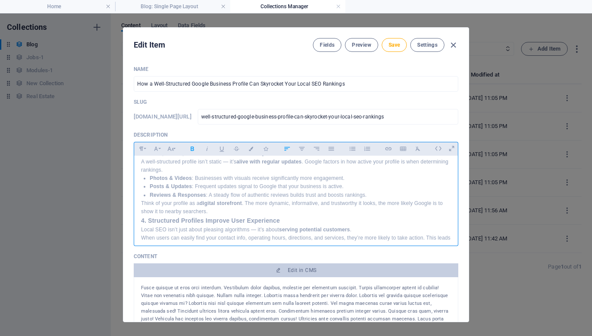
click at [227, 212] on p "Think of your profile as a digital storefront . The more dynamic, informative, …" at bounding box center [296, 208] width 310 height 16
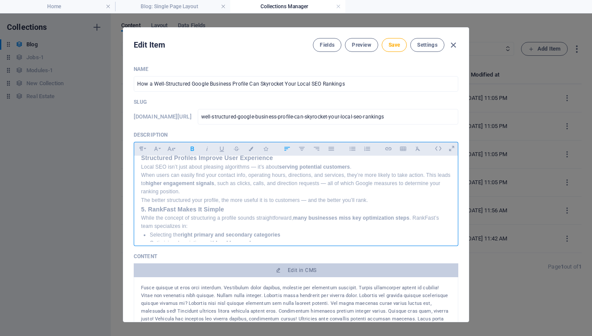
scroll to position [287, 0]
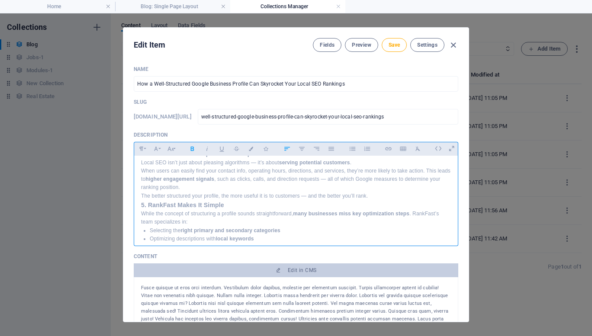
click at [142, 205] on strong "5. RankFast Makes It Simple" at bounding box center [182, 205] width 83 height 7
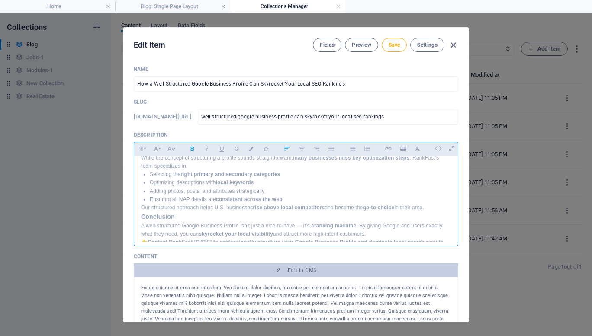
scroll to position [353, 0]
click at [141, 215] on div "In the world of local search , your Google Business Profile (GBP) plays a criti…" at bounding box center [296, 28] width 324 height 450
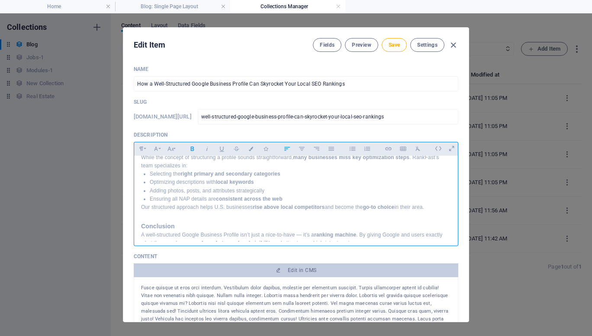
scroll to position [374, 0]
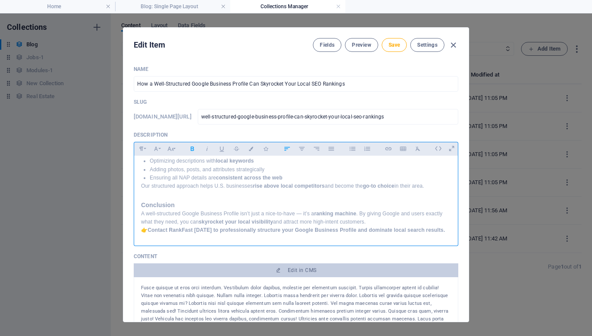
click at [381, 223] on p "A well-structured Google Business Profile isn’t just a nice-to-have — it’s a ra…" at bounding box center [296, 218] width 310 height 16
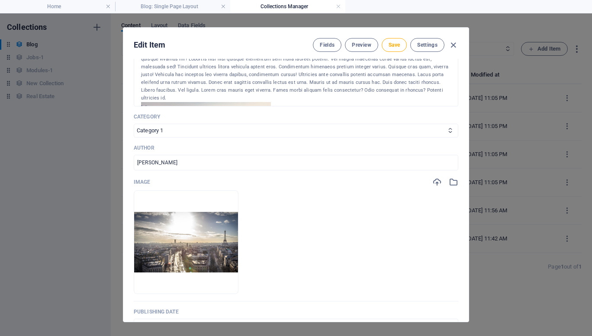
scroll to position [248, 0]
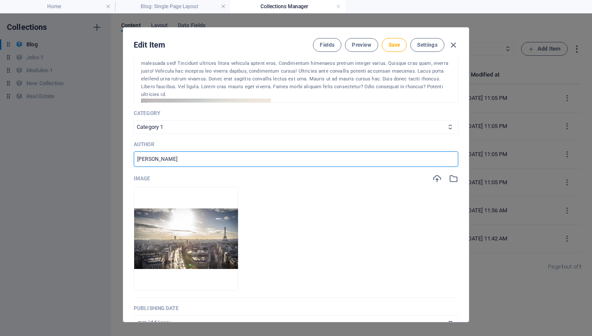
drag, startPoint x: 182, startPoint y: 155, endPoint x: 66, endPoint y: 149, distance: 116.3
click at [66, 149] on div "Edit Item Fields Preview Save Settings Name How a Well-Structured Google Busine…" at bounding box center [296, 174] width 592 height 323
type input "RankFast"
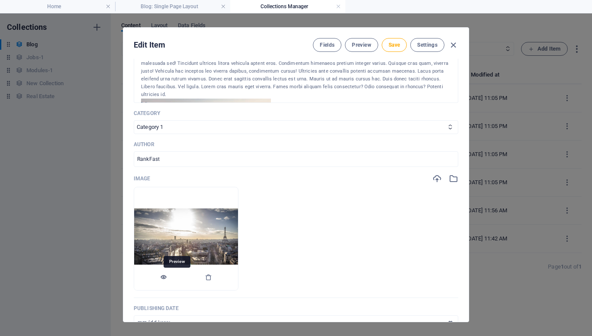
click at [167, 278] on icon "button" at bounding box center [163, 277] width 7 height 7
click at [212, 278] on icon "button" at bounding box center [208, 277] width 7 height 7
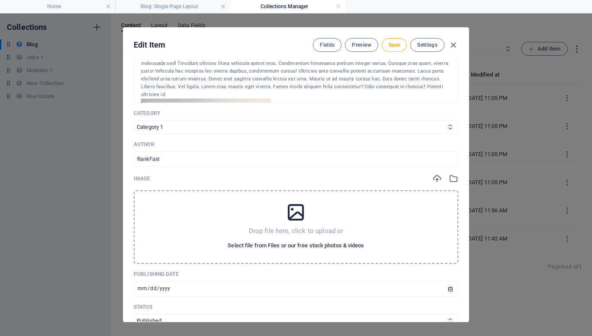
click at [269, 241] on span "Select file from Files or our free stock photos & videos" at bounding box center [296, 246] width 136 height 10
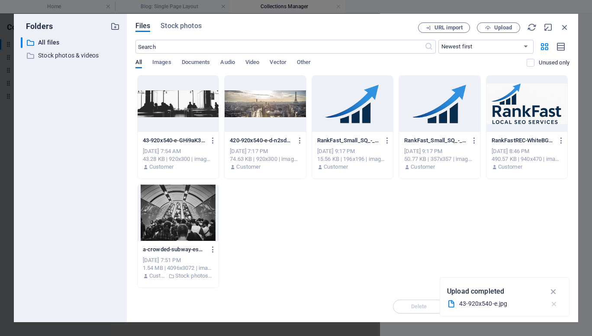
click at [553, 304] on icon "button" at bounding box center [554, 304] width 9 height 9
click at [565, 28] on icon "button" at bounding box center [565, 28] width 10 height 10
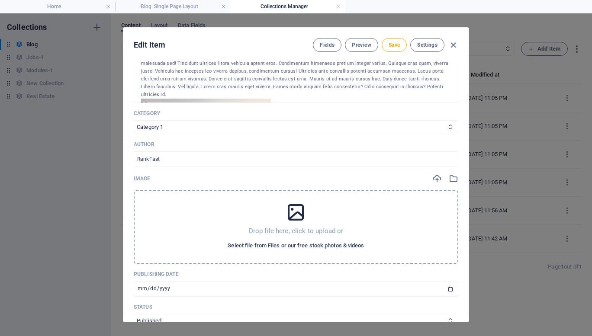
click at [275, 246] on span "Select file from Files or our free stock photos & videos" at bounding box center [296, 246] width 136 height 10
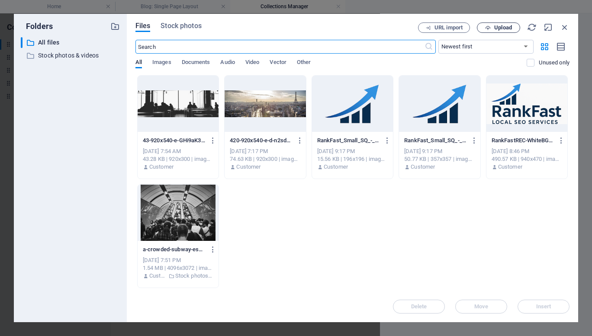
click at [482, 24] on button "Upload" at bounding box center [498, 28] width 43 height 10
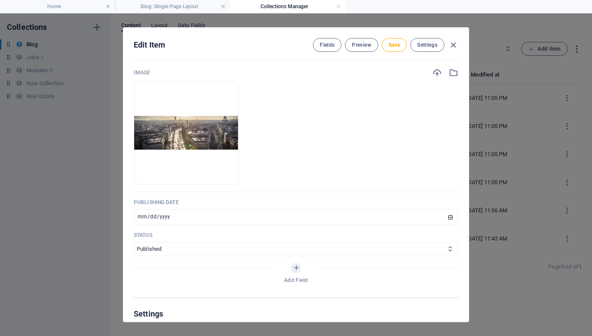
scroll to position [382, 0]
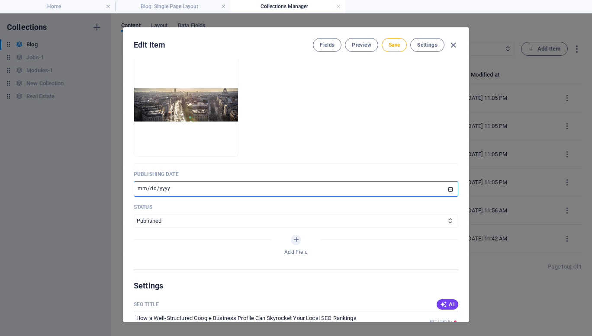
click at [141, 189] on input "[DATE]" at bounding box center [296, 189] width 325 height 16
type input "[DATE]"
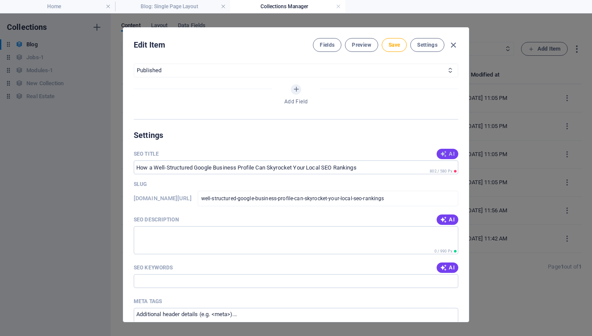
click at [450, 155] on span "AI" at bounding box center [447, 154] width 15 height 7
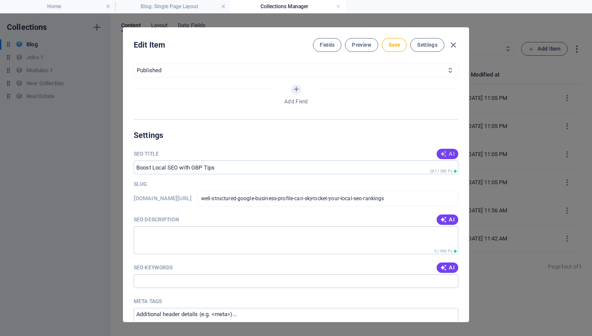
click at [444, 154] on icon "button" at bounding box center [443, 154] width 7 height 7
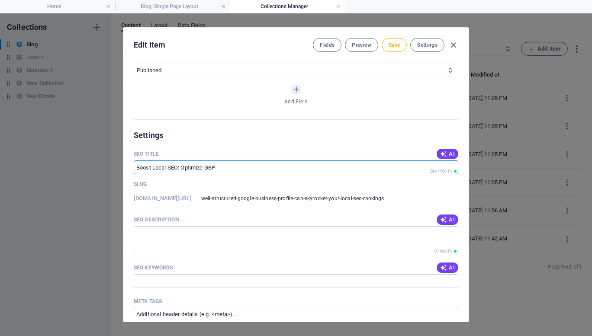
click at [277, 170] on input "Boost Local SEO: Optimize GBP" at bounding box center [296, 168] width 325 height 14
click at [440, 155] on icon "button" at bounding box center [443, 154] width 7 height 7
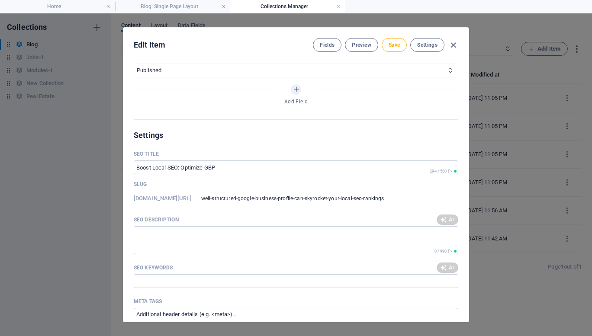
type input "Boost Local SEO with GBP Tips"
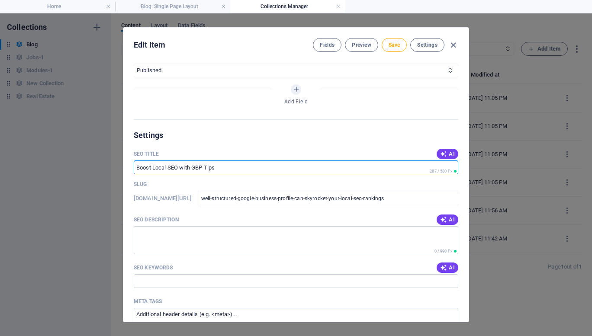
drag, startPoint x: 228, startPoint y: 169, endPoint x: 58, endPoint y: 165, distance: 169.8
click at [58, 165] on div "Edit Item Fields Preview Save Settings Name How a Well-Structured Google Busine…" at bounding box center [296, 174] width 592 height 323
click at [450, 154] on span "AI" at bounding box center [447, 154] width 15 height 7
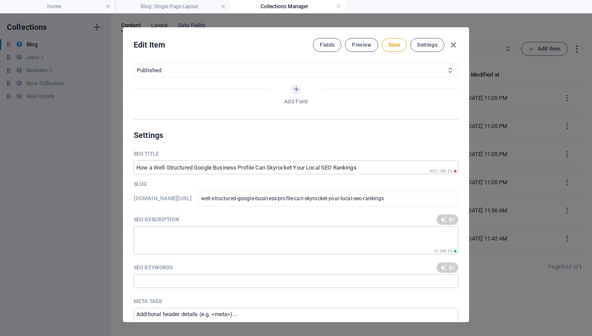
type input "Boost Local SEO with GBP"
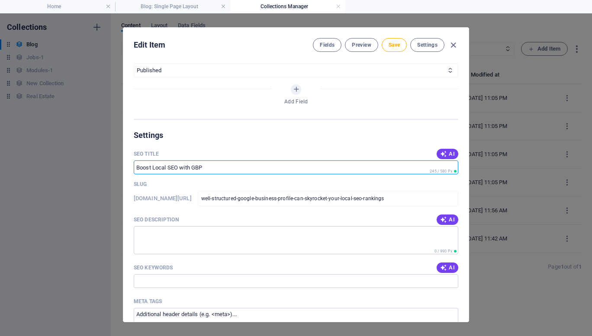
drag, startPoint x: 222, startPoint y: 168, endPoint x: 71, endPoint y: 165, distance: 150.3
click at [71, 165] on div "Edit Item Fields Preview Save Settings Name How a Well-Structured Google Busine…" at bounding box center [296, 174] width 592 height 323
click at [447, 154] on span "AI" at bounding box center [447, 154] width 15 height 7
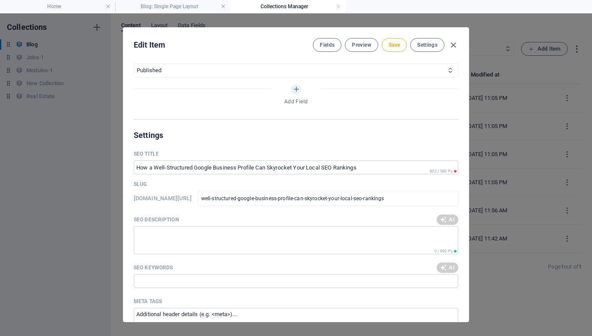
type input "Boost Local SEO with GBP Tips"
click at [447, 154] on span "AI" at bounding box center [447, 154] width 15 height 7
click at [450, 155] on span "AI" at bounding box center [447, 154] width 15 height 7
click at [452, 220] on span "AI" at bounding box center [447, 220] width 15 height 7
type textarea "Boost your local SEO with a well-structured Google Business Profile—gain visibi…"
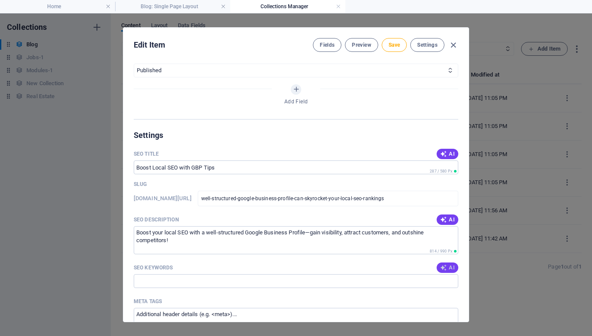
click at [448, 270] on span "AI" at bounding box center [447, 268] width 15 height 7
type input "Google Business Profile, local SEO rankings, structured profiles, optimize GBP,…"
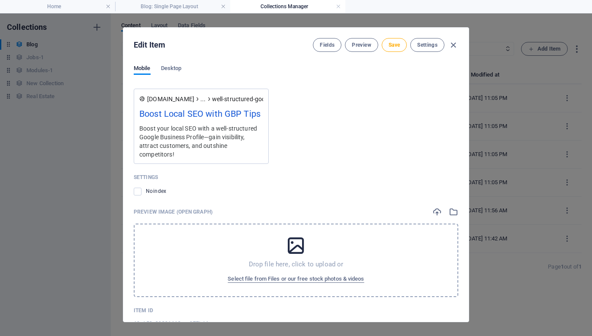
scroll to position [829, 0]
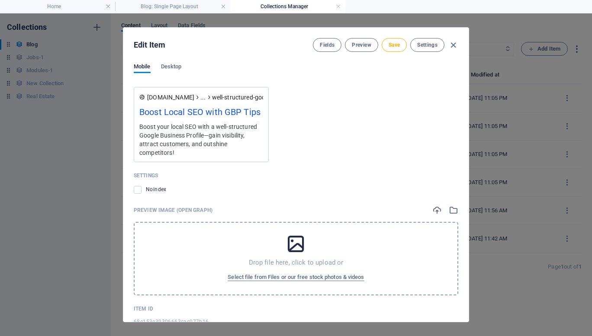
click at [298, 259] on div "Drop file here, click to upload or Select file from Files or our free stock pho…" at bounding box center [296, 259] width 325 height 74
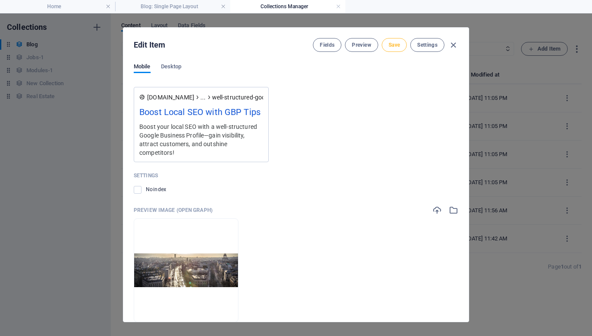
click at [395, 47] on span "Save" at bounding box center [394, 45] width 11 height 7
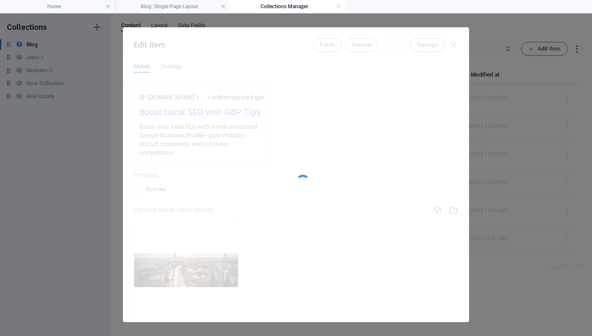
type input "well-structured-google-business-profile-can-skyrocket-your-local-seo-rankings"
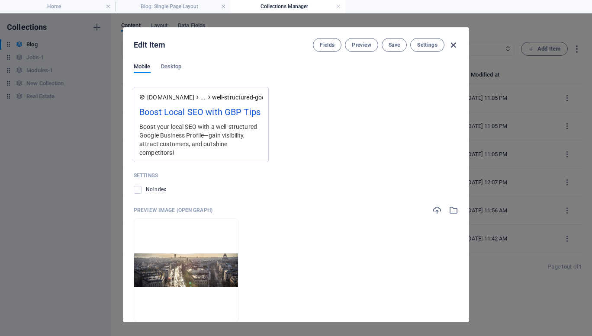
click at [455, 43] on icon "button" at bounding box center [454, 45] width 10 height 10
type input "how-a-well-structured-google-business-profile-can-skyrocket-your-local-seo-rank…"
type input "[DATE]"
type input "how-a-well-structured-google-business-profile-can-skyrocket-your-local-seo-rank…"
